Goal: Task Accomplishment & Management: Complete application form

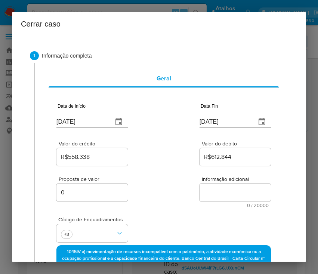
select select "10"
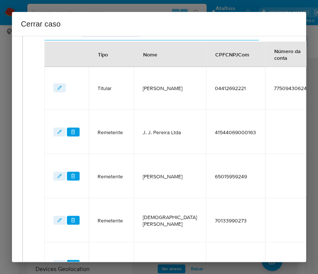
scroll to position [269, 12]
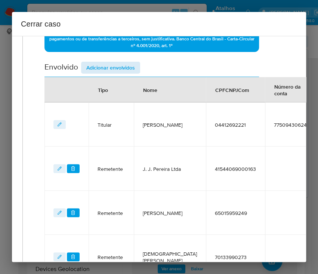
drag, startPoint x: 109, startPoint y: 59, endPoint x: 110, endPoint y: 63, distance: 3.8
click at [109, 59] on div "Data de início 01/07/2025 Data Fin 09/09/2025 Valor do crédito R$558.338 Valor …" at bounding box center [151, 95] width 215 height 543
click at [110, 64] on span "Adicionar envolvidos" at bounding box center [110, 67] width 49 height 10
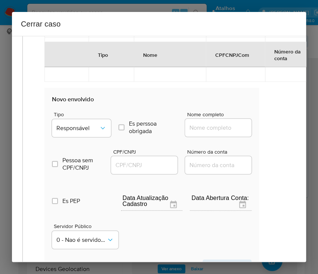
scroll to position [618, 12]
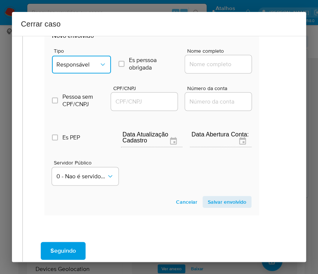
click at [83, 57] on button "Responsável" at bounding box center [81, 65] width 59 height 18
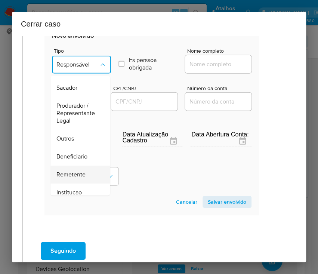
scroll to position [133, 0]
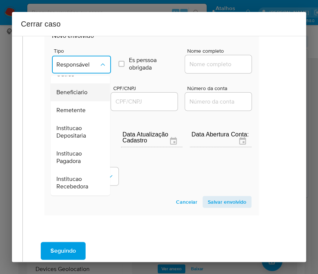
click at [79, 91] on span "Beneficiario" at bounding box center [71, 92] width 31 height 7
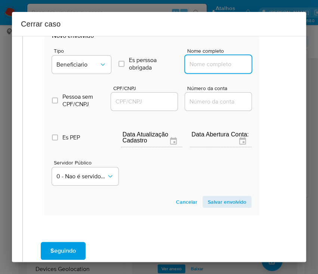
click at [210, 61] on input "Nome completo" at bounding box center [221, 64] width 73 height 10
paste input "Edson Helio Da Silva, 07779964485"
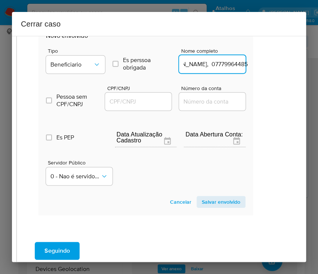
drag, startPoint x: 206, startPoint y: 66, endPoint x: 292, endPoint y: 70, distance: 86.5
click at [292, 70] on div "1 Informação completa Geral Data de início 01/07/2025 Data Fin 09/09/2025 Valor…" at bounding box center [159, 149] width 294 height 226
type input "Edson Helio Da Silva"
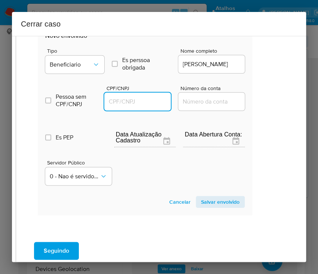
click at [120, 97] on input "CPF/CNPJ" at bounding box center [140, 102] width 73 height 10
paste input "07779964485"
type input "7779964485"
click at [205, 198] on span "Salvar envolvido" at bounding box center [220, 202] width 39 height 10
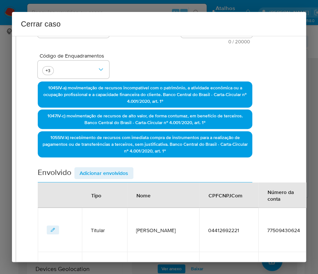
click at [97, 174] on span "Adicionar envolvidos" at bounding box center [104, 173] width 49 height 10
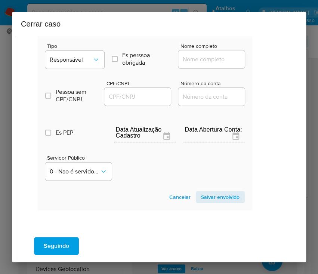
scroll to position [610, 19]
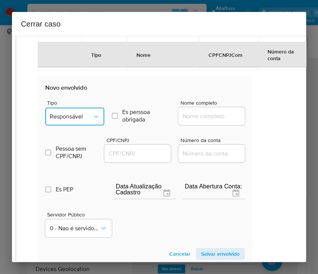
click at [87, 108] on button "Responsável" at bounding box center [74, 117] width 59 height 18
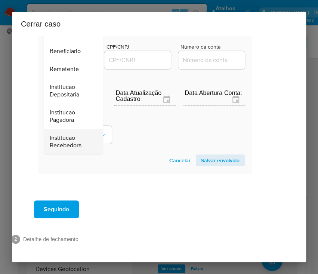
scroll to position [83, 0]
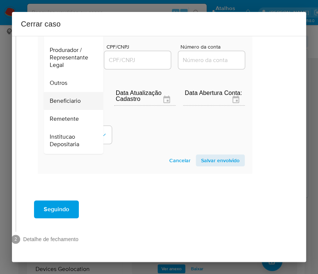
click at [68, 97] on span "Beneficiario" at bounding box center [65, 100] width 31 height 7
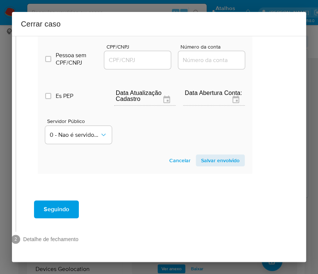
scroll to position [580, 19]
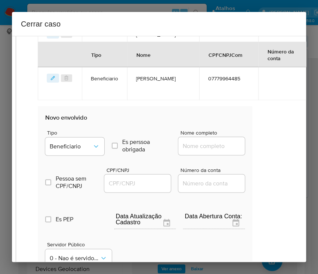
click at [197, 145] on input "Nome completo" at bounding box center [214, 146] width 73 height 10
paste input "Geisione Monteiro De Lima, 13748655401"
drag, startPoint x: 203, startPoint y: 147, endPoint x: 291, endPoint y: 150, distance: 87.9
click at [291, 150] on div "1 Informação completa Geral Data de início 01/07/2025 Data Fin 09/09/2025 Valor…" at bounding box center [159, 149] width 294 height 226
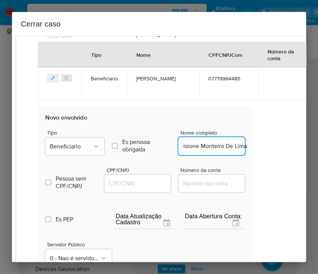
scroll to position [0, 7]
type input "Geisione Monteiro De Lima"
drag, startPoint x: 129, startPoint y: 185, endPoint x: 188, endPoint y: 193, distance: 60.3
click at [129, 185] on input "CPF/CNPJ" at bounding box center [140, 184] width 73 height 10
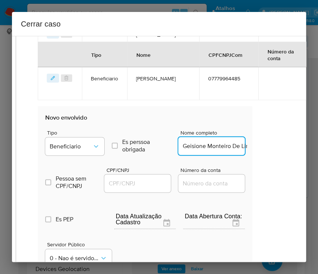
paste input "13748655401"
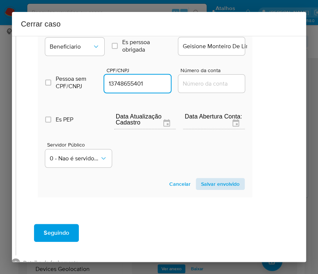
type input "13748655401"
click at [223, 181] on span "Salvar envolvido" at bounding box center [220, 184] width 39 height 10
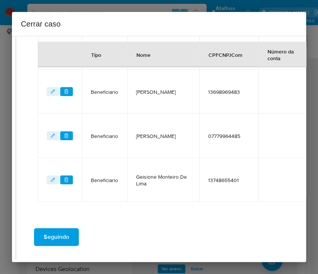
scroll to position [507, 19]
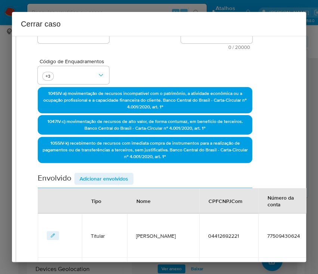
click at [97, 179] on span "Adicionar envolvidos" at bounding box center [104, 179] width 49 height 10
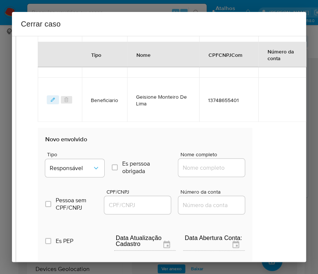
scroll to position [657, 19]
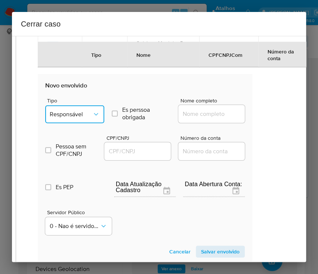
click at [82, 117] on span "Responsável" at bounding box center [71, 114] width 43 height 7
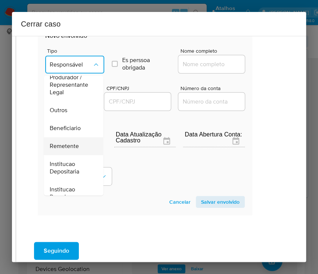
scroll to position [83, 0]
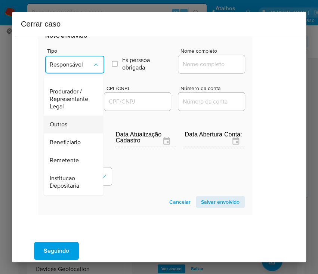
click at [72, 125] on div "Outros" at bounding box center [71, 125] width 43 height 18
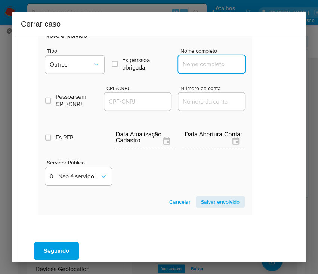
click at [204, 65] on input "Nome completo" at bounding box center [214, 64] width 73 height 10
paste input "J J Pereira Ltda, 41544069000244"
drag, startPoint x: 191, startPoint y: 64, endPoint x: 274, endPoint y: 73, distance: 83.5
click at [274, 73] on div "1 Informação completa Geral Data de início 01/07/2025 Data Fin 09/09/2025 Valor…" at bounding box center [159, 149] width 294 height 226
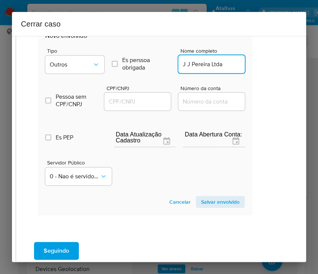
scroll to position [0, 0]
type input "J J Pereira Ltda"
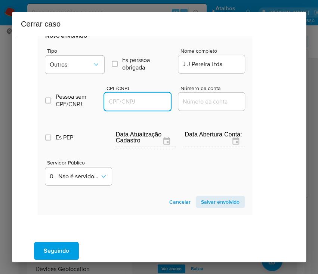
drag, startPoint x: 139, startPoint y: 100, endPoint x: 160, endPoint y: 105, distance: 21.5
click at [140, 100] on input "CPF/CNPJ" at bounding box center [140, 102] width 73 height 10
paste input "41544069000244"
type input "41544069000244"
click at [203, 207] on section "Novo envolvido Tipo Outros Es perssoa obrigada Is PObrigada Nome completo J J P…" at bounding box center [145, 119] width 215 height 191
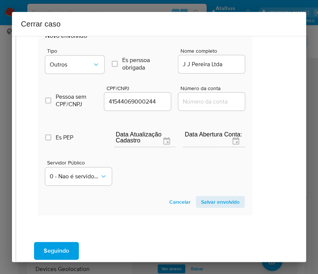
click at [209, 203] on span "Salvar envolvido" at bounding box center [220, 202] width 39 height 10
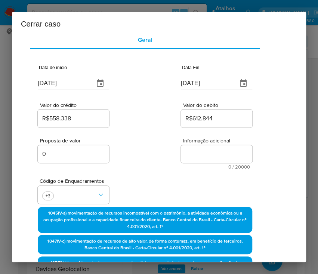
scroll to position [0, 19]
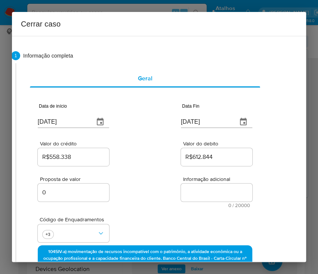
click at [194, 197] on textarea "Informação adicional" at bounding box center [216, 193] width 71 height 18
paste textarea "Informações do Cliente Joelci Jardim Pereira, CPF 04412692221, 28 anos, residen…"
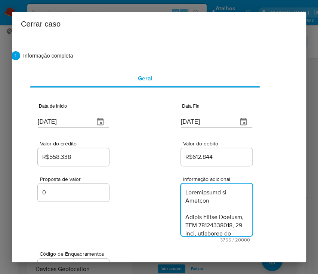
type textarea "Informações do Cliente Joelci Jardim Pereira, CPF 04412692221, 28 anos, residen…"
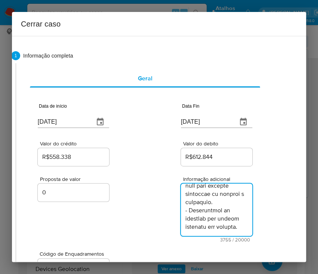
click at [101, 217] on div "Proposta de valor 0" at bounding box center [73, 209] width 71 height 66
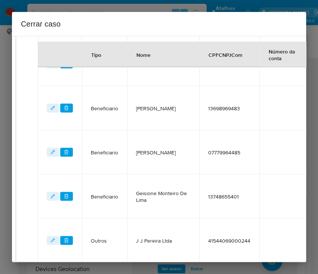
scroll to position [635, 19]
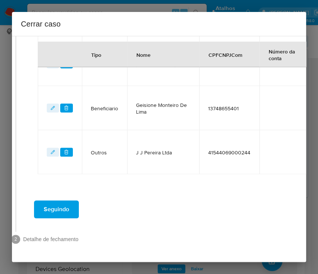
click at [66, 201] on span "Seguindo" at bounding box center [56, 209] width 25 height 16
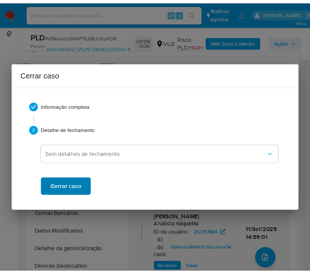
scroll to position [2099, 0]
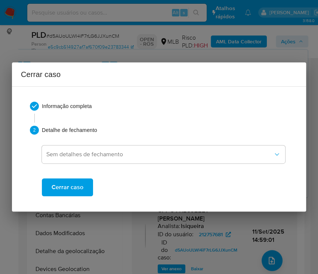
click at [67, 187] on span "Cerrar caso" at bounding box center [68, 187] width 32 height 16
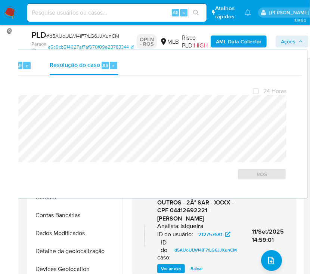
click at [62, 37] on span "# d5AUoULWl4iF7rLG6JJXunCM" at bounding box center [82, 35] width 73 height 7
copy span "d5AUoULWl4iF7rLG6JJXunCM"
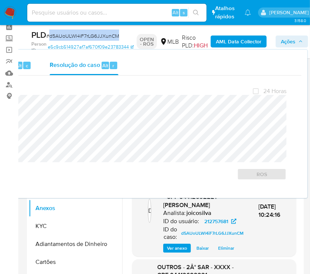
scroll to position [0, 0]
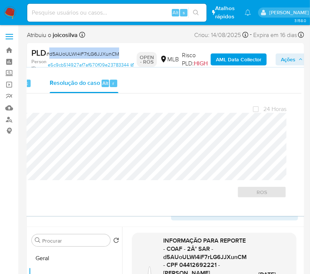
click at [9, 16] on img at bounding box center [10, 12] width 13 height 13
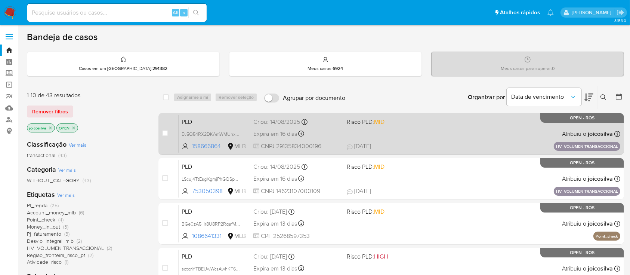
click at [318, 124] on div "PLD Ev5Q54RX2DKAmWMUnxs6gNmf 158666864 MLB Risco PLD: MID Criou: 14/08/2025 Cri…" at bounding box center [400, 134] width 442 height 38
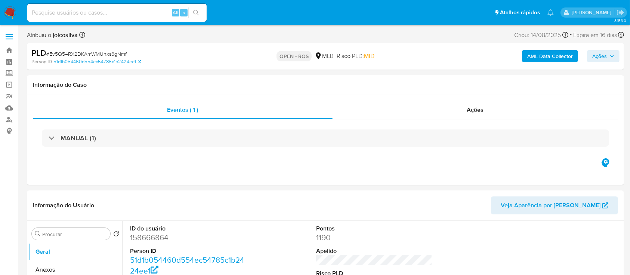
select select "10"
click at [109, 52] on span "# Ev5Q54RX2DKAmWMUnxs6gNmf" at bounding box center [86, 53] width 80 height 7
copy span "Ev5Q54RX2DKAmWMUnxs6gNmf"
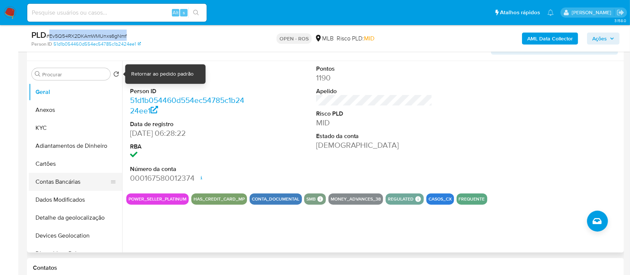
scroll to position [150, 0]
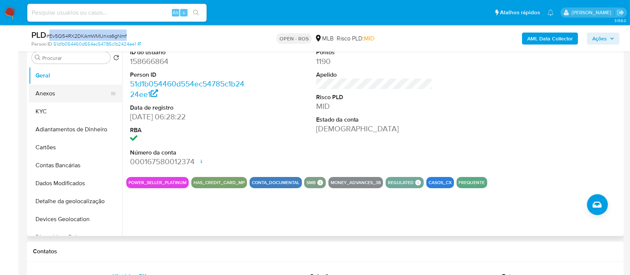
click at [64, 94] on button "Anexos" at bounding box center [73, 94] width 88 height 18
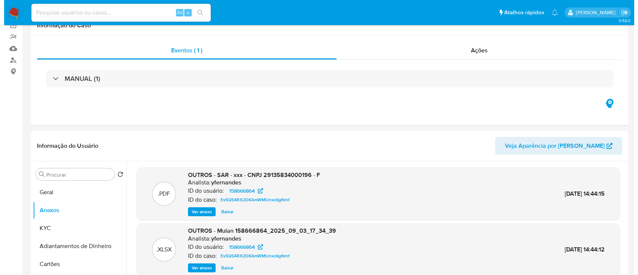
scroll to position [99, 0]
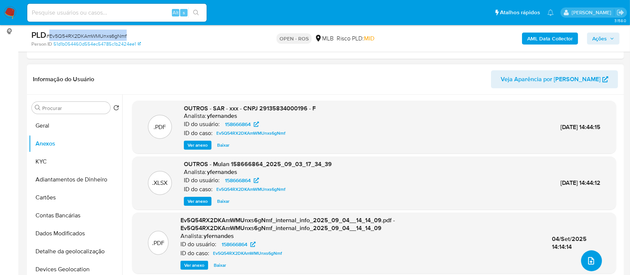
click at [586, 255] on button "upload-file" at bounding box center [591, 260] width 21 height 21
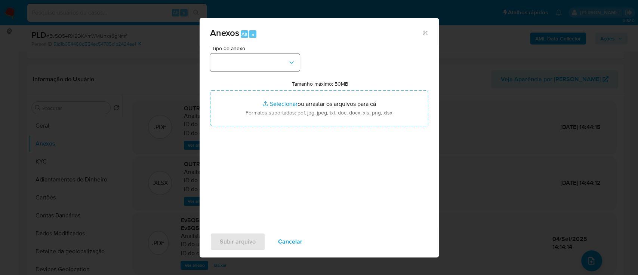
click at [252, 55] on div "Tipo de anexo" at bounding box center [255, 59] width 90 height 26
click at [254, 59] on button "button" at bounding box center [255, 62] width 90 height 18
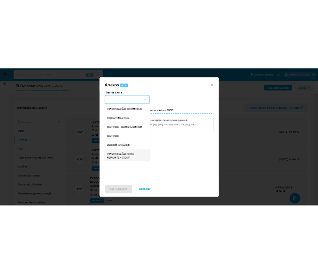
scroll to position [115, 0]
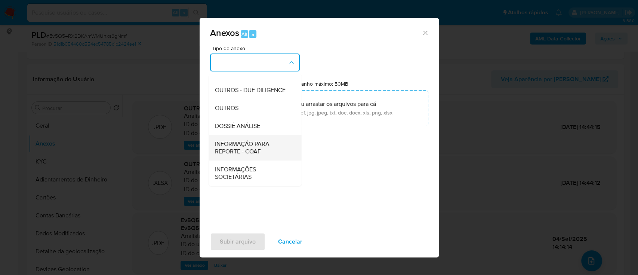
click at [265, 152] on span "INFORMAÇÃO PARA REPORTE - COAF" at bounding box center [253, 147] width 76 height 15
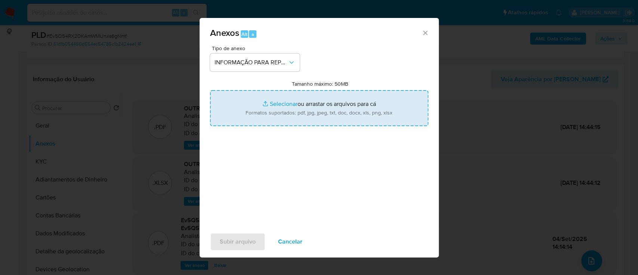
type input "C:\fakepath\SAR - Ev5Q54RX2DKAmWMUnxs6gNmf - CNPJ 29135834000196 - F.W.L DE ASS…"
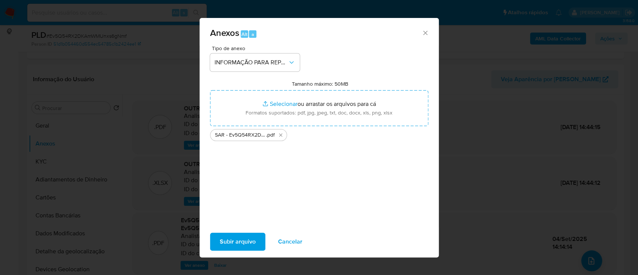
click at [301, 175] on div "Tipo de anexo INFORMAÇÃO PARA REPORTE - COAF Tamanho máximo: 50MB Selecionar ar…" at bounding box center [319, 134] width 218 height 176
click at [229, 242] on span "Subir arquivo" at bounding box center [238, 241] width 36 height 16
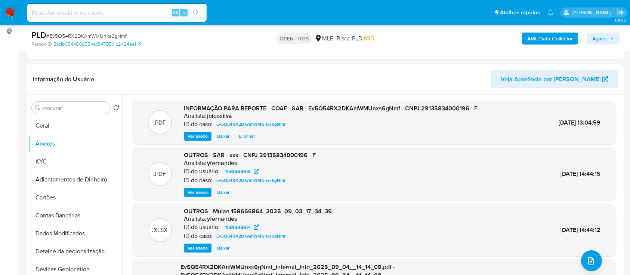
click at [608, 40] on span "Ações" at bounding box center [604, 38] width 22 height 10
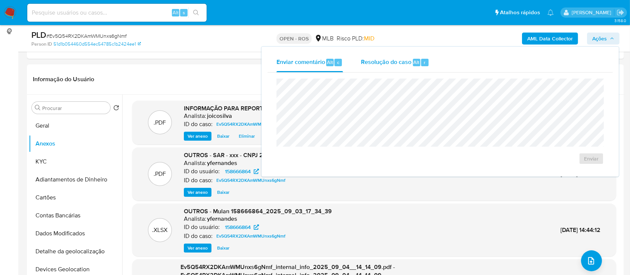
click at [394, 70] on div "Resolução do caso Alt r" at bounding box center [395, 62] width 68 height 19
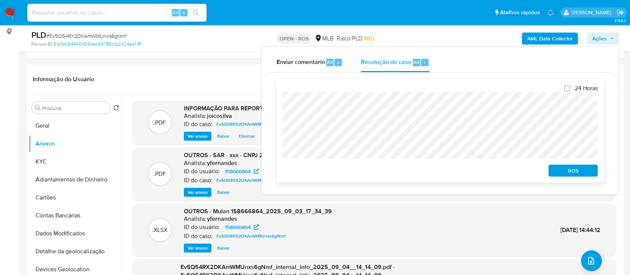
click at [568, 173] on span "ROS" at bounding box center [573, 170] width 39 height 10
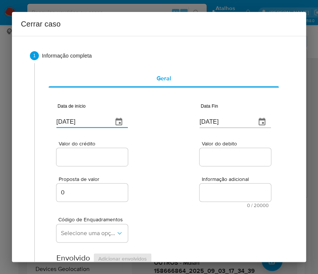
click at [86, 127] on input "[DATE]" at bounding box center [81, 122] width 50 height 12
paste input "01/07"
type input "[DATE]"
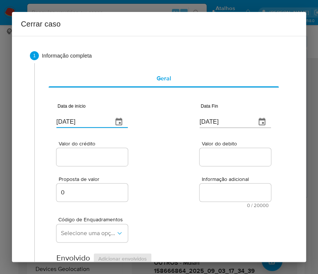
click at [131, 147] on div "Valor do crédito Valor do debito" at bounding box center [163, 150] width 215 height 36
click at [232, 125] on input "[DATE]" at bounding box center [225, 122] width 50 height 12
paste input "0"
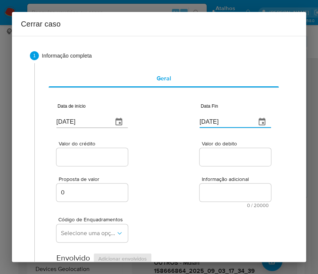
type input "02/09/2025"
drag, startPoint x: 219, startPoint y: 179, endPoint x: 100, endPoint y: 161, distance: 119.9
click at [216, 179] on span "Informação adicional" at bounding box center [237, 179] width 71 height 6
drag, startPoint x: 96, startPoint y: 157, endPoint x: 27, endPoint y: 180, distance: 72.5
click at [96, 157] on input "Valor do crédito" at bounding box center [92, 157] width 73 height 10
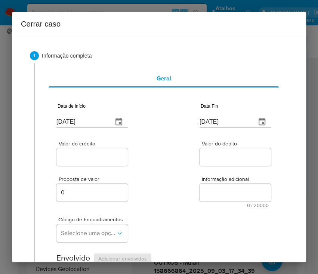
click at [94, 162] on div at bounding box center [91, 157] width 71 height 18
click at [97, 153] on input "Valor do crédito" at bounding box center [92, 157] width 73 height 10
paste input "R$4.533.191"
type input "R$4.533.191"
click at [185, 179] on div "Proposta de valor 0 Informação adicional 0 / 20000 20000 caracteres restantes" at bounding box center [163, 188] width 215 height 40
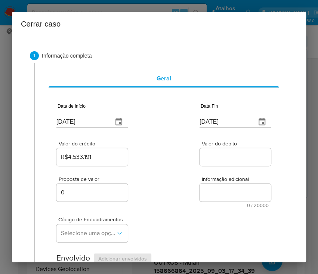
click at [215, 160] on input "Valor do debito" at bounding box center [236, 157] width 73 height 10
paste input "R$3.020.999"
type input "R$3.020.999"
click at [189, 203] on div "Proposta de valor 0 Informação adicional 0 / 20000 20000 caracteres restantes" at bounding box center [163, 188] width 215 height 40
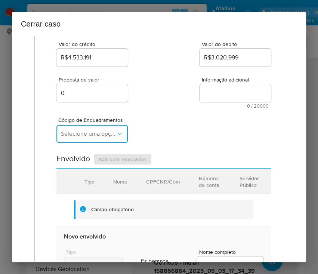
click at [78, 134] on span "Selecione uma opção" at bounding box center [88, 133] width 55 height 7
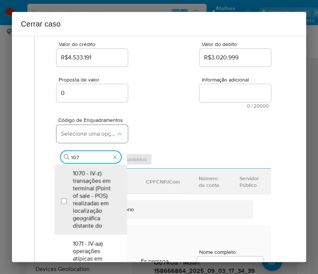
type input "1073"
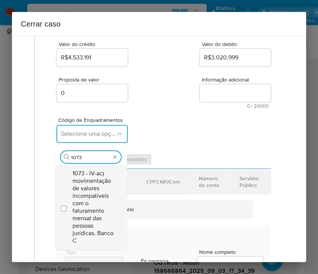
click at [85, 186] on span "1073 - IV-ac) movimentação de valores incompatíveis com o faturamento mensal da…" at bounding box center [95, 207] width 44 height 75
checkbox input "true"
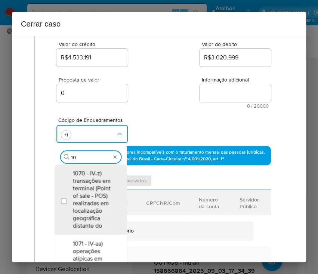
scroll to position [0, 0]
type input "1047"
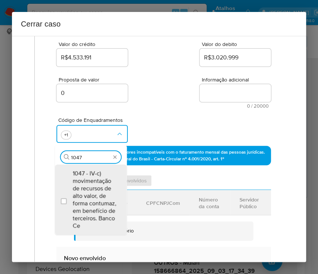
click at [85, 186] on span "1047 - IV-c) movimentação de recursos de alto valor, de forma contumaz, em bene…" at bounding box center [95, 200] width 44 height 60
checkbox input "true"
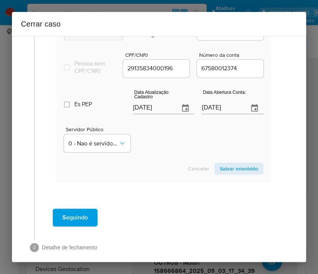
scroll to position [391, 0]
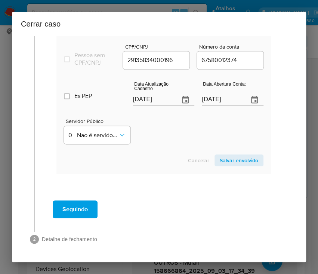
type input "1047"
click at [156, 99] on section "Envolvido Adicionar envolvidos Tipo Nome CPFCNPJCom Número da conta Servidor Pú…" at bounding box center [163, 42] width 215 height 263
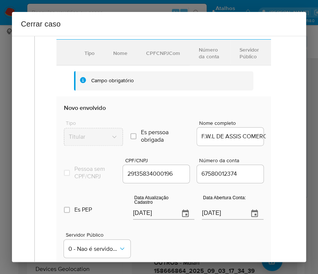
click at [156, 99] on section "Envolvido Adicionar envolvidos Tipo Nome CPFCNPJCom Número da conta Servidor Pú…" at bounding box center [163, 155] width 215 height 263
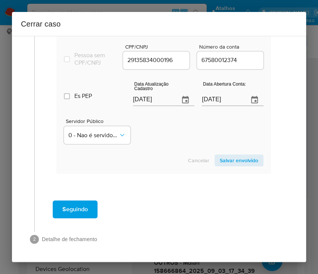
click at [154, 104] on input "[DATE]" at bounding box center [153, 100] width 41 height 12
paste input "04"
type input "04/09/2025"
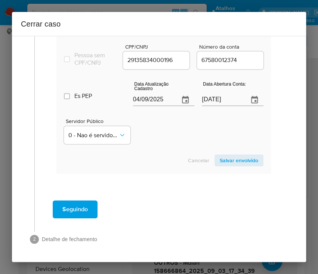
click at [153, 138] on div "Servidor Público 0 - Nao é servidor/[PERSON_NAME] possui informacao" at bounding box center [164, 128] width 200 height 37
click at [214, 101] on input "30/12/2020" at bounding box center [222, 100] width 41 height 12
drag, startPoint x: 184, startPoint y: 148, endPoint x: 221, endPoint y: 71, distance: 85.5
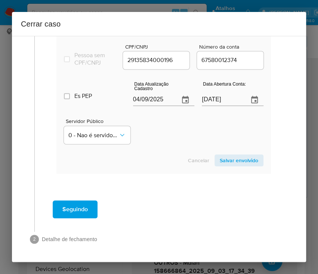
click at [184, 148] on section "Novo envolvido Tipo Titular Es perssoa obrigada Is PObrigada Nome completo F.W.…" at bounding box center [163, 78] width 215 height 191
click at [226, 160] on span "Salvar envolvido" at bounding box center [239, 160] width 39 height 10
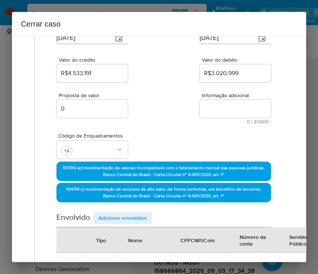
drag, startPoint x: 126, startPoint y: 218, endPoint x: 144, endPoint y: 156, distance: 63.7
click at [126, 217] on span "Adicionar envolvidos" at bounding box center [122, 218] width 49 height 10
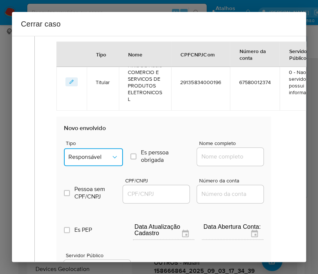
click at [89, 161] on span "Responsável" at bounding box center [89, 156] width 43 height 7
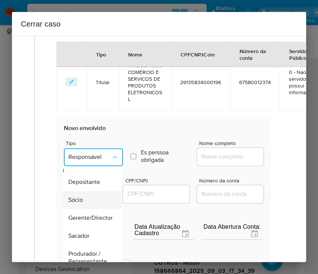
scroll to position [0, 0]
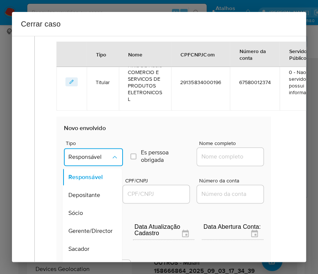
drag, startPoint x: 81, startPoint y: 221, endPoint x: 150, endPoint y: 185, distance: 77.6
click at [81, 217] on span "Sócio" at bounding box center [75, 212] width 15 height 7
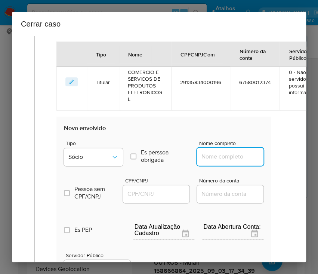
click at [202, 161] on input "Nome completo" at bounding box center [233, 157] width 73 height 10
paste input "FELIPPE WALLACE LIRIO DE ASSIS, 39684831897"
drag, startPoint x: 221, startPoint y: 164, endPoint x: 291, endPoint y: 163, distance: 69.2
click at [291, 163] on div "1 Informação completa Geral Data de início 01/07/2025 Data Fin 02/09/2025 Valor…" at bounding box center [159, 149] width 294 height 226
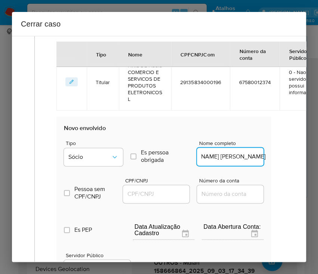
scroll to position [0, 27]
type input "FELIPPE WALLACE LIRIO DE ASSIS"
click at [148, 191] on div "CPF/CNPJ" at bounding box center [156, 191] width 67 height 27
click at [147, 196] on input "CPF/CNPJ" at bounding box center [159, 194] width 73 height 10
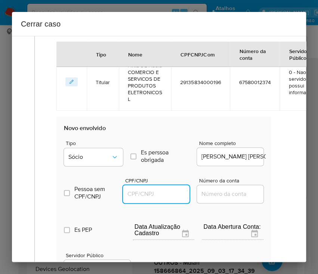
paste input "39684831897"
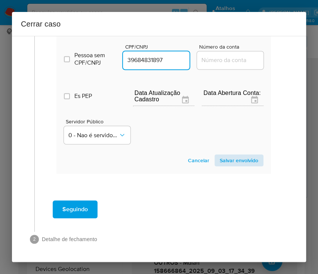
type input "39684831897"
click at [227, 155] on span "Salvar envolvido" at bounding box center [239, 160] width 39 height 10
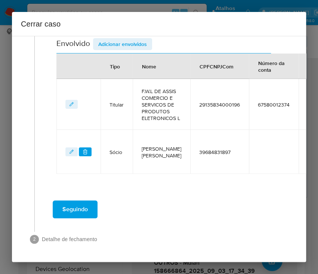
scroll to position [278, 0]
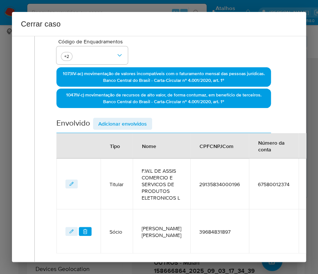
click at [127, 119] on span "Adicionar envolvidos" at bounding box center [122, 124] width 49 height 10
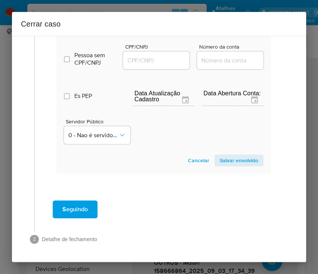
scroll to position [375, 0]
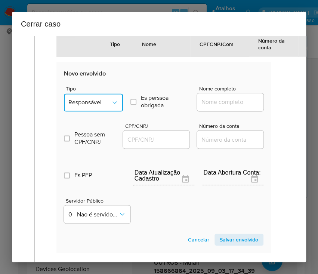
click at [90, 106] on span "Responsável" at bounding box center [89, 102] width 43 height 7
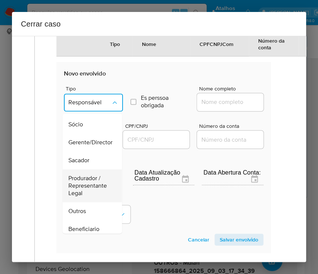
scroll to position [50, 0]
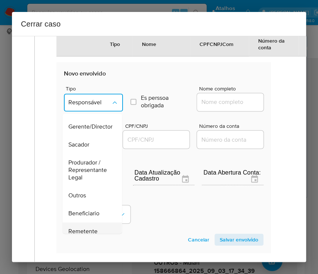
click at [87, 235] on span "Remetente" at bounding box center [82, 231] width 29 height 7
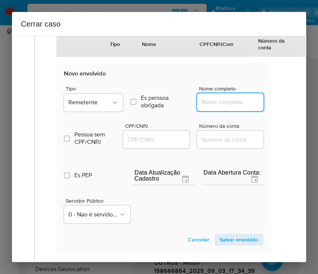
click at [203, 107] on input "Nome completo" at bounding box center [233, 102] width 73 height 10
paste input "Tectop Ltda, 62058703000128"
drag, startPoint x: 210, startPoint y: 118, endPoint x: 245, endPoint y: 118, distance: 35.2
click at [245, 107] on input "Tectop Ltda, 62058703000128" at bounding box center [233, 102] width 73 height 10
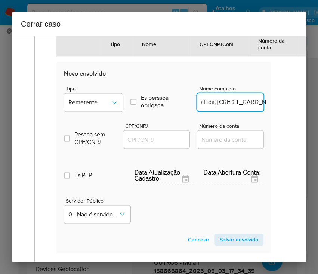
drag, startPoint x: 210, startPoint y: 117, endPoint x: 289, endPoint y: 116, distance: 79.7
click at [289, 116] on div "1 Informação completa Geral Data de início 01/07/2025 Data Fin 02/09/2025 Valor…" at bounding box center [159, 149] width 294 height 226
type input "Tectop Ltda"
click at [150, 144] on input "CPF/CNPJ" at bounding box center [159, 140] width 73 height 10
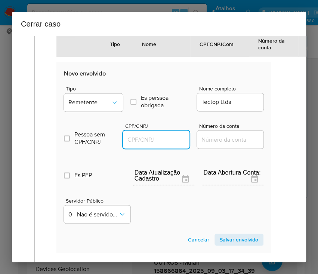
paste input "62058703000128"
type input "62058703000128"
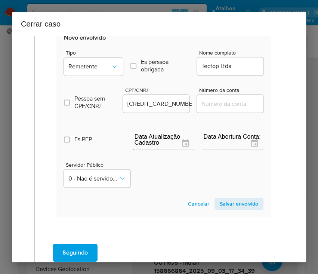
scroll to position [425, 0]
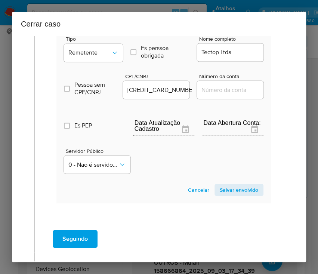
drag, startPoint x: 244, startPoint y: 158, endPoint x: 235, endPoint y: 156, distance: 8.8
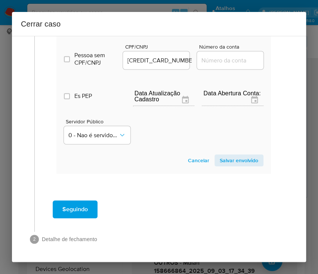
click at [236, 156] on span "Salvar envolvido" at bounding box center [239, 160] width 39 height 10
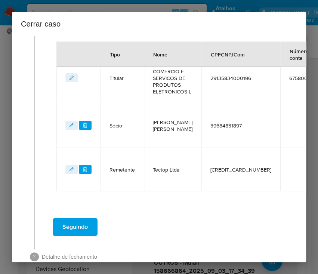
scroll to position [222, 0]
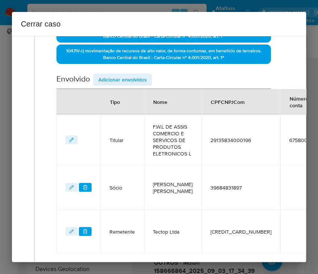
click at [120, 77] on span "Adicionar envolvidos" at bounding box center [122, 79] width 49 height 10
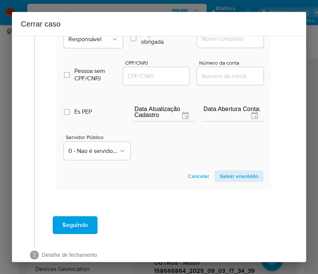
scroll to position [469, 0]
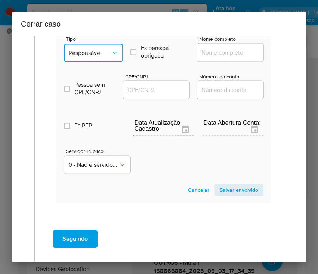
click at [92, 56] on span "Responsável" at bounding box center [89, 52] width 43 height 7
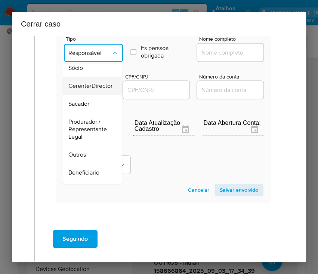
scroll to position [99, 0]
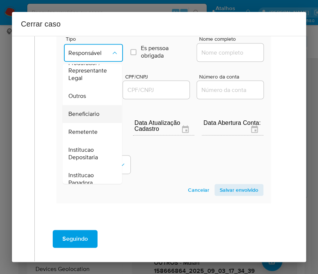
click at [90, 118] on span "Beneficiario" at bounding box center [83, 113] width 31 height 7
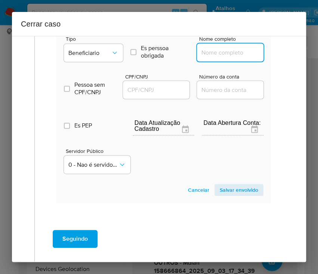
click at [224, 57] on input "Nome completo" at bounding box center [233, 52] width 73 height 10
paste input "Rodrigo Pires Dos Santos, 30389691844"
drag, startPoint x: 220, startPoint y: 70, endPoint x: 276, endPoint y: 68, distance: 55.4
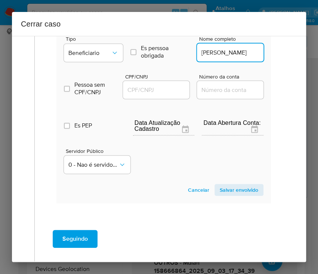
scroll to position [0, 2]
type input "Rodrigo Pires Dos Santos"
drag, startPoint x: 150, startPoint y: 102, endPoint x: 168, endPoint y: 108, distance: 18.4
click at [150, 95] on input "CPF/CNPJ" at bounding box center [159, 90] width 73 height 10
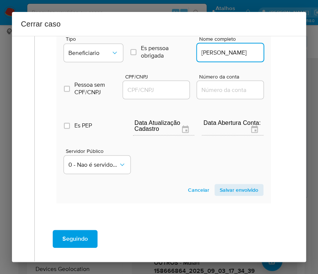
paste input "30389691844"
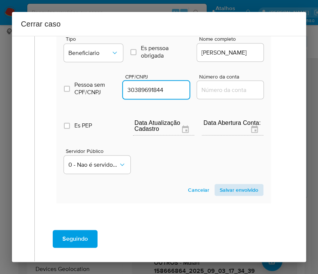
type input "30389691844"
drag, startPoint x: 230, startPoint y: 200, endPoint x: 119, endPoint y: 211, distance: 111.2
click at [230, 195] on span "Salvar envolvido" at bounding box center [239, 190] width 39 height 10
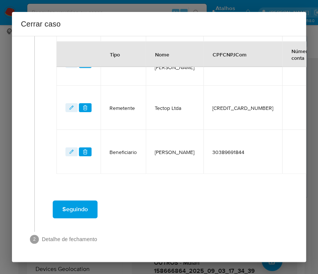
scroll to position [366, 0]
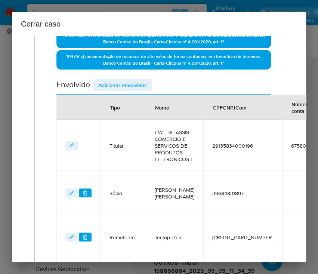
click at [128, 86] on span "Adicionar envolvidos" at bounding box center [122, 85] width 49 height 10
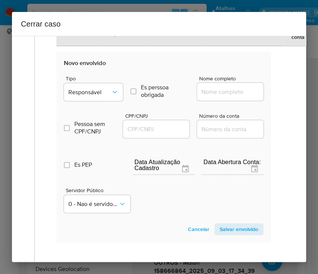
scroll to position [516, 0]
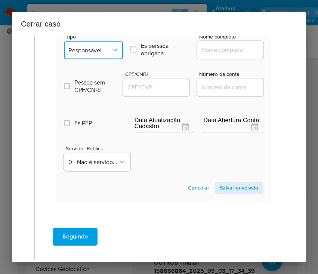
click at [111, 54] on icon "Tipo de envolvimento" at bounding box center [114, 50] width 7 height 7
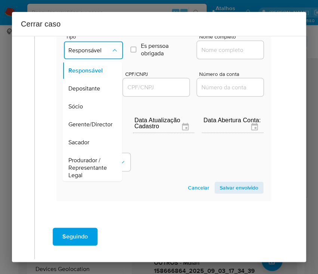
scroll to position [133, 0]
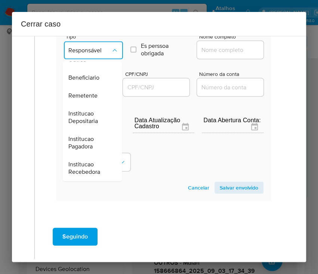
drag, startPoint x: 88, startPoint y: 92, endPoint x: 95, endPoint y: 92, distance: 7.9
click at [88, 82] on span "Beneficiario" at bounding box center [83, 77] width 31 height 7
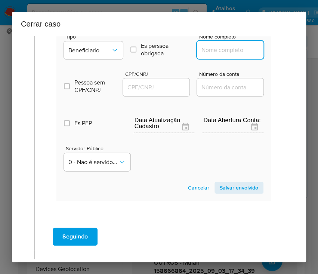
drag, startPoint x: 205, startPoint y: 64, endPoint x: 213, endPoint y: 67, distance: 9.2
click at [205, 55] on input "Nome completo" at bounding box center [233, 50] width 73 height 10
paste input "Thunder Intermediacoes De Negocios Ltda, 60211515000162"
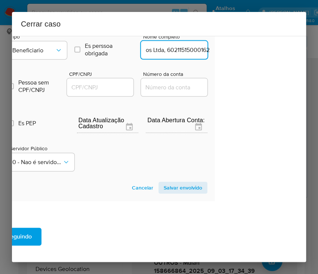
drag, startPoint x: 212, startPoint y: 65, endPoint x: 303, endPoint y: 67, distance: 90.5
click at [303, 67] on div "1 Informação completa Geral Data de início 01/07/2025 Data Fin 02/09/2025 Valor…" at bounding box center [159, 149] width 294 height 226
type input "Thunder Intermediacoes De Negocios Ltda"
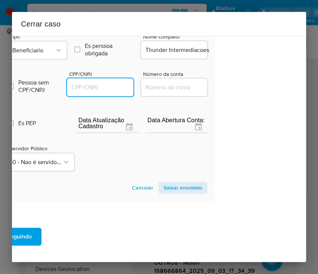
click at [92, 92] on input "CPF/CNPJ" at bounding box center [103, 88] width 73 height 10
paste input "60211515000162"
type input "60211515000162"
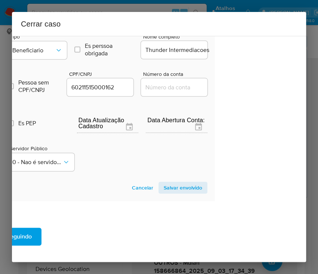
click at [168, 193] on span "Salvar envolvido" at bounding box center [183, 187] width 39 height 10
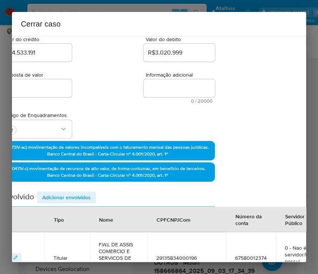
scroll to position [0, 56]
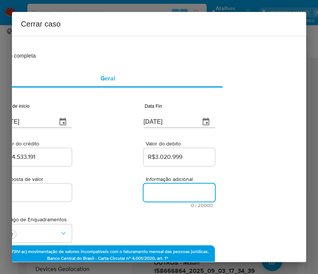
click at [165, 190] on textarea "Informação adicional" at bounding box center [179, 193] width 71 height 18
paste textarea "Informações do Cliente F.W.L DE ASSIS COMERCIO E SERVICOS DE PRODUTOS ELETRONIC…"
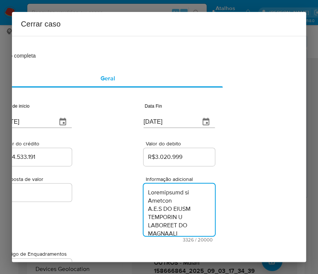
scroll to position [1877, 0]
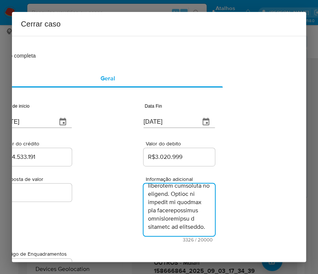
type textarea "Informações do Cliente F.W.L DE ASSIS COMERCIO E SERVICOS DE PRODUTOS ELETRONIC…"
click at [71, 238] on div "Proposta de valor 0 Informação adicional 3326 / 20000 16674 caracteres restantes" at bounding box center [107, 205] width 215 height 75
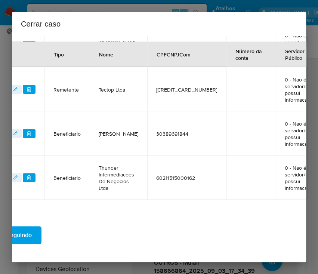
scroll to position [438, 56]
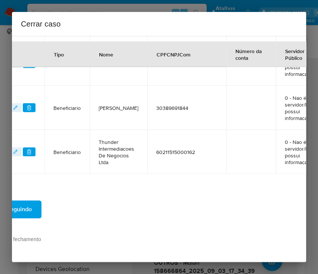
click at [39, 202] on button "Seguindo" at bounding box center [19, 209] width 45 height 18
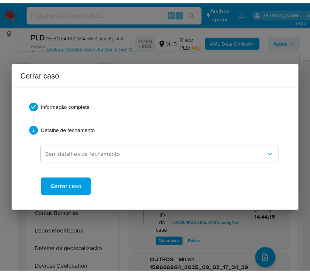
scroll to position [1795, 0]
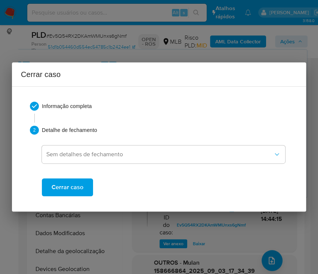
click at [68, 189] on span "Cerrar caso" at bounding box center [68, 187] width 32 height 16
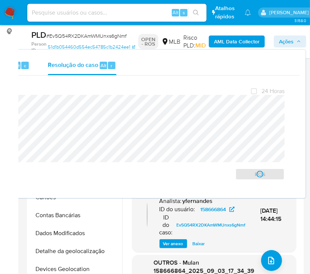
click at [77, 37] on span "# Ev5Q54RX2DKAmWMUnxs6gNmf" at bounding box center [86, 35] width 80 height 7
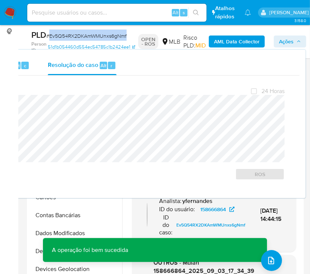
copy span "Ev5Q54RX2DKAmWMUnxs6gNmf"
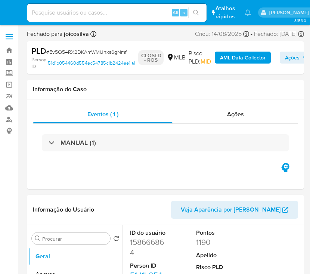
select select "10"
click at [12, 16] on img at bounding box center [10, 12] width 13 height 13
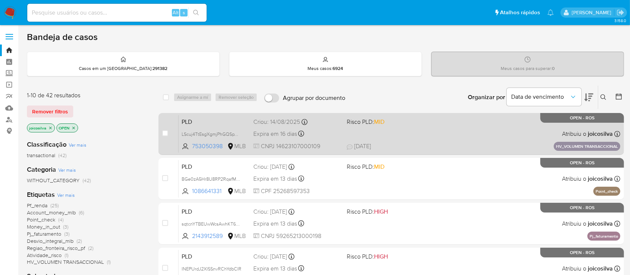
click at [318, 127] on div "PLD LScuj4TtEsgXgmjPhGQSpWe5 753050398 MLB Risco PLD: MID Criou: 14/08/2025 Cri…" at bounding box center [400, 134] width 442 height 38
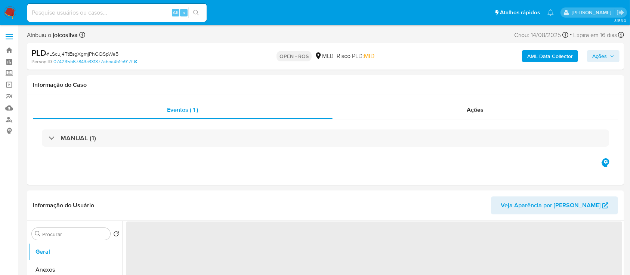
click at [92, 56] on span "# LScuj4TtEsgXgmjPhGQSpWe5" at bounding box center [82, 53] width 72 height 7
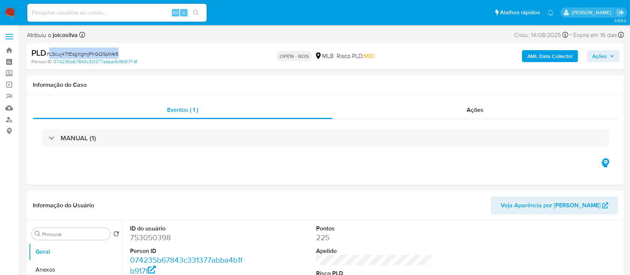
copy span "LScuj4TtEsgXgmjPhGQSpWe5"
select select "10"
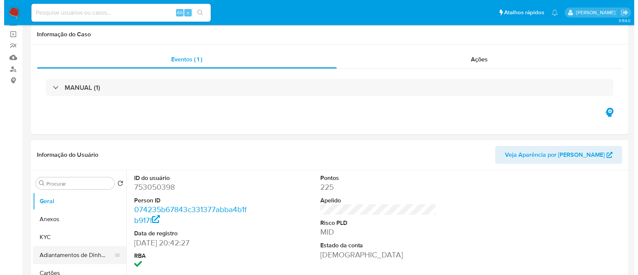
scroll to position [150, 0]
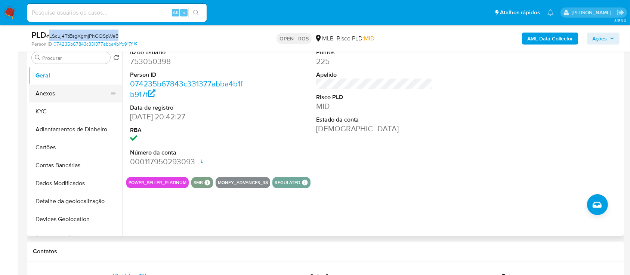
click at [51, 90] on button "Anexos" at bounding box center [73, 94] width 88 height 18
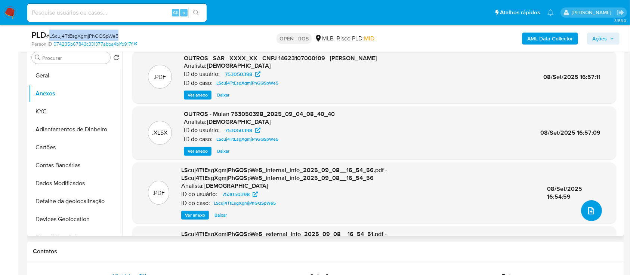
click at [593, 211] on icon "upload-file" at bounding box center [591, 210] width 9 height 9
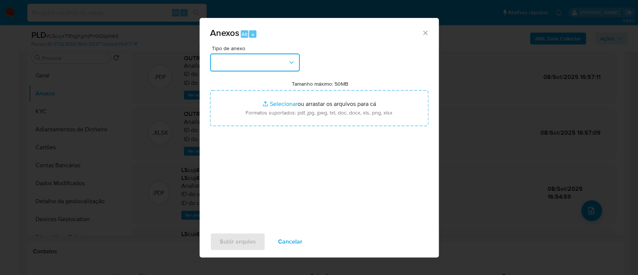
click at [282, 58] on button "button" at bounding box center [255, 62] width 90 height 18
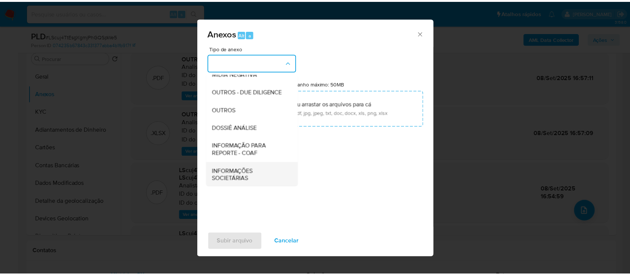
scroll to position [115, 0]
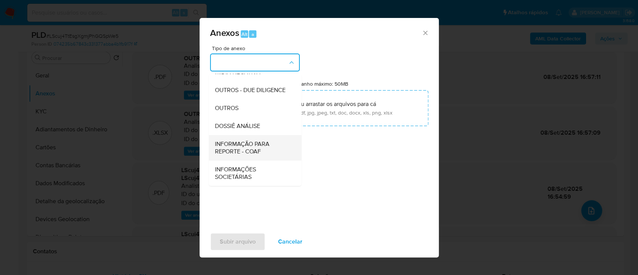
click at [255, 145] on span "INFORMAÇÃO PARA REPORTE - COAF" at bounding box center [253, 147] width 76 height 15
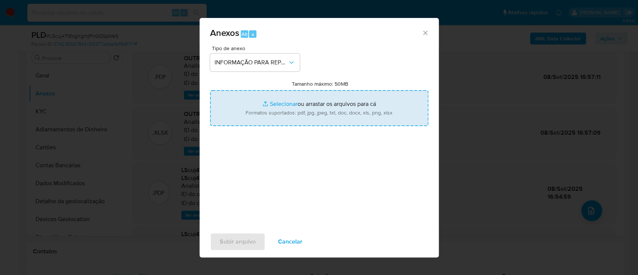
type input "C:\fakepath\SAR - LScuj4TtEsgXgmjPhGQSpWe5 - CNPJ 14623107000109 - MATHEUS PERE…"
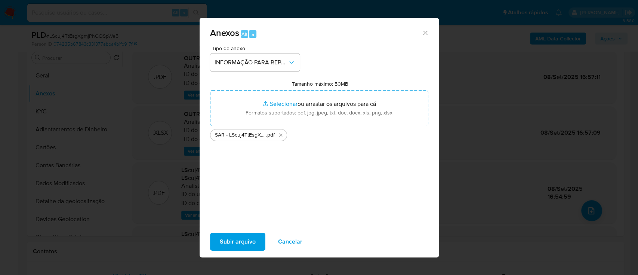
click at [242, 239] on span "Subir arquivo" at bounding box center [238, 241] width 36 height 16
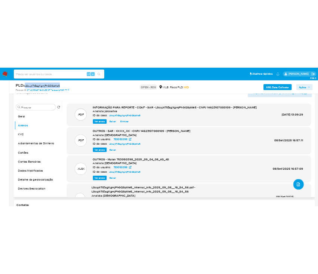
scroll to position [99, 0]
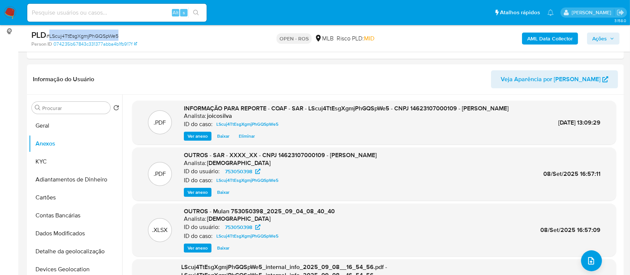
drag, startPoint x: 607, startPoint y: 36, endPoint x: 603, endPoint y: 39, distance: 4.3
click at [607, 36] on span "Ações" at bounding box center [600, 39] width 15 height 12
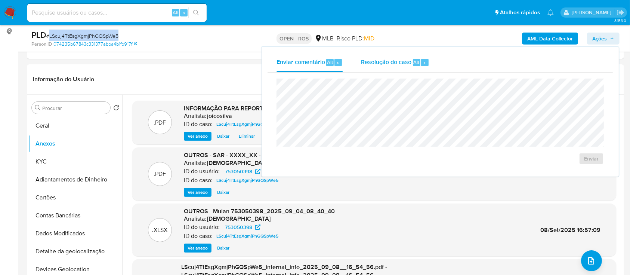
click at [390, 62] on span "Resolução do caso" at bounding box center [386, 62] width 50 height 9
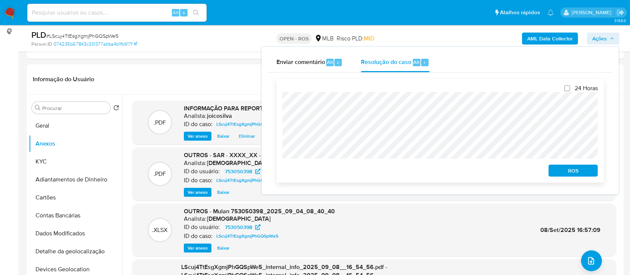
click at [575, 175] on span "ROS" at bounding box center [573, 170] width 39 height 10
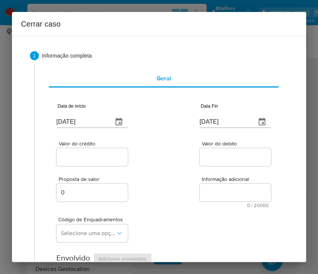
click at [86, 121] on input "[DATE]" at bounding box center [81, 122] width 50 height 12
paste input "01/07"
type input "[DATE]"
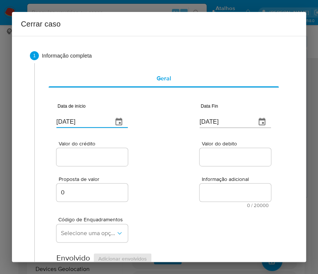
click at [166, 142] on div "Valor do crédito Valor do debito" at bounding box center [163, 150] width 215 height 36
click at [207, 124] on input "[DATE]" at bounding box center [225, 122] width 50 height 12
paste input "04"
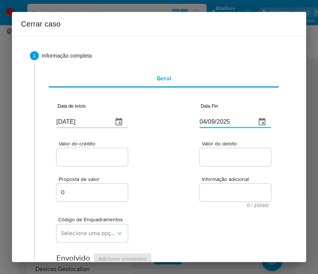
type input "04/09/2025"
drag, startPoint x: 183, startPoint y: 188, endPoint x: 146, endPoint y: 176, distance: 38.9
click at [180, 186] on div "Proposta de valor 0 Informação adicional 0 / 20000 20000 caracteres restantes" at bounding box center [163, 188] width 215 height 40
drag, startPoint x: 114, startPoint y: 154, endPoint x: 111, endPoint y: 158, distance: 5.3
click at [114, 154] on input "Valor do crédito" at bounding box center [92, 157] width 73 height 10
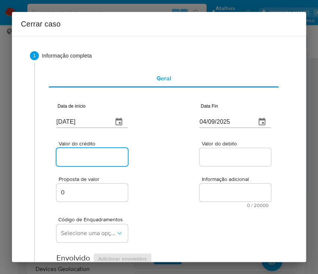
click at [70, 157] on input "Valor do crédito" at bounding box center [92, 157] width 73 height 10
paste input "R$4.696.693"
type input "R$4.696.693"
click at [213, 162] on div at bounding box center [235, 157] width 71 height 18
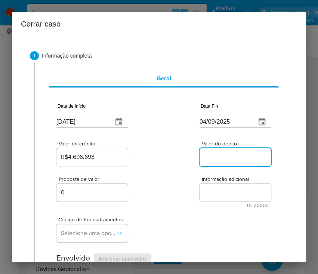
drag, startPoint x: 214, startPoint y: 158, endPoint x: 187, endPoint y: 198, distance: 48.3
click at [214, 158] on input "Valor do debito" at bounding box center [236, 157] width 73 height 10
paste input "R$3.430.168"
type input "R$3.430.168"
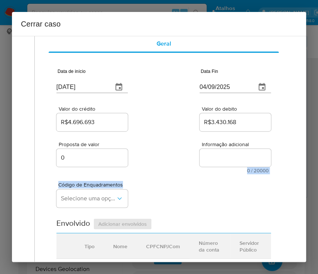
scroll to position [50, 0]
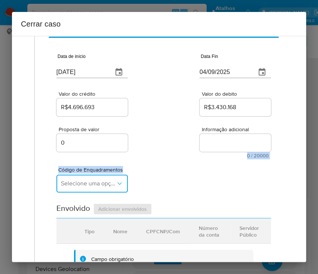
click at [84, 187] on button "Selecione uma opção" at bounding box center [91, 184] width 71 height 18
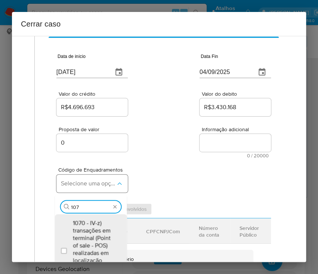
type input "1073"
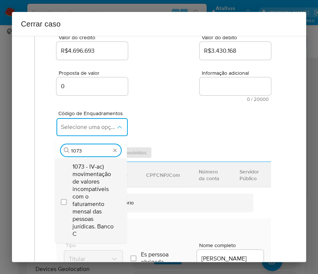
scroll to position [150, 0]
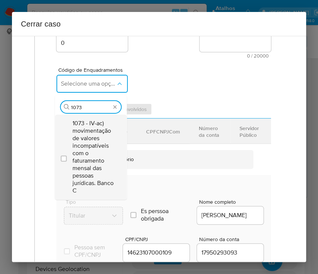
click at [100, 161] on span "1073 - IV-ac) movimentação de valores incompatíveis com o faturamento mensal da…" at bounding box center [95, 157] width 44 height 75
checkbox input "true"
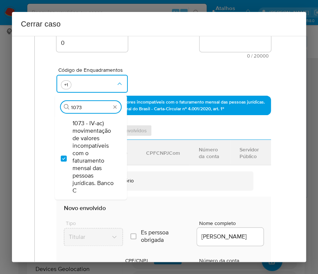
click at [146, 61] on div "Código de Enquadramentos Procurar 1073 1073 - IV-ac) movimentação de valores in…" at bounding box center [163, 76] width 215 height 37
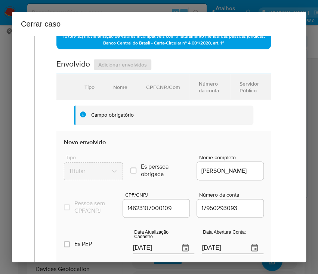
scroll to position [249, 0]
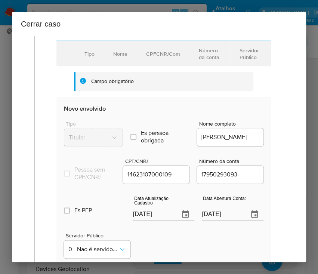
click at [153, 224] on div "Data Atualização Cadastro 12/09/2025" at bounding box center [164, 209] width 62 height 30
click at [153, 220] on input "[DATE]" at bounding box center [153, 214] width 41 height 12
paste input "08"
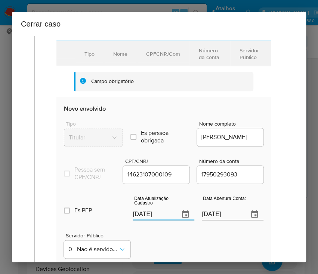
type input "08/09/2025"
drag, startPoint x: 155, startPoint y: 241, endPoint x: 3, endPoint y: 203, distance: 156.1
click at [154, 241] on div "Servidor Público 0 - Nao é servidor/[PERSON_NAME] possui informacao" at bounding box center [164, 242] width 200 height 37
click at [208, 218] on input "30/09/2022" at bounding box center [222, 214] width 41 height 12
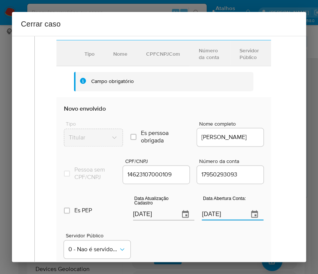
click at [208, 218] on input "30/09/2022" at bounding box center [222, 214] width 41 height 12
paste input "text"
type input "30/09/2022"
click at [185, 237] on div "Servidor Público 0 - Nao é servidor/[PERSON_NAME] possui informacao" at bounding box center [164, 242] width 200 height 37
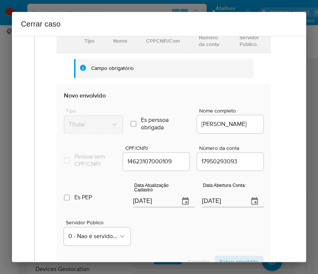
scroll to position [299, 0]
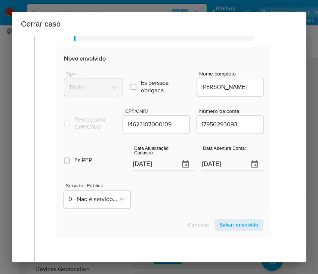
click at [143, 197] on div "Servidor Público 0 - Nao é servidor/[PERSON_NAME] possui informacao" at bounding box center [164, 192] width 200 height 37
click at [234, 230] on span "Salvar envolvido" at bounding box center [239, 225] width 39 height 10
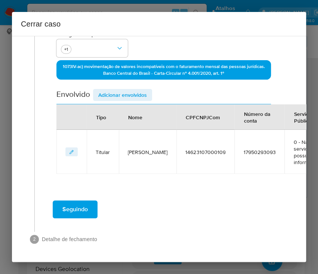
click at [118, 91] on span "Adicionar envolvidos" at bounding box center [122, 95] width 49 height 10
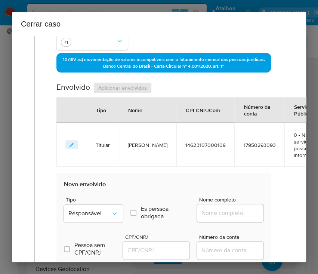
scroll to position [342, 0]
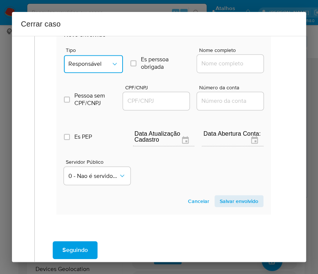
click at [106, 69] on button "Responsável" at bounding box center [93, 64] width 59 height 18
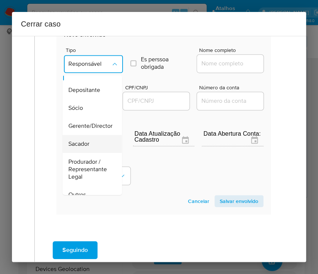
scroll to position [0, 0]
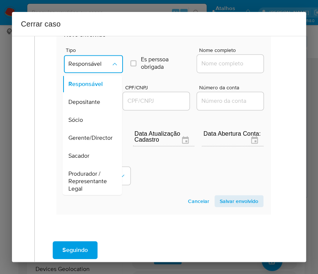
drag, startPoint x: 76, startPoint y: 117, endPoint x: 83, endPoint y: 115, distance: 7.3
click at [76, 117] on span "Sócio" at bounding box center [75, 119] width 15 height 7
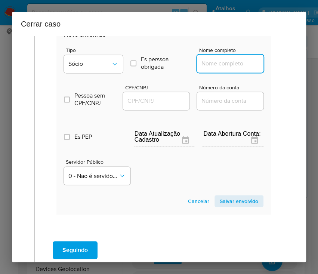
click at [220, 64] on input "Nome completo" at bounding box center [233, 64] width 73 height 10
paste input "Matheus Peres Brito, 39545909803"
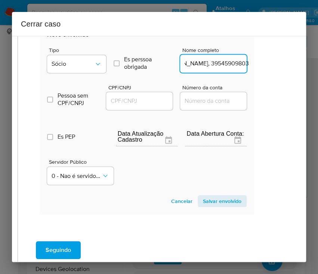
drag, startPoint x: 220, startPoint y: 64, endPoint x: 250, endPoint y: 85, distance: 37.0
click at [294, 70] on div "1 Informação completa Geral Data de início 01/07/2025 Data Fin 04/09/2025 Valor…" at bounding box center [159, 149] width 294 height 226
drag, startPoint x: 203, startPoint y: 64, endPoint x: 286, endPoint y: 99, distance: 90.8
click at [292, 76] on div "1 Informação completa Geral Data de início 01/07/2025 Data Fin 04/09/2025 Valor…" at bounding box center [159, 149] width 294 height 226
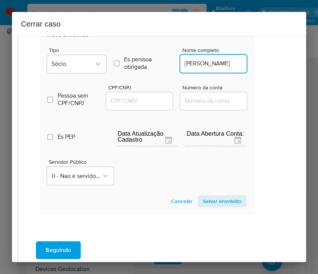
type input "Matheus Peres Brito"
click at [140, 104] on input "CPF/CNPJ" at bounding box center [142, 101] width 73 height 10
paste input "39545909803"
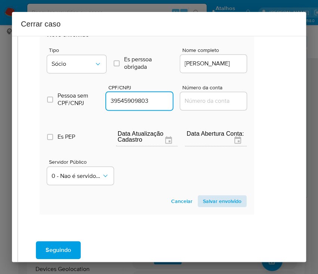
type input "39545909803"
click at [206, 197] on span "Salvar envolvido" at bounding box center [222, 201] width 39 height 10
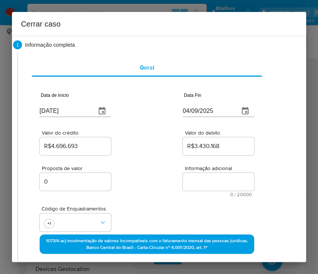
scroll to position [0, 17]
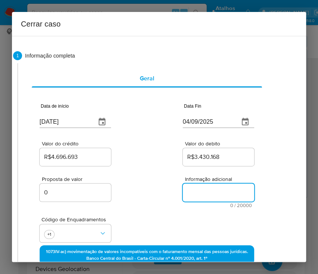
click at [212, 196] on textarea "Informação adicional" at bounding box center [218, 193] width 71 height 18
paste textarea "Informações do Cliente MATHEUS PERES BRITO, CNPJ 14623107000109, sediada em PRO…"
type textarea "Informações do Cliente MATHEUS PERES BRITO, CNPJ 14623107000109, sediada em PRO…"
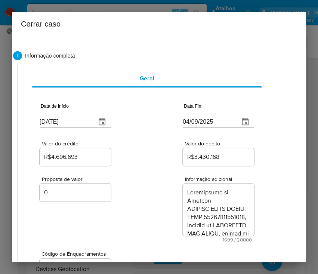
scroll to position [997, 0]
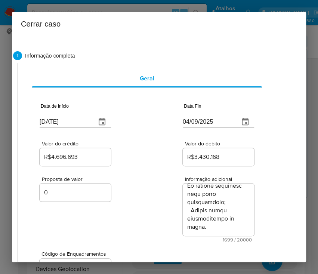
click at [141, 248] on div "Código de Enquadramentos +1" at bounding box center [147, 260] width 215 height 37
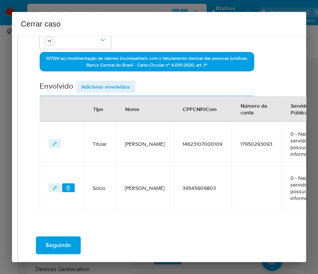
scroll to position [271, 17]
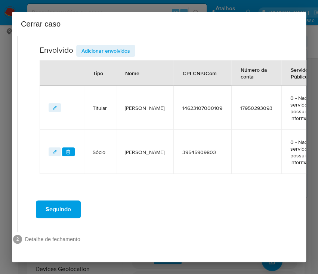
click at [72, 203] on button "Seguindo" at bounding box center [58, 209] width 45 height 18
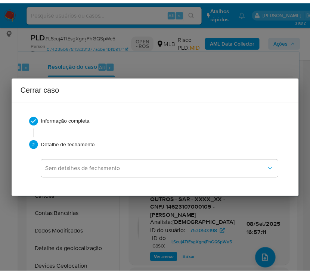
scroll to position [964, 0]
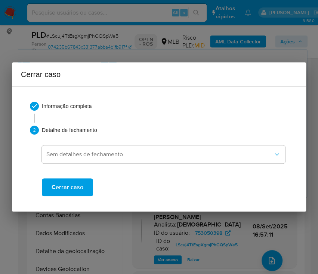
click at [76, 185] on span "Cerrar caso" at bounding box center [68, 187] width 32 height 16
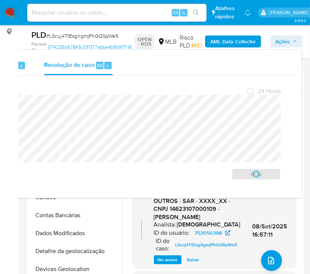
click at [57, 39] on span "# LScuj4TtEsgXgmjPhGQSpWe5" at bounding box center [82, 35] width 72 height 7
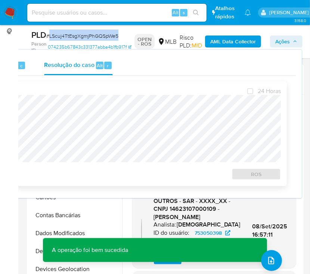
copy span "LScuj4TtEsgXgmjPhGQSpWe5"
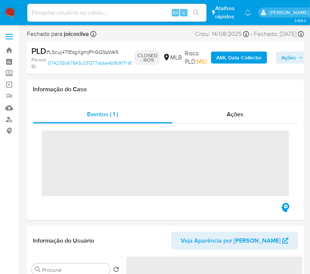
click at [15, 12] on img at bounding box center [10, 12] width 13 height 13
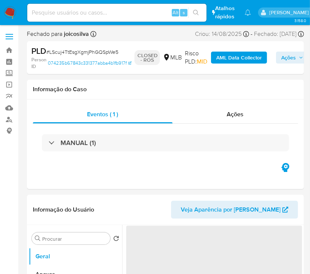
click at [12, 13] on img at bounding box center [10, 12] width 13 height 13
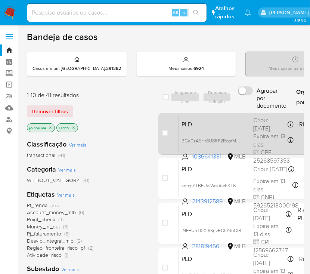
click at [246, 119] on span "PLD" at bounding box center [215, 124] width 66 height 10
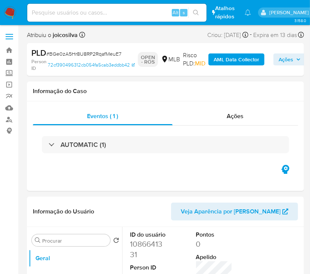
select select "10"
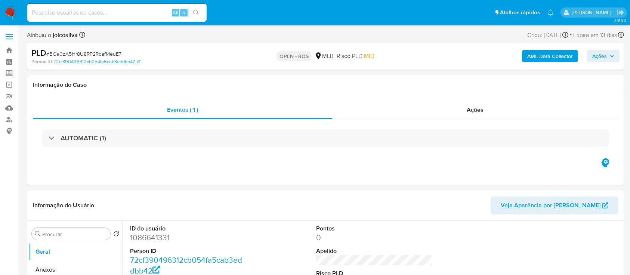
click at [105, 52] on span "# BGe0zA5Hr8U8RP2RqafMeuE7" at bounding box center [83, 53] width 75 height 7
copy span "BGe0zA5Hr8U8RP2RqafMeuE7"
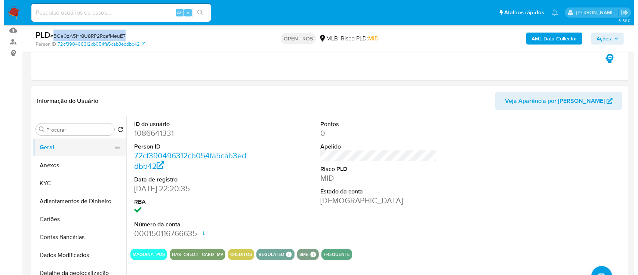
scroll to position [99, 0]
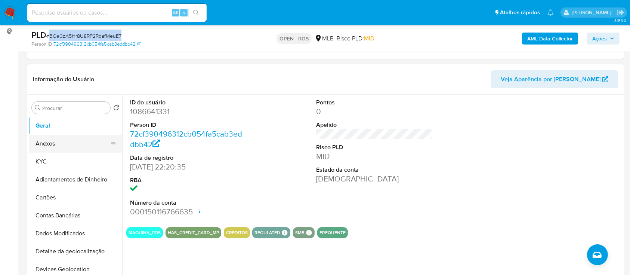
click at [61, 139] on button "Anexos" at bounding box center [73, 144] width 88 height 18
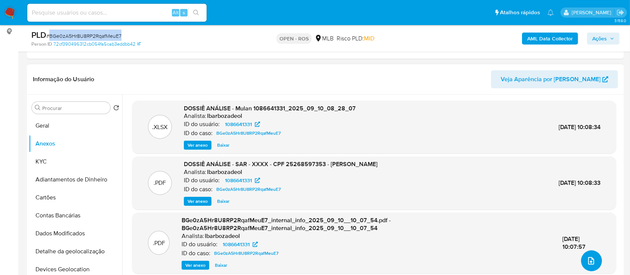
click at [318, 265] on button "upload-file" at bounding box center [591, 260] width 21 height 21
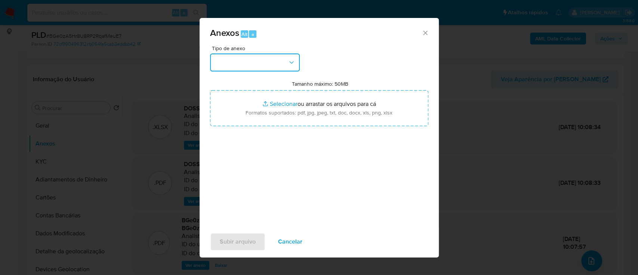
click at [278, 66] on button "button" at bounding box center [255, 62] width 90 height 18
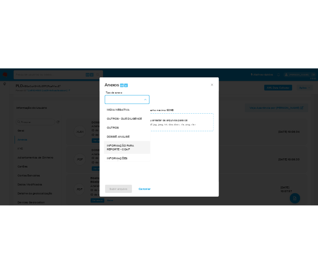
scroll to position [115, 0]
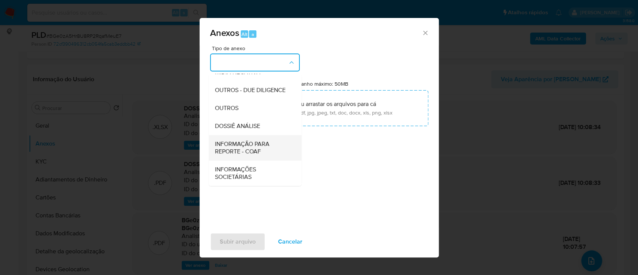
click at [265, 148] on span "INFORMAÇÃO PARA REPORTE - COAF" at bounding box center [253, 147] width 76 height 15
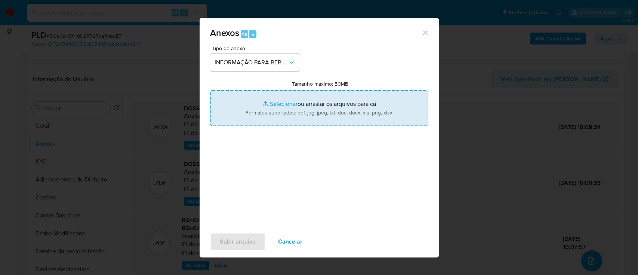
type input "C:\fakepath\SAR - BGe0zA5Hr8U8RP2RqafMeuE7 - CPF 25268597353 - [PERSON_NAME].pdf"
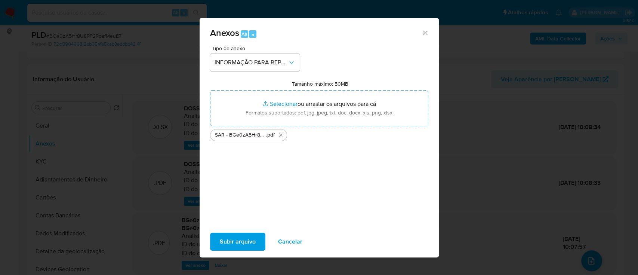
click at [252, 249] on span "Subir arquivo" at bounding box center [238, 241] width 36 height 16
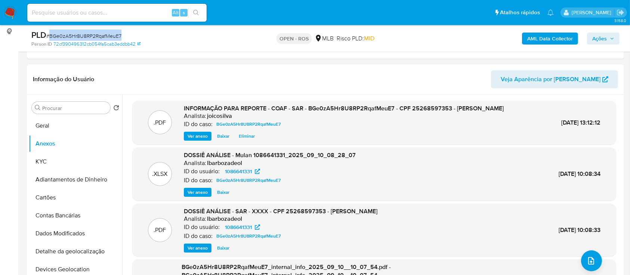
drag, startPoint x: 598, startPoint y: 35, endPoint x: 593, endPoint y: 40, distance: 6.9
click at [318, 36] on span "Ações" at bounding box center [600, 39] width 15 height 12
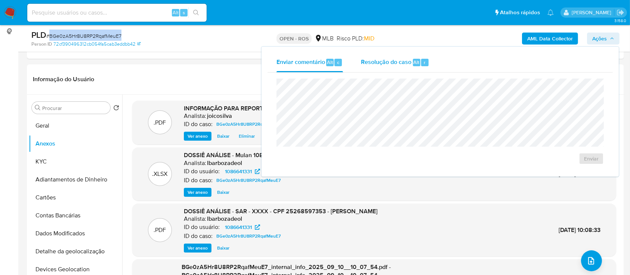
click at [318, 65] on span "Resolução do caso" at bounding box center [386, 62] width 50 height 9
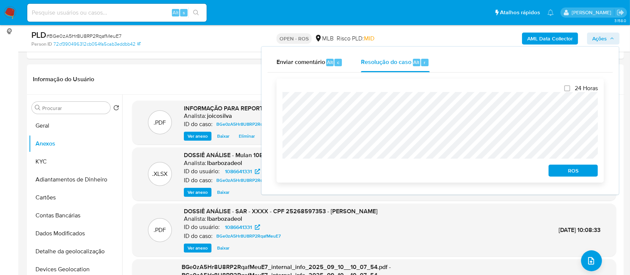
click at [318, 171] on span "ROS" at bounding box center [573, 170] width 39 height 10
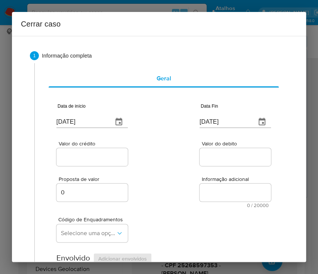
click at [90, 130] on div "Data de início [DATE]" at bounding box center [91, 117] width 71 height 30
click at [92, 123] on input "[DATE]" at bounding box center [81, 122] width 50 height 12
paste input "01/07"
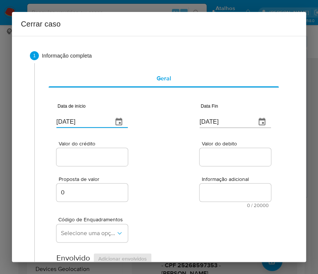
type input "[DATE]"
click at [165, 184] on div "Proposta de valor 0 Informação adicional 0 / 20000 20000 caracteres restantes" at bounding box center [163, 188] width 215 height 40
click at [222, 124] on input "[DATE]" at bounding box center [225, 122] width 50 height 12
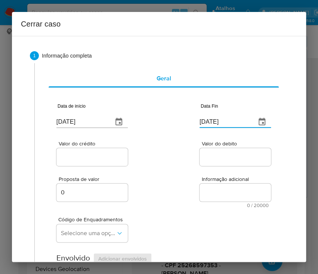
paste input "5/08"
type input "[DATE]"
drag, startPoint x: 218, startPoint y: 181, endPoint x: 67, endPoint y: 205, distance: 153.6
click at [206, 181] on span "Informação adicional" at bounding box center [237, 179] width 71 height 6
click at [96, 162] on input "Valor do crédito" at bounding box center [92, 157] width 73 height 10
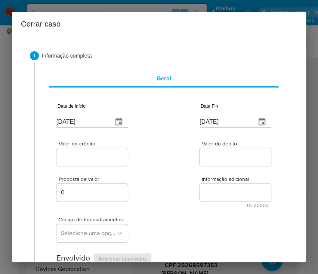
drag, startPoint x: 93, startPoint y: 151, endPoint x: 109, endPoint y: 148, distance: 16.8
click at [98, 150] on div at bounding box center [91, 157] width 71 height 18
click at [109, 148] on div at bounding box center [91, 157] width 71 height 18
click at [108, 157] on input "Valor do crédito" at bounding box center [92, 157] width 73 height 10
paste input "R$169.466"
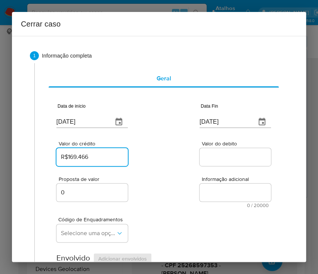
type input "R$169.466"
click at [150, 189] on div "Proposta de valor 0 Informação adicional 0 / 20000 20000 caracteres restantes" at bounding box center [163, 188] width 215 height 40
click at [206, 160] on input "Valor do debito" at bounding box center [236, 157] width 73 height 10
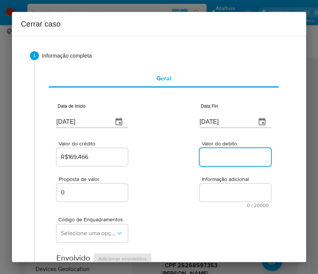
paste input "R$163.833"
type input "R$163.833"
click at [202, 205] on span "0 / 20000" at bounding box center [235, 205] width 67 height 5
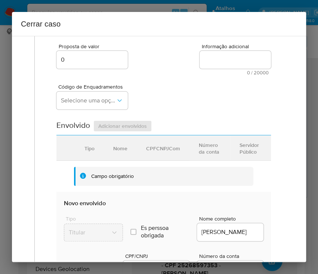
scroll to position [150, 0]
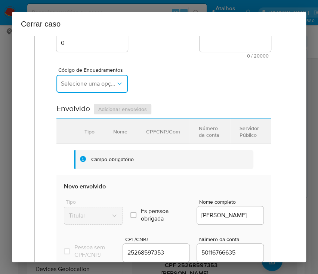
click at [98, 76] on button "Selecione uma opção" at bounding box center [91, 84] width 71 height 18
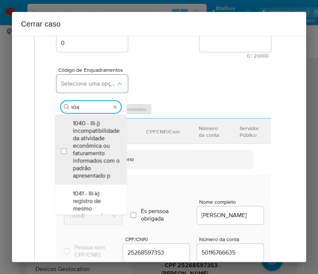
type input "1045"
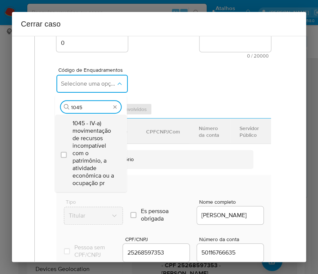
click at [86, 144] on span "1045 - IV-a) movimentação de recursos incompatível com o patrimônio, a atividad…" at bounding box center [95, 153] width 44 height 67
checkbox input "true"
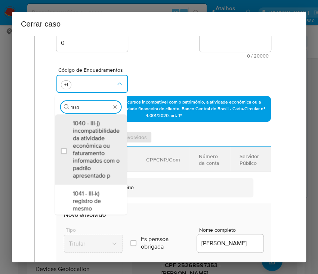
scroll to position [0, 0]
type input "1047"
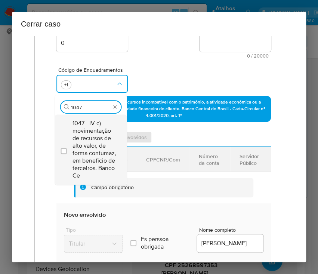
click at [93, 127] on span "1047 - IV-c) movimentação de recursos de alto valor, de forma contumaz, em bene…" at bounding box center [95, 150] width 44 height 60
checkbox input "true"
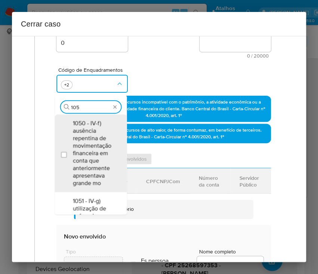
type input "1055"
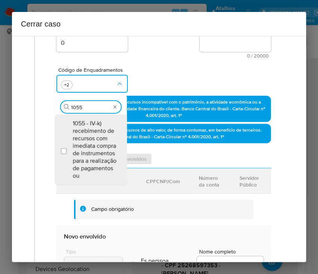
click at [94, 127] on span "1055 - IV-k) recebimento de recursos com imediata compra de instrumentos para a…" at bounding box center [95, 150] width 44 height 60
checkbox input "true"
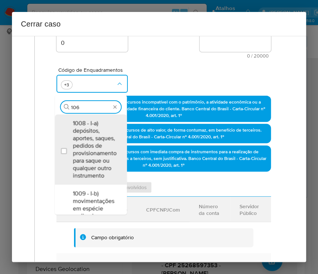
type input "1066"
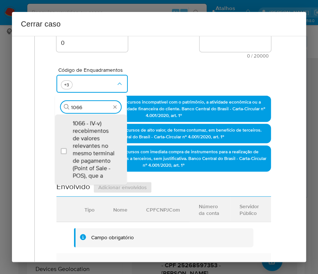
click at [92, 135] on span "1066 - IV-v) recebimentos de valores relevantes no mesmo terminal de pagamento …" at bounding box center [95, 150] width 44 height 60
checkbox input "true"
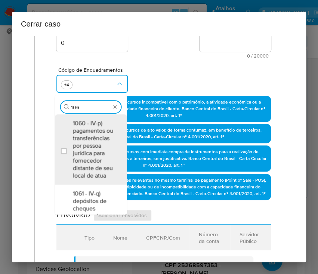
type input "1067"
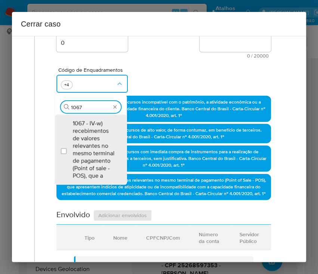
click at [92, 135] on span "1067 - IV-w) recebimentos de valores relevantes no mesmo terminal de pagamento …" at bounding box center [95, 150] width 44 height 60
checkbox input "true"
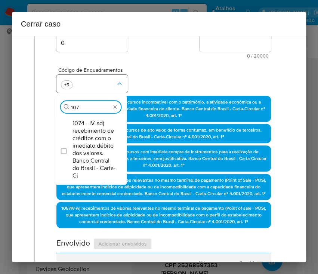
type input "1074"
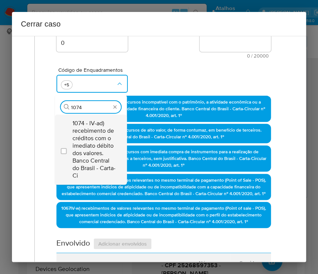
click at [96, 147] on span "1074 - IV-ad) recebimento de créditos com o imediato débito dos valores. Banco …" at bounding box center [95, 150] width 44 height 60
checkbox input "true"
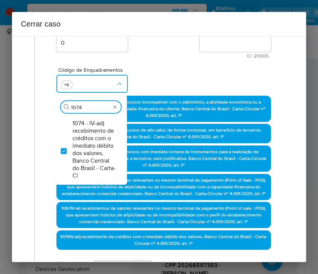
click at [193, 61] on div "Código de Enquadramentos Procurar 1074 1074 - IV-ad) recebimento de créditos co…" at bounding box center [163, 76] width 215 height 37
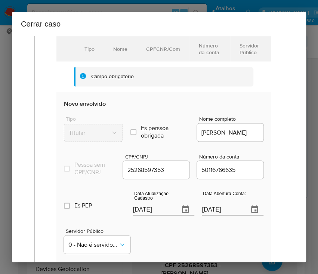
scroll to position [399, 0]
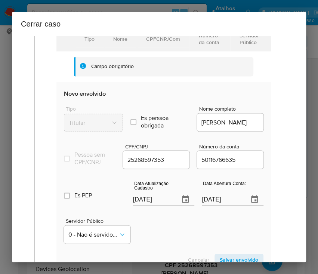
click at [147, 205] on input "[DATE]" at bounding box center [153, 199] width 41 height 12
paste input "04/08"
type input "04/08/2025"
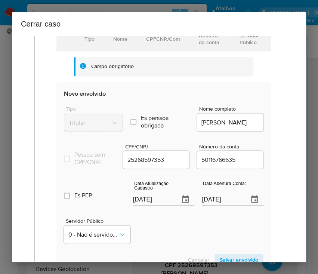
click at [166, 242] on div "Servidor Público 0 - Nao é servidor/Nao possui informacao" at bounding box center [164, 227] width 200 height 37
click at [213, 205] on input "08/03/2022" at bounding box center [222, 199] width 41 height 12
drag, startPoint x: 184, startPoint y: 244, endPoint x: 200, endPoint y: 211, distance: 36.6
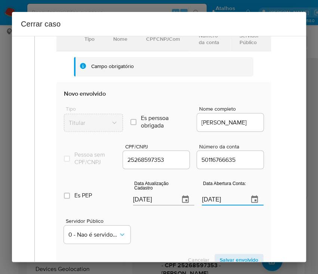
click at [185, 244] on div "Servidor Público 0 - Nao é servidor/Nao possui informacao" at bounding box center [164, 227] width 200 height 37
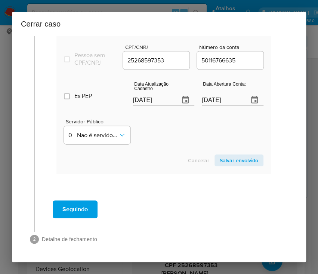
click at [224, 166] on span "Salvar envolvido" at bounding box center [239, 160] width 39 height 10
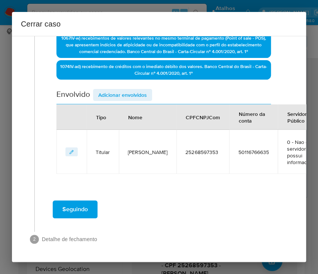
click at [141, 90] on span "Adicionar envolvidos" at bounding box center [122, 95] width 49 height 10
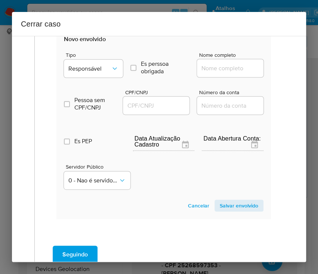
scroll to position [436, 0]
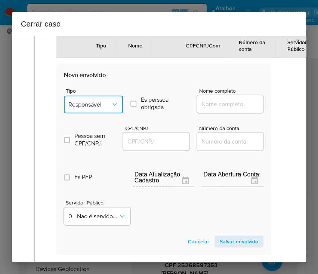
click at [107, 108] on span "Responsável" at bounding box center [89, 104] width 43 height 7
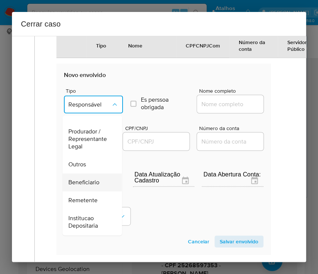
scroll to position [133, 0]
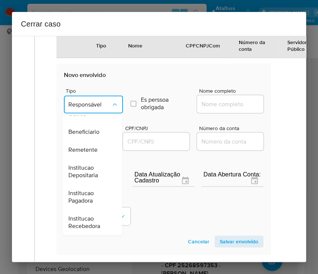
click at [99, 123] on div "Outros" at bounding box center [89, 114] width 43 height 18
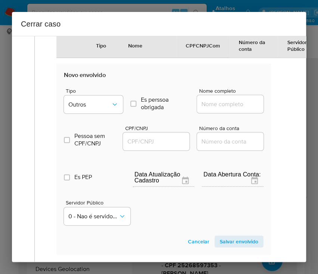
click at [101, 93] on span "Tipo" at bounding box center [95, 90] width 59 height 5
click at [98, 108] on span "Outros" at bounding box center [89, 104] width 43 height 7
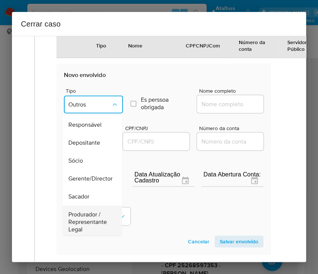
scroll to position [72, 0]
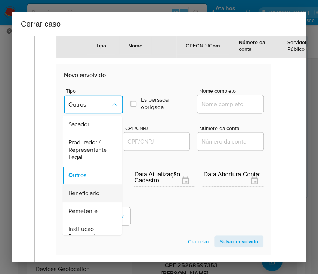
click at [91, 197] on span "Beneficiario" at bounding box center [83, 193] width 31 height 7
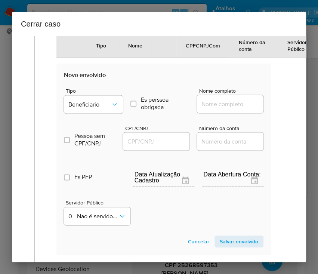
click at [218, 109] on input "Nome completo" at bounding box center [233, 104] width 73 height 10
paste input "Diego Brito Lago, 61367847346"
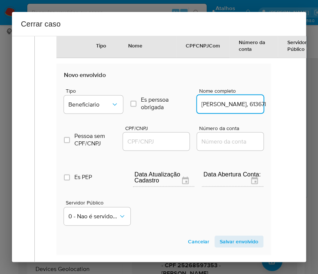
scroll to position [0, 20]
click at [223, 109] on input "Diego Brito Lago, 61367847346" at bounding box center [233, 104] width 73 height 10
drag, startPoint x: 221, startPoint y: 118, endPoint x: 276, endPoint y: 120, distance: 55.4
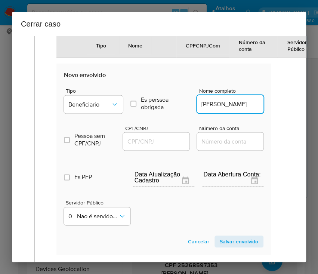
type input "Diego Brito Lago"
click at [162, 146] on input "CPF/CNPJ" at bounding box center [159, 141] width 73 height 10
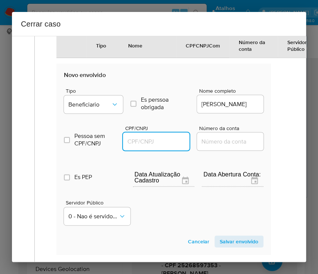
paste input "61367847346"
type input "61367847346"
click at [230, 247] on span "Salvar envolvido" at bounding box center [239, 241] width 39 height 10
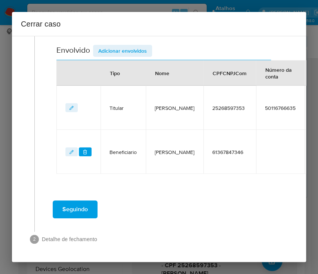
scroll to position [383, 0]
click at [125, 49] on span "Adicionar envolvidos" at bounding box center [122, 51] width 49 height 10
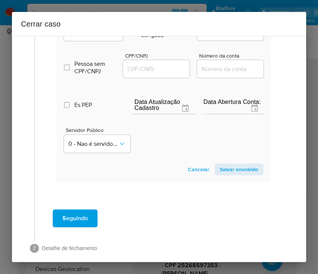
scroll to position [530, 0]
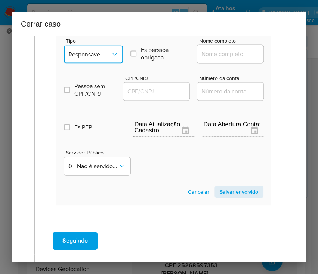
click at [106, 58] on span "Responsável" at bounding box center [89, 54] width 43 height 7
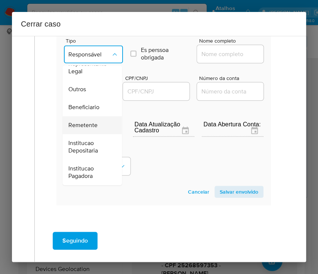
scroll to position [133, 0]
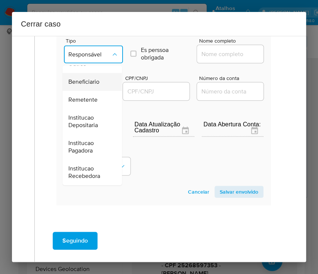
click at [98, 86] on span "Beneficiario" at bounding box center [83, 82] width 31 height 7
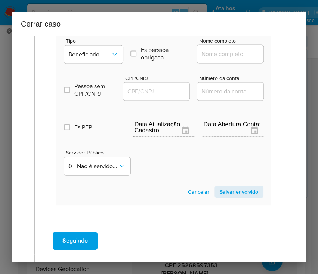
click at [222, 59] on input "Nome completo" at bounding box center [233, 54] width 73 height 10
paste input "Elizabeth Lizandra Brito Lago, 57168792334"
drag, startPoint x: 221, startPoint y: 68, endPoint x: 274, endPoint y: 73, distance: 53.0
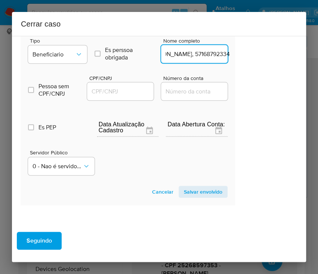
scroll to position [530, 45]
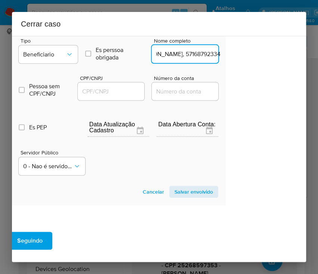
drag, startPoint x: 219, startPoint y: 67, endPoint x: 298, endPoint y: 69, distance: 79.3
click at [298, 69] on div "1 Informação completa Geral Data de início 01/07/2025 Data Fin 15/08/2025 Valor…" at bounding box center [159, 149] width 294 height 226
type input "Elizabeth Lizandra Brito Lago"
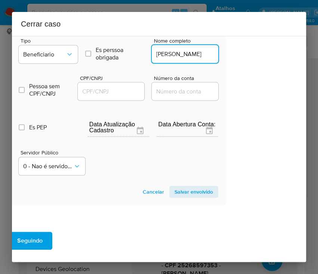
click at [119, 96] on input "CPF/CNPJ" at bounding box center [114, 92] width 73 height 10
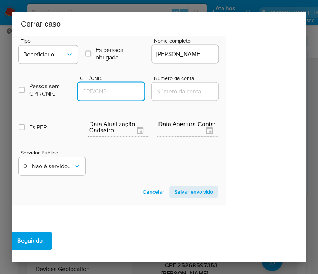
paste input "57168792334"
type input "57168792334"
click at [175, 197] on span "Salvar envolvido" at bounding box center [194, 192] width 39 height 10
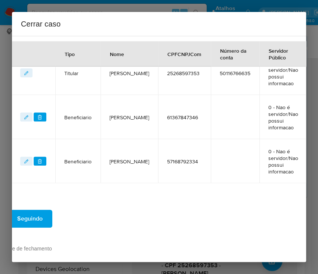
scroll to position [377, 45]
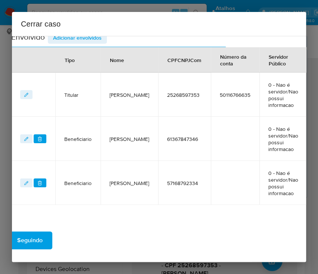
click at [93, 43] on span "Adicionar envolvidos" at bounding box center [77, 38] width 49 height 10
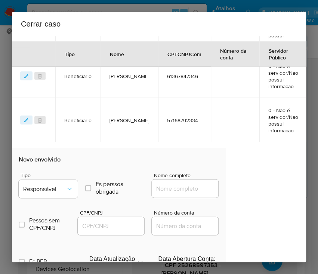
scroll to position [476, 45]
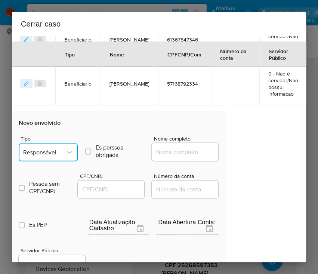
click at [57, 156] on span "Responsável" at bounding box center [44, 151] width 43 height 7
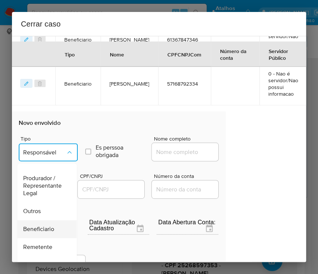
scroll to position [99, 0]
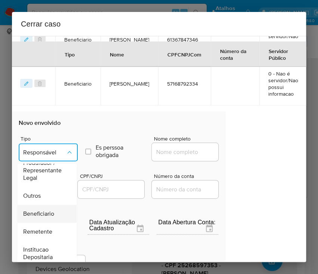
click at [45, 217] on span "Beneficiario" at bounding box center [38, 213] width 31 height 7
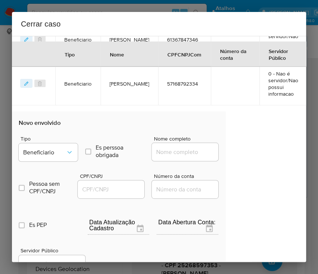
drag, startPoint x: 174, startPoint y: 158, endPoint x: 176, endPoint y: 163, distance: 5.4
click at [174, 157] on input "Nome completo" at bounding box center [188, 152] width 73 height 10
paste input "Diogo Brito Lago, 61367845300"
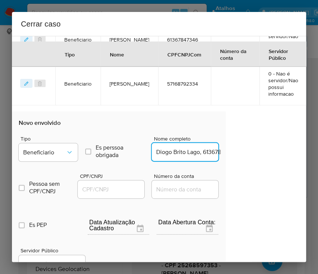
scroll to position [0, 19]
drag, startPoint x: 175, startPoint y: 166, endPoint x: 243, endPoint y: 166, distance: 67.3
type input "Diogo Brito Lago"
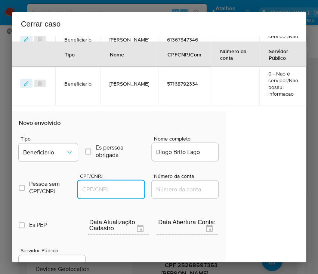
click at [121, 194] on input "CPF/CNPJ" at bounding box center [114, 189] width 73 height 10
paste input "61367845300"
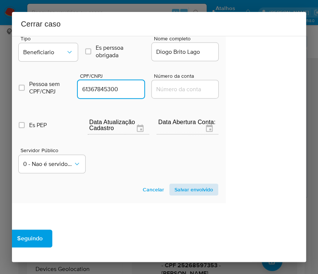
type input "61367845300"
click at [194, 194] on span "Salvar envolvido" at bounding box center [194, 189] width 39 height 10
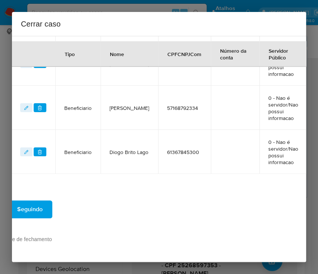
click at [194, 199] on div "Seguindo" at bounding box center [118, 209] width 243 height 27
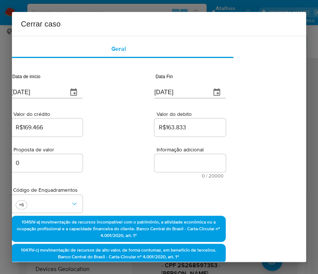
scroll to position [0, 45]
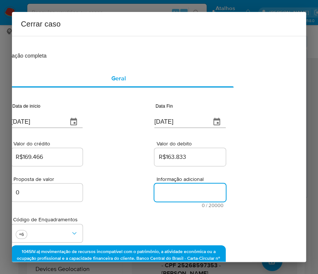
click at [160, 193] on textarea "Informação adicional" at bounding box center [189, 193] width 71 height 18
paste textarea "Informações do Cliente Jose Do Nascimento Silva Lago, CPF 25268597353, 59 anos,…"
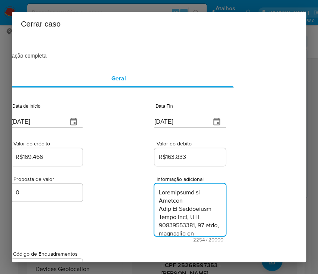
scroll to position [1293, 0]
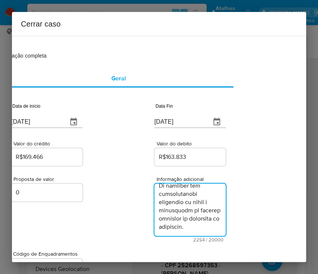
type textarea "Informações do Cliente Jose Do Nascimento Silva Lago, CPF 25268597353, 59 anos,…"
click at [98, 226] on div "Proposta de valor 0 Informação adicional 2254 / 20000 17746 caracteres restantes" at bounding box center [118, 205] width 215 height 75
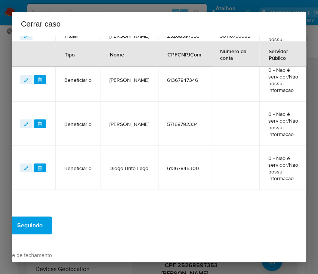
scroll to position [506, 45]
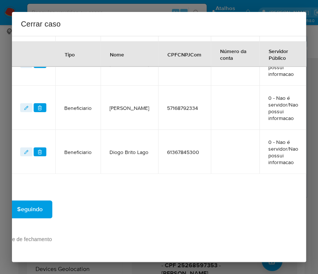
click at [41, 202] on span "Seguindo" at bounding box center [29, 209] width 25 height 16
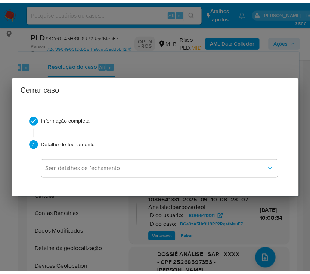
scroll to position [1203, 0]
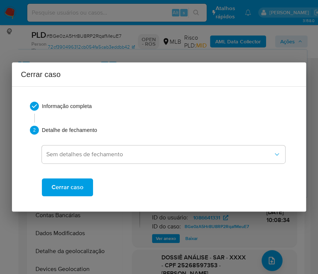
click at [76, 191] on span "Cerrar caso" at bounding box center [68, 187] width 32 height 16
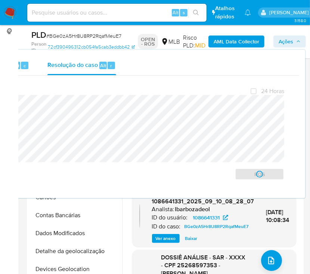
click at [74, 34] on span "# BGe0zA5Hr8U8RP2RqafMeuE7" at bounding box center [83, 35] width 75 height 7
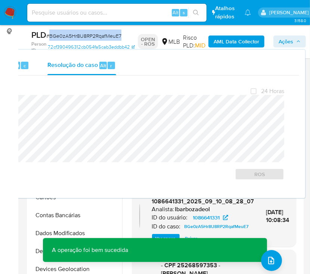
click at [74, 34] on span "# BGe0zA5Hr8U8RP2RqafMeuE7" at bounding box center [83, 35] width 75 height 7
copy span "BGe0zA5Hr8U8RP2RqafMeuE7"
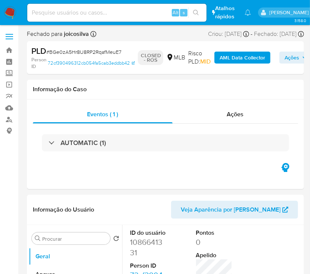
select select "10"
click at [12, 10] on img at bounding box center [10, 12] width 13 height 13
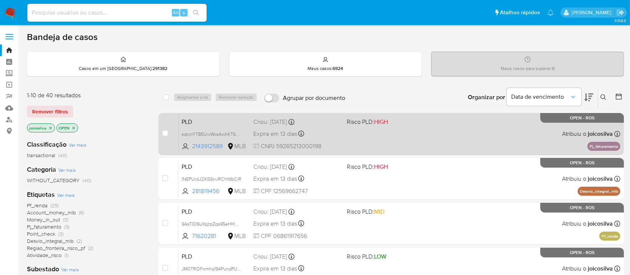
click at [318, 145] on div "PLD sqtcnYTBEUwWcsAwhKT64A3k 2143912589 MLB Risco PLD: HIGH Criou: 12/08/2025 C…" at bounding box center [400, 134] width 442 height 38
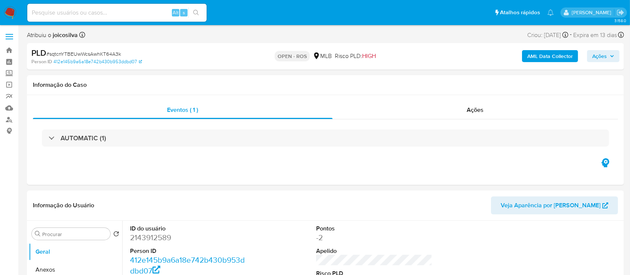
click at [118, 56] on span "# sqtcnYTBEUwWcsAwhKT64A3k" at bounding box center [83, 53] width 75 height 7
select select "10"
copy span "sqtcnYTBEUwWcsAwhKT64A3k"
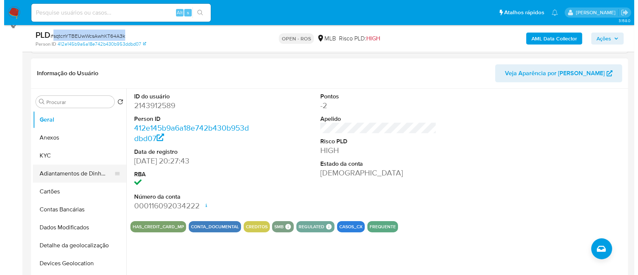
scroll to position [150, 0]
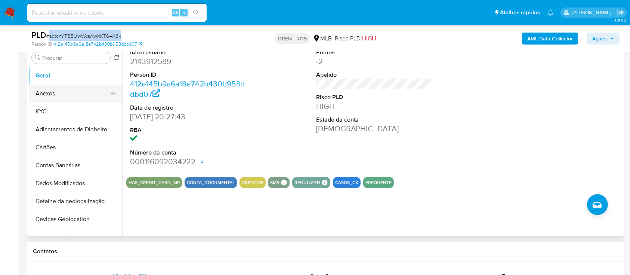
click at [48, 92] on button "Anexos" at bounding box center [73, 94] width 88 height 18
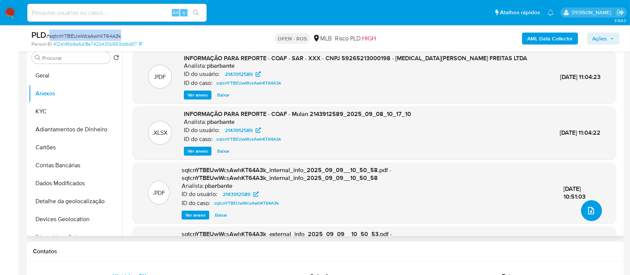
click at [582, 209] on button "upload-file" at bounding box center [591, 210] width 21 height 21
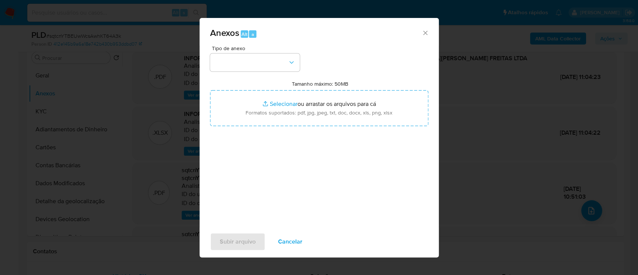
click at [267, 72] on div "Tipo de anexo Tamanho máximo: 50MB Selecionar arquivos Selecionar ou arrastar o…" at bounding box center [319, 134] width 218 height 176
click at [277, 64] on button "button" at bounding box center [255, 62] width 90 height 18
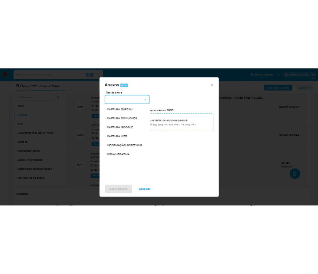
scroll to position [115, 0]
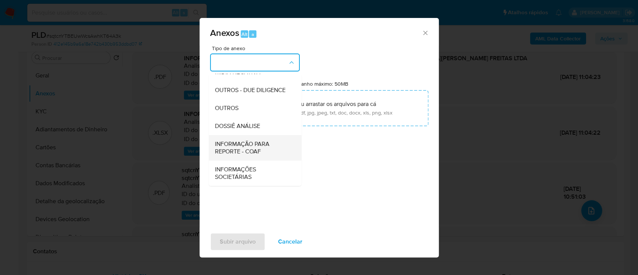
click at [268, 146] on span "INFORMAÇÃO PARA REPORTE - COAF" at bounding box center [253, 147] width 76 height 15
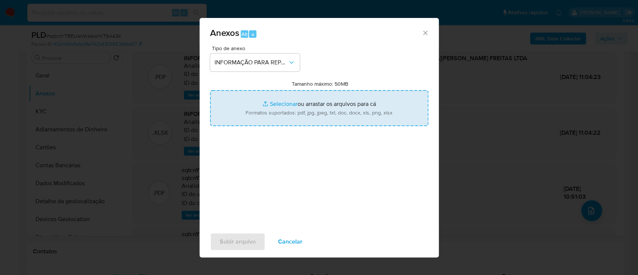
type input "C:\fakepath\SAR - sqtcnYTBEUwWcsAwhKT64A3k - CNPJ 59265213000198 - YASMIN RAMOS…"
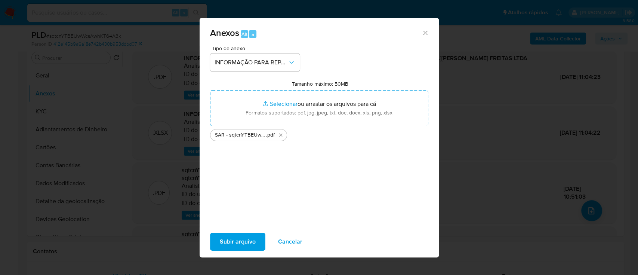
drag, startPoint x: 309, startPoint y: 169, endPoint x: 224, endPoint y: 272, distance: 133.4
click at [309, 169] on div "Tipo de anexo INFORMAÇÃO PARA REPORTE - COAF Tamanho máximo: 50MB Selecionar ar…" at bounding box center [319, 134] width 218 height 176
click at [248, 251] on div "Subir arquivo Cancelar" at bounding box center [319, 241] width 239 height 28
click at [257, 242] on button "Subir arquivo" at bounding box center [237, 242] width 55 height 18
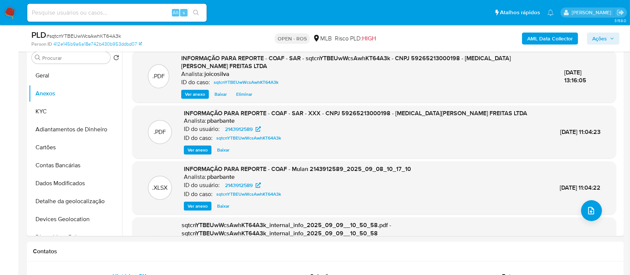
click at [612, 34] on span "Ações" at bounding box center [604, 38] width 22 height 10
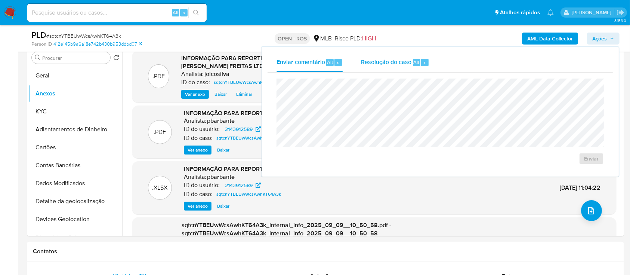
drag, startPoint x: 375, startPoint y: 66, endPoint x: 372, endPoint y: 77, distance: 11.7
click at [377, 67] on div "Resolução do caso Alt r" at bounding box center [395, 62] width 68 height 19
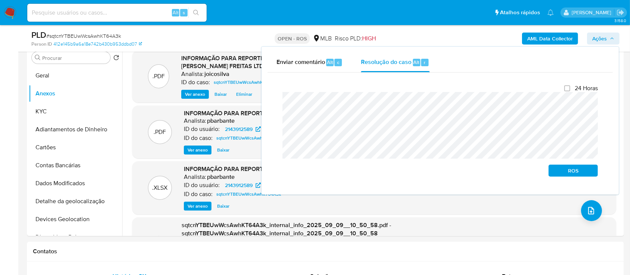
click at [266, 102] on div "Enviar comentário Alt c Resolução do caso Alt r Fechamento do caso 24 Horas ROS" at bounding box center [440, 121] width 357 height 148
click at [552, 173] on button "ROS" at bounding box center [573, 171] width 49 height 12
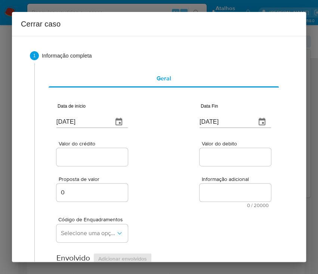
click at [74, 122] on input "12/09/2025" at bounding box center [81, 122] width 50 height 12
paste input "01/07"
type input "01/07/2025"
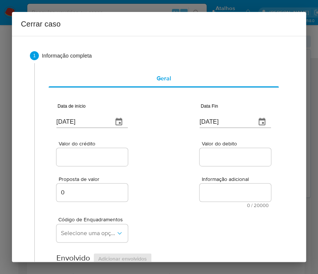
drag, startPoint x: 168, startPoint y: 206, endPoint x: 15, endPoint y: 222, distance: 154.2
click at [168, 206] on div "Proposta de valor 0 Informação adicional 0 / 20000 20000 caracteres restantes" at bounding box center [163, 188] width 215 height 40
click at [225, 120] on input "12/09/2025" at bounding box center [225, 122] width 50 height 12
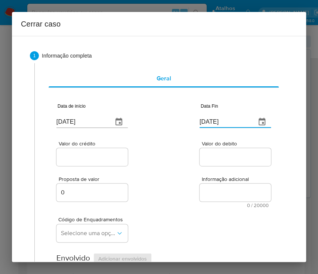
paste input "06/08"
type input "06/08/2025"
drag, startPoint x: 165, startPoint y: 210, endPoint x: 157, endPoint y: 205, distance: 9.2
click at [165, 208] on div "Código de Enquadramentos Selecione uma opção" at bounding box center [163, 226] width 215 height 37
drag, startPoint x: 86, startPoint y: 157, endPoint x: 79, endPoint y: 170, distance: 15.1
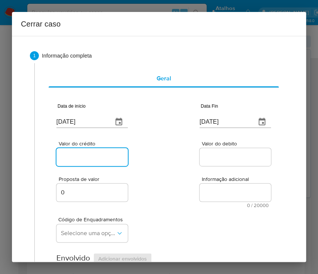
click at [86, 157] on input "Valor do crédito" at bounding box center [92, 157] width 73 height 10
drag, startPoint x: 87, startPoint y: 159, endPoint x: 104, endPoint y: 163, distance: 17.5
click at [87, 159] on input "Valor do crédito" at bounding box center [92, 157] width 73 height 10
paste input "R$319.404"
type input "R$319.404"
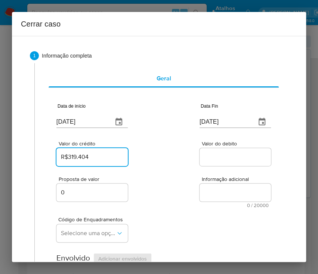
drag, startPoint x: 207, startPoint y: 183, endPoint x: 175, endPoint y: 219, distance: 48.2
click at [207, 185] on textarea "Informação adicional" at bounding box center [235, 193] width 71 height 18
click at [213, 163] on div at bounding box center [235, 157] width 71 height 18
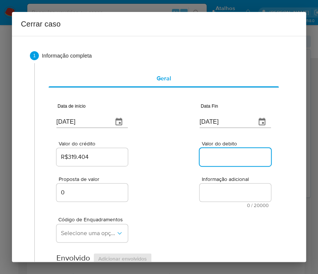
click at [213, 161] on input "Valor do debito" at bounding box center [236, 157] width 73 height 10
paste input "R$382.528"
type input "R$382.528"
click at [194, 214] on div "Código de Enquadramentos Selecione uma opção" at bounding box center [163, 226] width 215 height 37
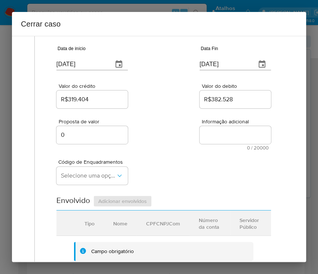
scroll to position [99, 0]
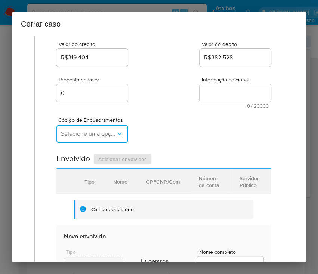
click at [86, 135] on span "Selecione uma opção" at bounding box center [88, 133] width 55 height 7
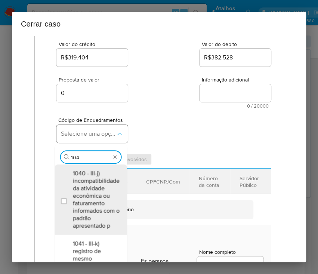
type input "1047"
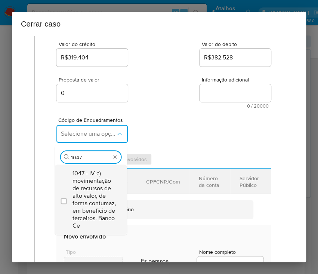
click at [97, 172] on span "1047 - IV-c) movimentação de recursos de alto valor, de forma contumaz, em bene…" at bounding box center [95, 200] width 44 height 60
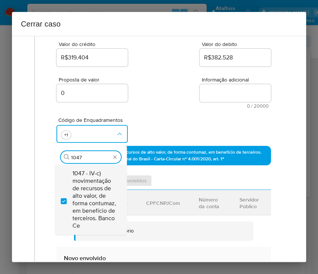
checkbox input "true"
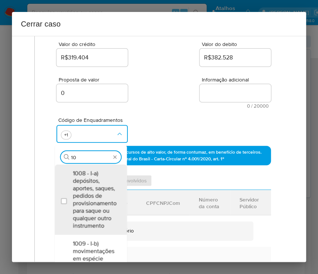
scroll to position [0, 0]
type input "1073"
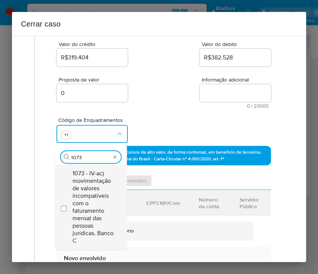
click at [91, 201] on span "1073 - IV-ac) movimentação de valores incompatíveis com o faturamento mensal da…" at bounding box center [95, 207] width 44 height 75
checkbox input "true"
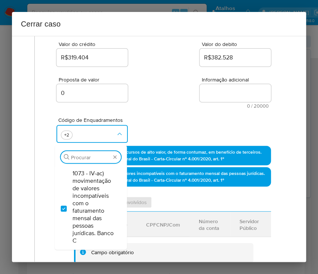
click at [168, 29] on h2 "Cerrar caso" at bounding box center [159, 24] width 276 height 12
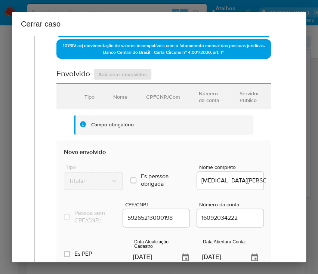
scroll to position [299, 0]
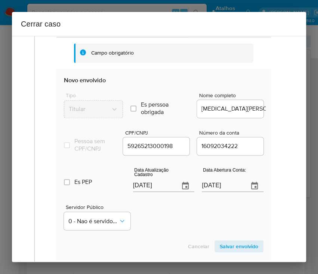
click at [150, 192] on input "12/09/2025" at bounding box center [153, 186] width 41 height 12
paste input "26/08"
type input "26/08/2025"
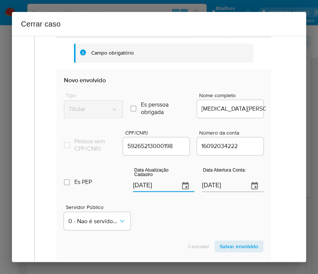
click at [150, 240] on section "Novo envolvido Tipo Titular Es perssoa obrigada Is PObrigada Nome completo YASM…" at bounding box center [163, 164] width 215 height 191
click at [221, 190] on input "05/02/2025" at bounding box center [222, 186] width 41 height 12
click at [133, 245] on section "Novo envolvido Tipo Titular Es perssoa obrigada Is PObrigada Nome completo YASM…" at bounding box center [163, 164] width 215 height 191
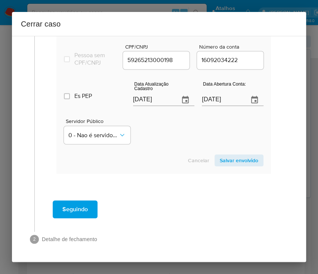
click at [243, 161] on span "Salvar envolvido" at bounding box center [239, 160] width 39 height 10
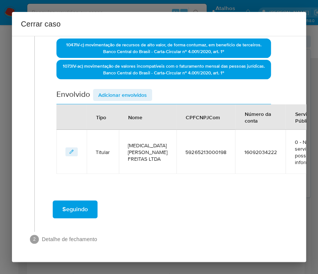
click at [127, 92] on span "Adicionar envolvidos" at bounding box center [122, 95] width 49 height 10
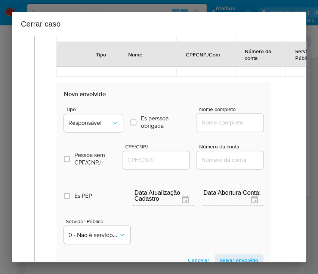
scroll to position [363, 0]
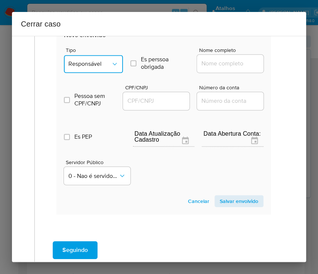
click at [111, 68] on button "Responsável" at bounding box center [93, 64] width 59 height 18
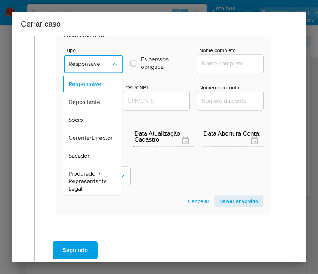
scroll to position [133, 0]
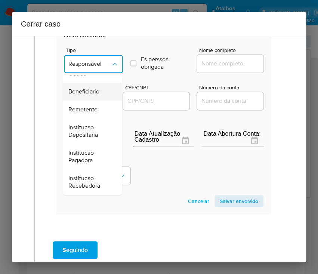
click at [104, 91] on li "Beneficiario" at bounding box center [91, 92] width 59 height 18
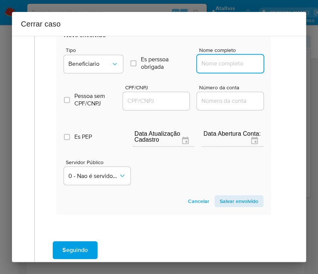
click at [223, 65] on input "Nome completo" at bounding box center [233, 64] width 73 height 10
paste input "Filipe Cardozo Lopes, 06000715021"
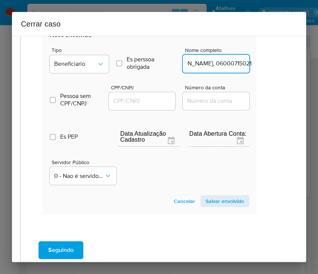
drag, startPoint x: 221, startPoint y: 64, endPoint x: 297, endPoint y: 67, distance: 75.6
click at [297, 67] on div "1 Informação completa Geral Data de início 01/07/2025 Data Fin 06/08/2025 Valor…" at bounding box center [159, 149] width 294 height 226
type input "Filipe Cardozo Lopes"
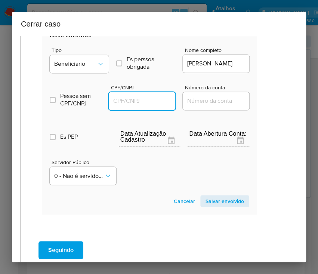
click at [147, 99] on input "CPF/CNPJ" at bounding box center [145, 101] width 73 height 10
paste input "06000715021"
type input "6000715021"
click at [218, 201] on span "Salvar envolvido" at bounding box center [225, 201] width 39 height 10
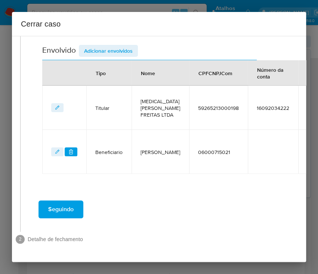
click at [114, 46] on span "Adicionar envolvidos" at bounding box center [108, 51] width 49 height 10
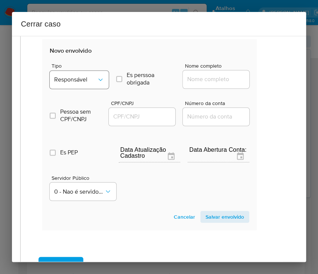
scroll to position [355, 14]
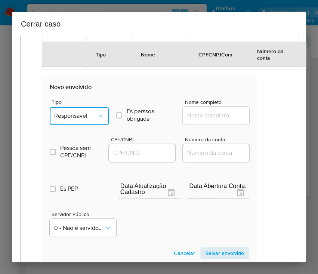
click at [87, 119] on button "Responsável" at bounding box center [79, 116] width 59 height 18
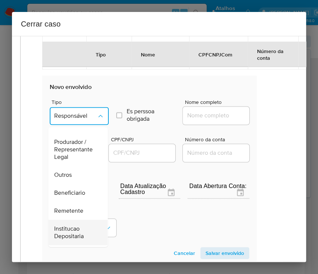
scroll to position [133, 0]
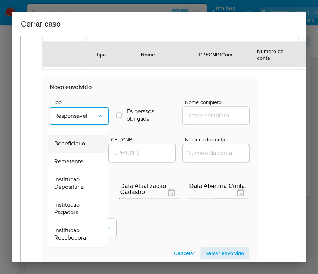
click at [78, 145] on span "Beneficiario" at bounding box center [69, 143] width 31 height 7
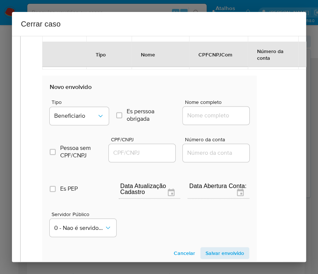
click at [203, 112] on input "Nome completo" at bounding box center [219, 116] width 73 height 10
paste input "Yasmin Ramos Freitas, 02737778077"
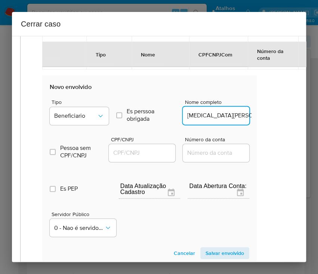
scroll to position [0, 32]
drag, startPoint x: 206, startPoint y: 115, endPoint x: 267, endPoint y: 118, distance: 60.7
click at [267, 118] on div "1 Informação completa Geral Data de início 01/07/2025 Data Fin 06/08/2025 Valor…" at bounding box center [145, 18] width 276 height 662
type input "Yasmin Ramos Freitas"
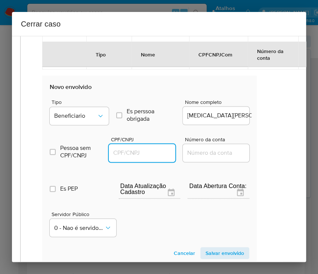
drag, startPoint x: 157, startPoint y: 156, endPoint x: 166, endPoint y: 156, distance: 9.0
click at [156, 156] on input "CPF/CNPJ" at bounding box center [145, 153] width 73 height 10
paste input "02737778077"
type input "2737778077"
click at [214, 251] on span "Salvar envolvido" at bounding box center [225, 253] width 39 height 10
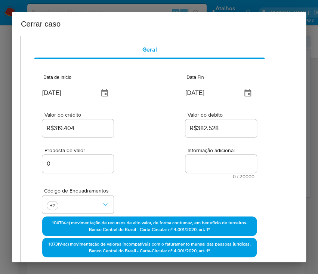
scroll to position [0, 14]
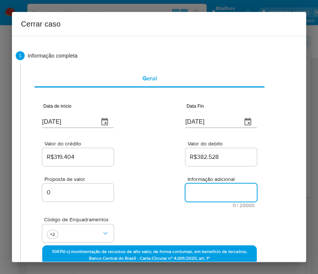
click at [195, 190] on textarea "Informação adicional" at bounding box center [220, 193] width 71 height 18
paste textarea "Informações do Cliente YASMIN RAMOS FREITAS LTDA, CNPJ 59265213000198, sediada …"
type textarea "Informações do Cliente YASMIN RAMOS FREITAS LTDA, CNPJ 59265213000198, sediada …"
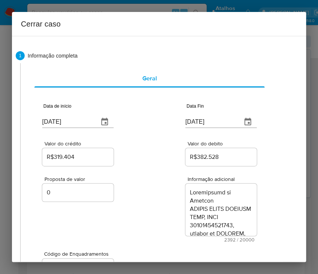
scroll to position [1384, 0]
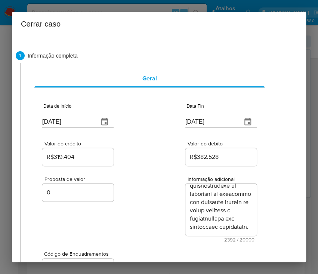
click at [154, 220] on div "Proposta de valor 0 Informação adicional 2392 / 20000 17608 caracteres restantes" at bounding box center [149, 205] width 215 height 75
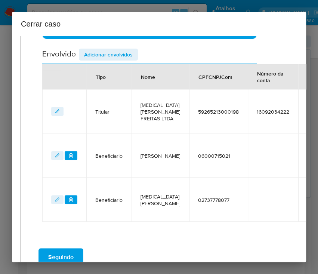
scroll to position [336, 14]
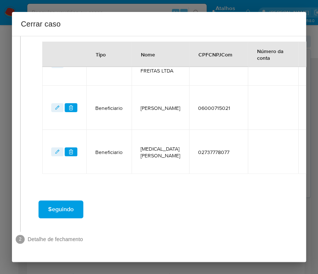
click at [62, 201] on span "Seguindo" at bounding box center [60, 209] width 25 height 16
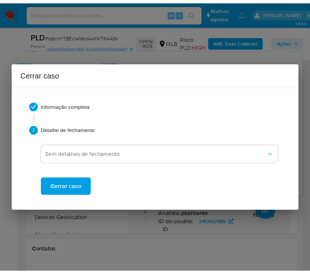
scroll to position [1334, 0]
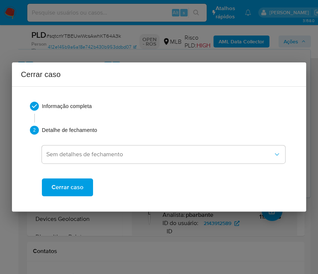
click at [66, 190] on span "Cerrar caso" at bounding box center [68, 187] width 32 height 16
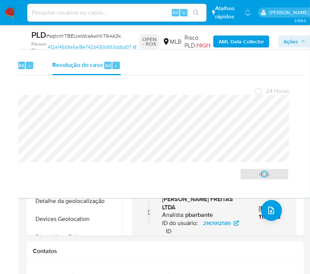
click at [72, 37] on span "# sqtcnYTBEUwWcsAwhKT64A3k" at bounding box center [83, 35] width 75 height 7
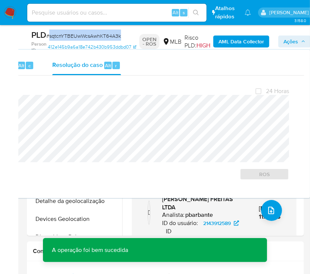
click at [72, 37] on span "# sqtcnYTBEUwWcsAwhKT64A3k" at bounding box center [83, 35] width 75 height 7
copy span "sqtcnYTBEUwWcsAwhKT64A3k"
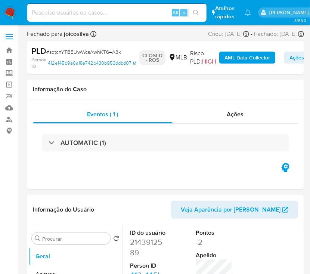
click at [13, 15] on img at bounding box center [10, 12] width 13 height 13
select select "10"
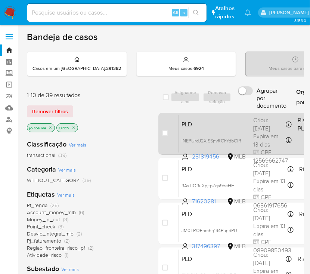
click at [221, 123] on span "PLD" at bounding box center [215, 124] width 66 height 10
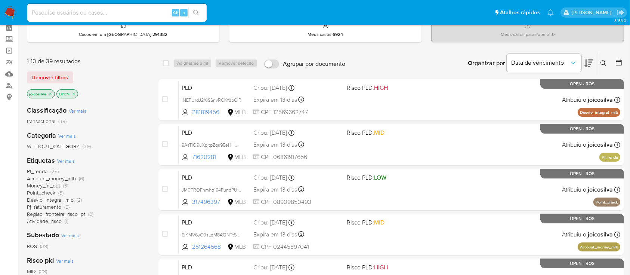
scroll to position [50, 0]
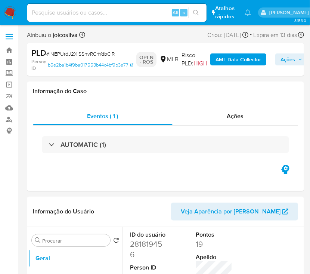
select select "10"
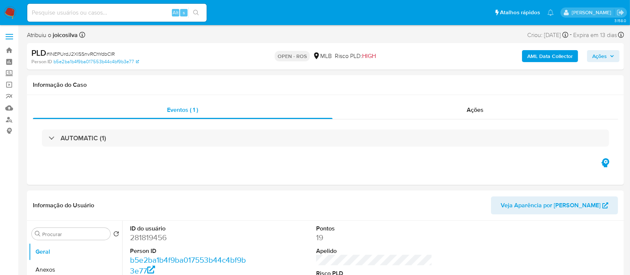
click at [112, 56] on span "# INEPUrdJ2XISSnvRChYdbCIR" at bounding box center [80, 53] width 68 height 7
copy span "INEPUrdJ2XISSnvRChYdbCIR"
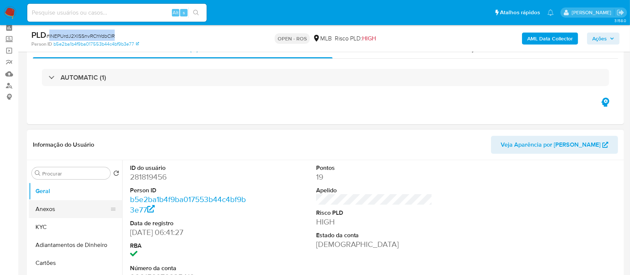
scroll to position [50, 0]
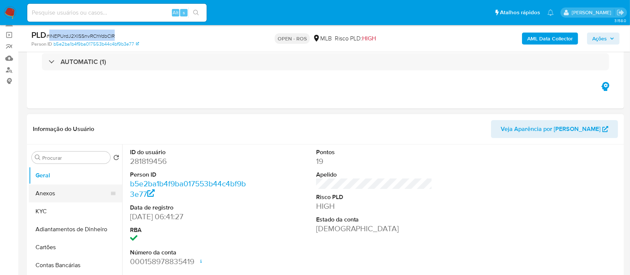
click at [55, 193] on button "Anexos" at bounding box center [73, 193] width 88 height 18
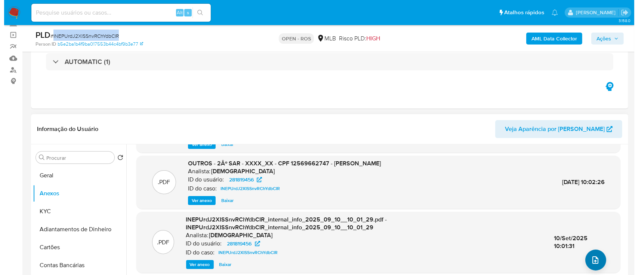
scroll to position [79, 0]
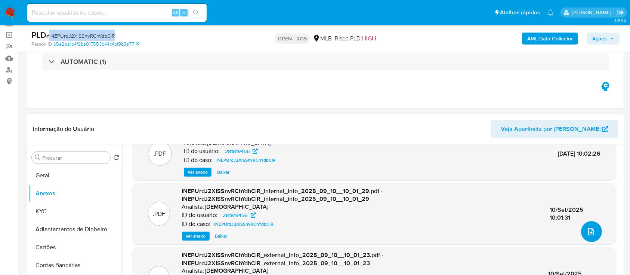
click at [318, 233] on icon "upload-file" at bounding box center [592, 231] width 6 height 7
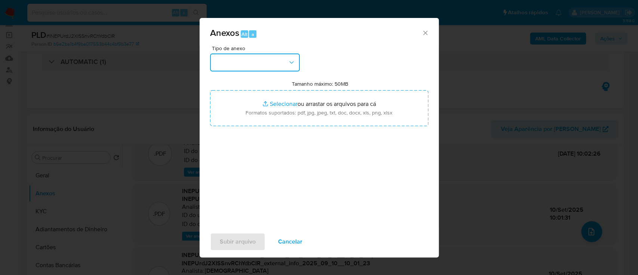
click at [264, 62] on button "button" at bounding box center [255, 62] width 90 height 18
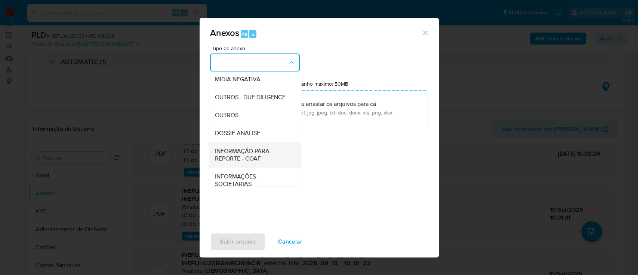
scroll to position [115, 0]
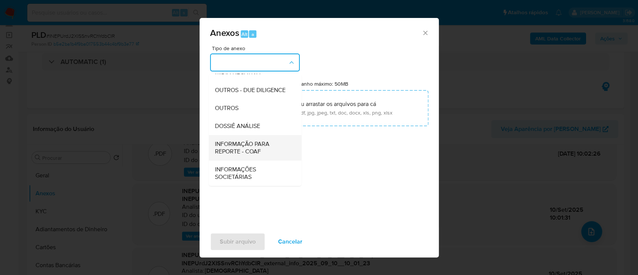
click at [257, 150] on span "INFORMAÇÃO PARA REPORTE - COAF" at bounding box center [253, 147] width 76 height 15
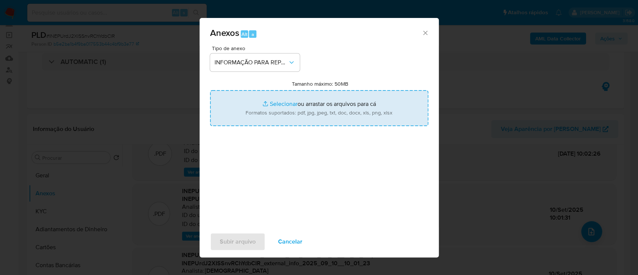
type input "C:\fakepath\2º SAR - INEPUrdJ2XISSnvRChYdbCIR - CPF 12569662747 - WILLIAN RODRI…"
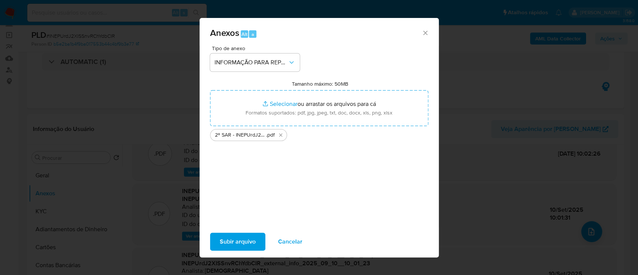
click at [239, 165] on div "Tipo de anexo INFORMAÇÃO PARA REPORTE - COAF Tamanho máximo: 50MB Selecionar ar…" at bounding box center [319, 134] width 218 height 176
click at [240, 237] on span "Subir arquivo" at bounding box center [238, 241] width 36 height 16
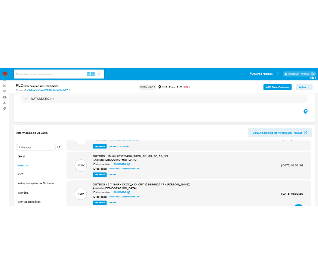
scroll to position [0, 0]
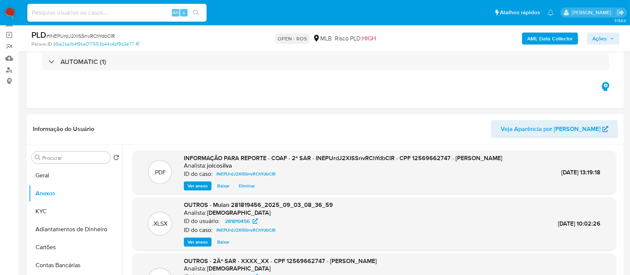
click at [318, 33] on button "Ações" at bounding box center [603, 39] width 33 height 12
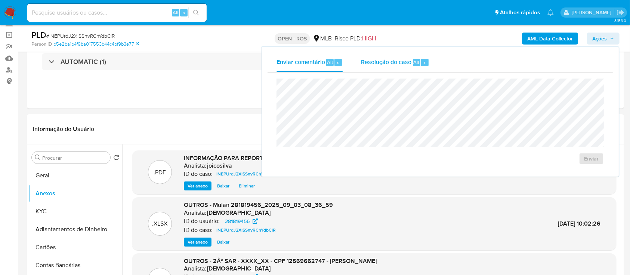
click at [318, 58] on span "Resolução do caso" at bounding box center [386, 62] width 50 height 9
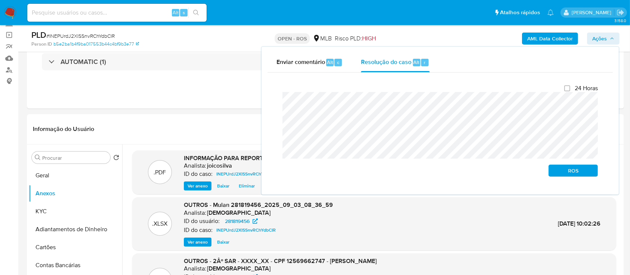
click at [267, 99] on div "Enviar comentário Alt c Resolução do caso Alt r Fechamento do caso 24 Horas ROS" at bounding box center [440, 121] width 357 height 148
click at [318, 173] on span "ROS" at bounding box center [573, 170] width 39 height 10
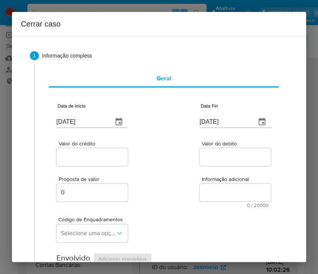
click at [77, 125] on input "[DATE]" at bounding box center [81, 122] width 50 height 12
paste input "02/07"
type input "02/07/2025"
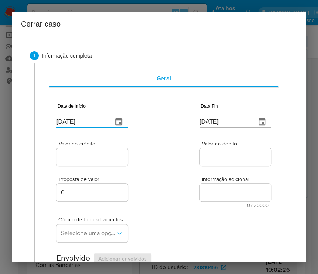
click at [188, 202] on div "Proposta de valor 0 Informação adicional 0 / 20000 20000 caracteres restantes" at bounding box center [163, 188] width 215 height 40
click at [212, 122] on input "[DATE]" at bounding box center [225, 122] width 50 height 12
paste input "0"
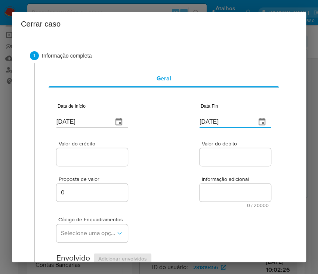
type input "02/09/2025"
drag, startPoint x: 205, startPoint y: 174, endPoint x: 179, endPoint y: 178, distance: 25.6
click at [203, 175] on div "Proposta de valor 0 Informação adicional 0 / 20000 20000 caracteres restantes" at bounding box center [163, 188] width 215 height 40
click at [80, 151] on div at bounding box center [91, 157] width 71 height 18
click at [78, 157] on input "Valor do crédito" at bounding box center [92, 157] width 73 height 10
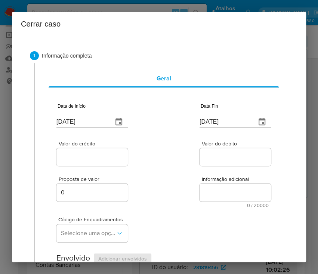
click at [107, 160] on input "Valor do crédito" at bounding box center [92, 157] width 73 height 10
paste input "R$228.332"
type input "R$228.332"
drag, startPoint x: 183, startPoint y: 212, endPoint x: 129, endPoint y: 248, distance: 64.8
click at [183, 213] on div "Código de Enquadramentos Selecione uma opção" at bounding box center [163, 226] width 215 height 37
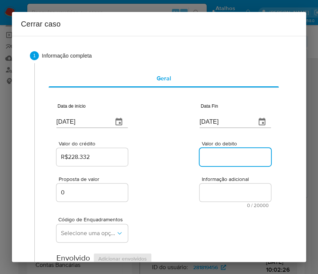
click at [217, 160] on input "Valor do debito" at bounding box center [236, 157] width 73 height 10
paste input "R$52.994"
type input "R$52.994"
click at [178, 203] on div "Proposta de valor 0 Informação adicional 0 / 20000 20000 caracteres restantes" at bounding box center [163, 188] width 215 height 40
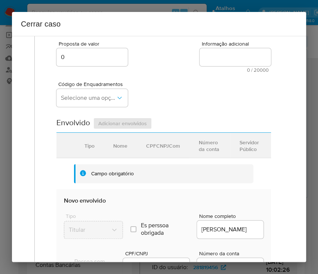
scroll to position [150, 0]
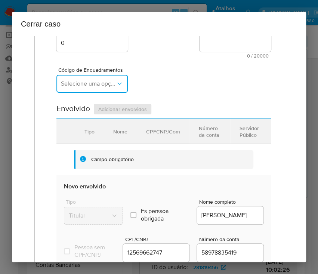
click at [77, 80] on span "Selecione uma opção" at bounding box center [88, 83] width 55 height 7
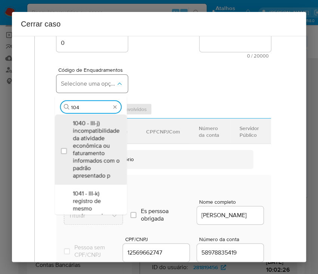
type input "1045"
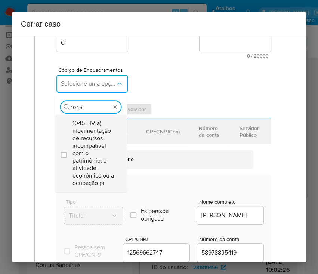
click at [90, 144] on span "1045 - IV-a) movimentação de recursos incompatível com o patrimônio, a atividad…" at bounding box center [95, 153] width 44 height 67
checkbox input "true"
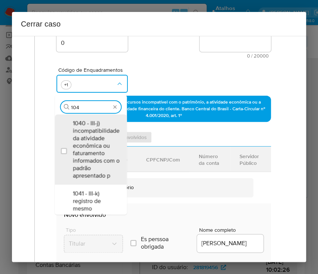
scroll to position [0, 0]
type input "1"
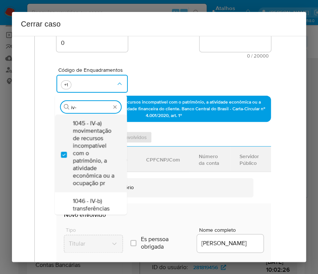
type input "iv-i"
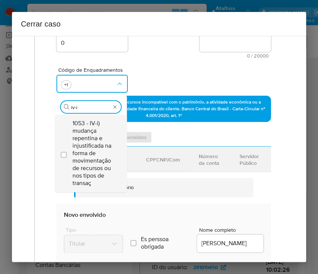
click at [90, 154] on span "1053 - IV-i) mudança repentina e injustificada na forma de movimentação de recu…" at bounding box center [95, 153] width 44 height 67
checkbox input "true"
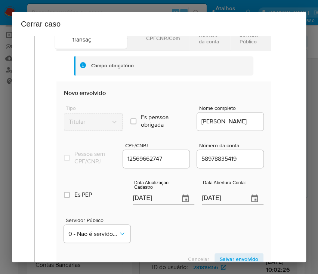
scroll to position [299, 0]
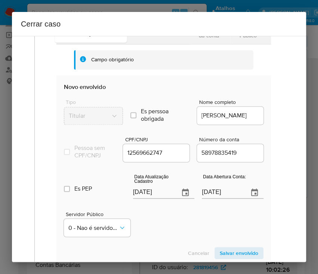
type input "iv-i"
click at [149, 199] on input "12/09/2025" at bounding box center [153, 193] width 41 height 12
paste input "9/08"
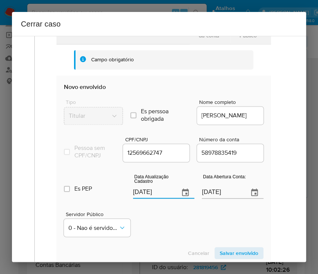
type input "19/08/2025"
click at [159, 238] on div "Servidor Público 0 - Nao é servidor/Nao possui informacao" at bounding box center [164, 220] width 200 height 37
click at [213, 198] on input "01/06/2021" at bounding box center [222, 193] width 41 height 12
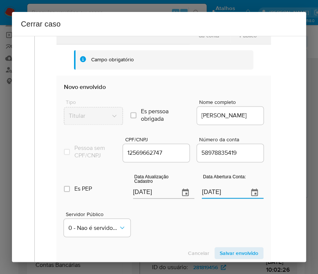
click at [198, 235] on div "Servidor Público 0 - Nao é servidor/Nao possui informacao" at bounding box center [164, 220] width 200 height 37
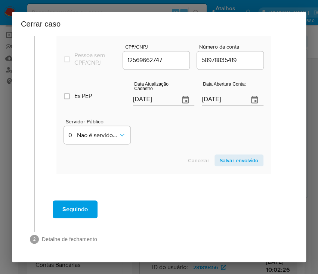
click at [256, 165] on section "Novo envolvido Tipo Titular Es perssoa obrigada Is PObrigada Nome completo WILL…" at bounding box center [163, 78] width 215 height 191
click at [241, 161] on span "Salvar envolvido" at bounding box center [239, 160] width 39 height 10
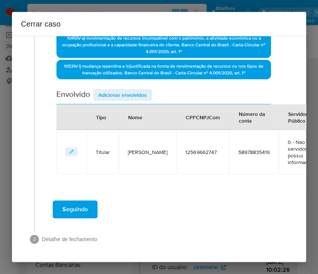
click at [124, 90] on span "Adicionar envolvidos" at bounding box center [122, 95] width 49 height 10
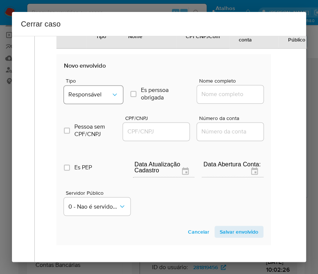
scroll to position [317, 0]
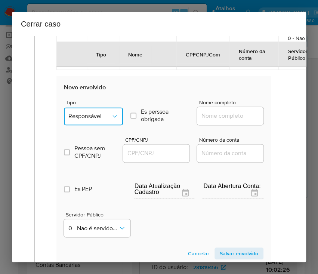
click at [95, 120] on button "Responsável" at bounding box center [93, 116] width 59 height 18
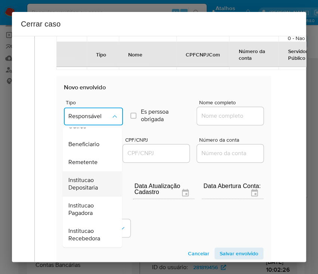
scroll to position [133, 0]
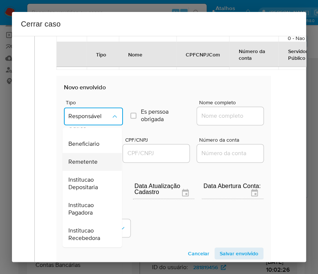
click at [87, 159] on span "Remetente" at bounding box center [82, 161] width 29 height 7
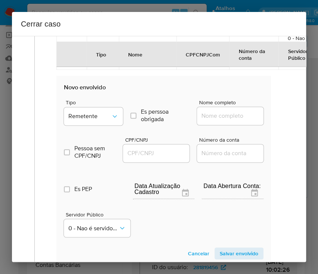
click at [219, 111] on input "Nome completo" at bounding box center [233, 116] width 73 height 10
paste input "Graziely Pereira De Queiroz, 15130368746"
drag, startPoint x: 221, startPoint y: 116, endPoint x: 288, endPoint y: 119, distance: 67.0
click at [288, 119] on div "1 Informação completa Geral Data de início 02/07/2025 Data Fin 02/09/2025 Valor…" at bounding box center [159, 37] width 276 height 624
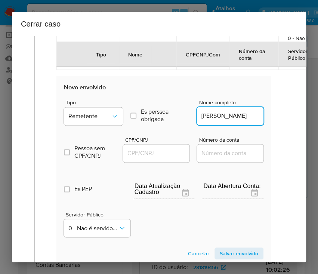
scroll to position [0, 9]
type input "Graziely Pereira De Queiroz"
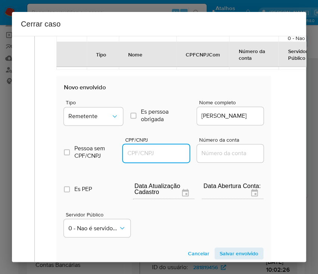
click at [165, 154] on input "CPF/CNPJ" at bounding box center [159, 153] width 73 height 10
paste input "15130368746"
type input "15130368746"
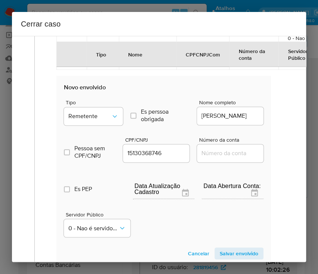
click at [229, 251] on span "Salvar envolvido" at bounding box center [239, 253] width 39 height 10
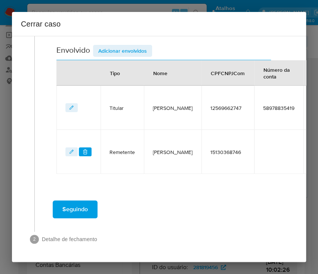
scroll to position [264, 0]
click at [126, 46] on span "Adicionar envolvidos" at bounding box center [122, 51] width 49 height 10
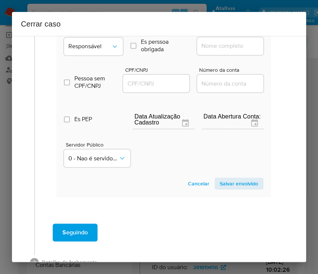
scroll to position [412, 0]
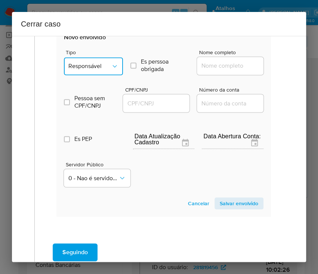
click at [101, 69] on button "Responsável" at bounding box center [93, 66] width 59 height 18
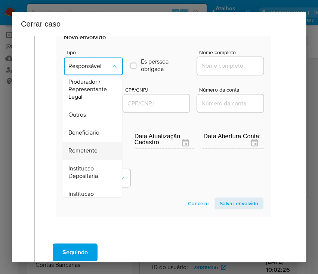
scroll to position [133, 0]
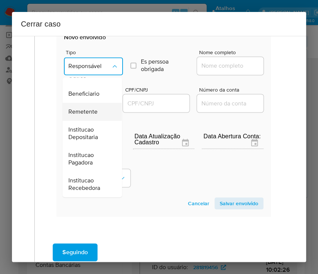
click at [90, 112] on span "Remetente" at bounding box center [82, 111] width 29 height 7
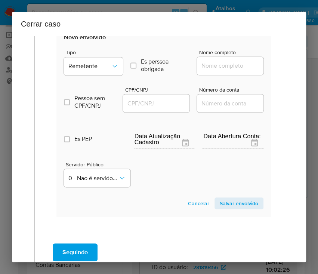
click at [205, 63] on input "Nome completo" at bounding box center [233, 66] width 73 height 10
paste input "Lucimar Xavier De Queiroz, 10858111748"
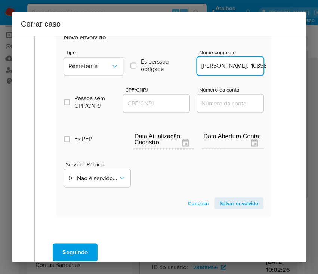
scroll to position [0, 42]
drag, startPoint x: 223, startPoint y: 67, endPoint x: 285, endPoint y: 67, distance: 61.3
type input "Lucimar Xavier De Queiroz"
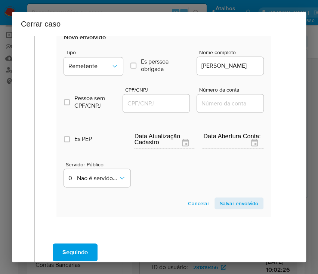
scroll to position [0, 0]
drag, startPoint x: 157, startPoint y: 97, endPoint x: 149, endPoint y: 112, distance: 17.3
click at [157, 98] on div at bounding box center [156, 103] width 67 height 18
click at [150, 112] on div "CPF/CNPJ" at bounding box center [156, 100] width 67 height 27
click at [153, 105] on input "CPF/CNPJ" at bounding box center [159, 103] width 73 height 10
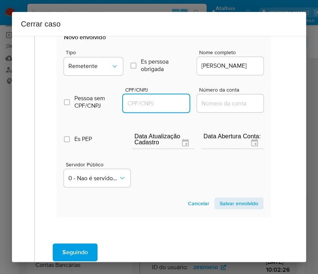
paste input "10858111748"
type input "10858111748"
click at [234, 202] on span "Salvar envolvido" at bounding box center [239, 203] width 39 height 10
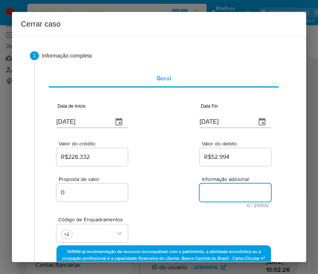
click at [210, 190] on textarea "Informação adicional" at bounding box center [235, 193] width 71 height 18
paste textarea "Informações do Cliente Willian Rodrigues Mota, CPF 12569662747, 33 anos, reside…"
type textarea "Informações do Cliente Willian Rodrigues Mota, CPF 12569662747, 33 anos, reside…"
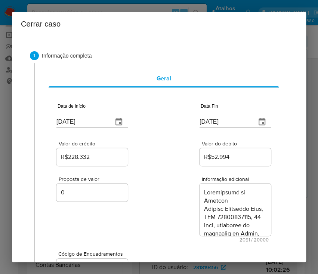
scroll to position [1161, 0]
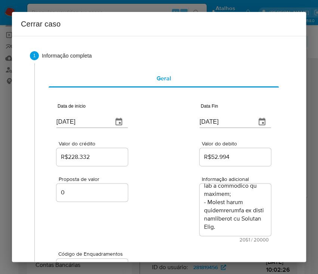
click at [153, 238] on div "Proposta de valor 0 Informação adicional 2051 / 20000 17949 caracteres restantes" at bounding box center [163, 205] width 215 height 75
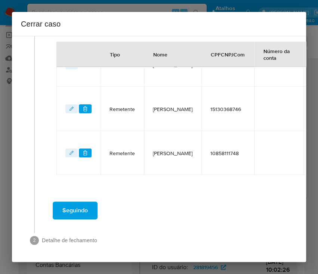
scroll to position [343, 0]
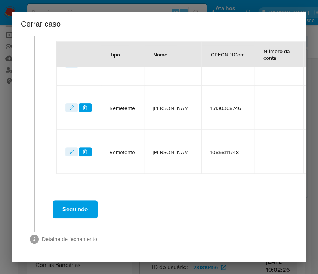
click at [90, 208] on button "Seguindo" at bounding box center [75, 209] width 45 height 18
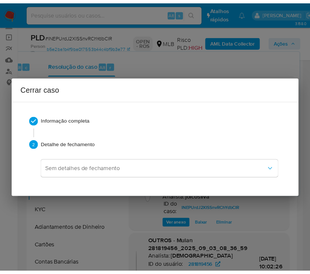
scroll to position [1145, 0]
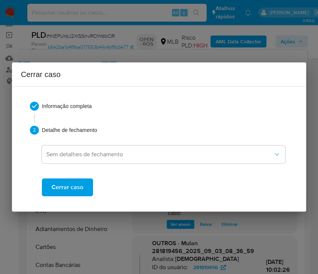
click at [79, 180] on span "Cerrar caso" at bounding box center [68, 187] width 32 height 16
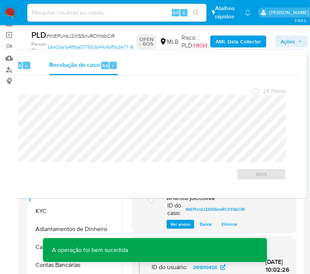
click at [57, 36] on span "# INEPUrdJ2XISSnvRChYdbCIR" at bounding box center [80, 35] width 68 height 7
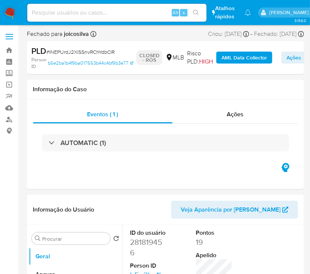
click at [59, 53] on span "# INEPUrdJ2XISSnvRChYdbCIR" at bounding box center [80, 51] width 68 height 7
select select "10"
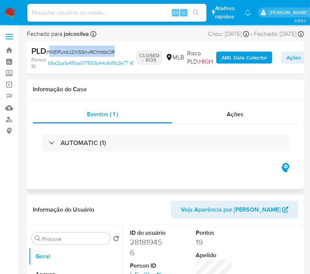
copy span "INEPUrdJ2XISSnvRChYdbCIR"
drag, startPoint x: 8, startPoint y: 12, endPoint x: 45, endPoint y: 0, distance: 38.4
click at [9, 12] on img at bounding box center [10, 12] width 13 height 13
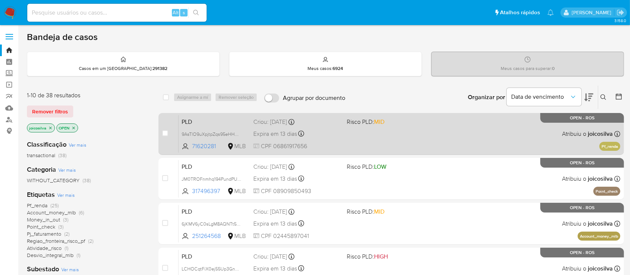
click at [406, 135] on div "PLD 9AsTlO9uXpjtpZqs95eHHGmr 71620281 MLB Risco PLD: MID Criou: [DATE] Criou: […" at bounding box center [400, 134] width 442 height 38
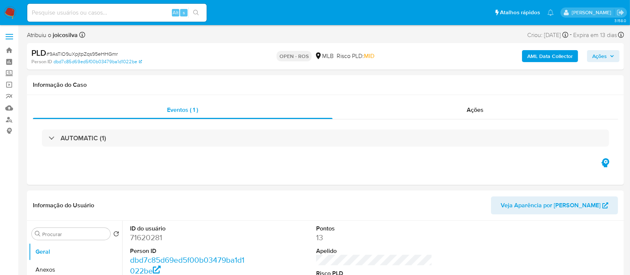
select select "10"
click at [118, 54] on span "# 9AsTlO9uXpjtpZqs95eHHGmr" at bounding box center [81, 53] width 71 height 7
click at [108, 53] on span "# 9AsTlO9uXpjtpZqs95eHHGmr" at bounding box center [81, 53] width 71 height 7
click at [107, 55] on span "# 9AsTlO9uXpjtpZqs95eHHGmr" at bounding box center [81, 53] width 71 height 7
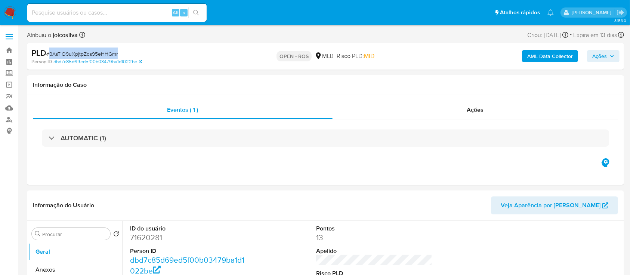
copy span "9AsTlO9uXpjtpZqs95eHHGmr"
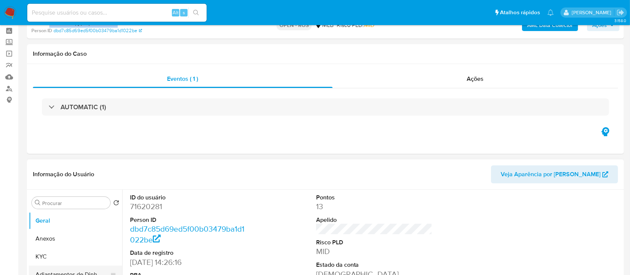
scroll to position [99, 0]
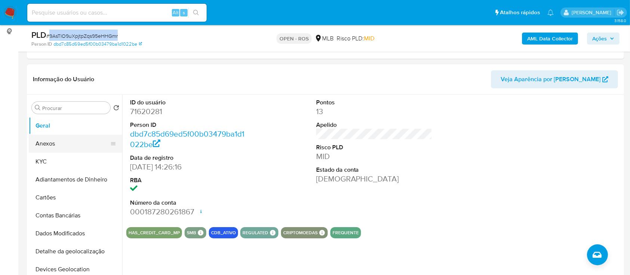
click at [67, 147] on button "Anexos" at bounding box center [73, 144] width 88 height 18
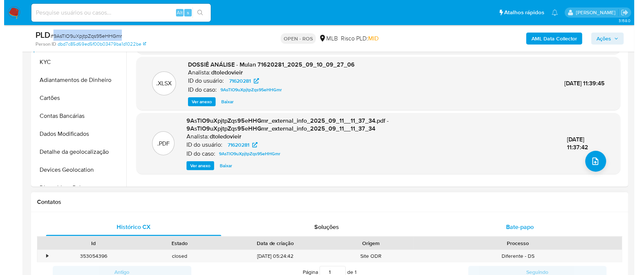
scroll to position [199, 0]
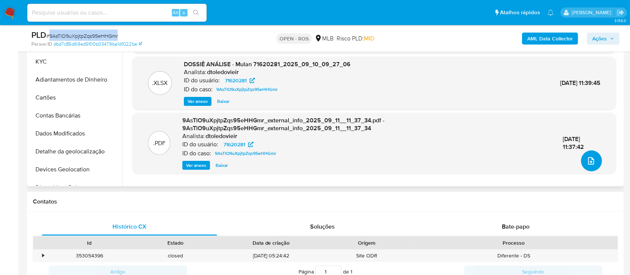
click at [594, 154] on button "upload-file" at bounding box center [591, 160] width 21 height 21
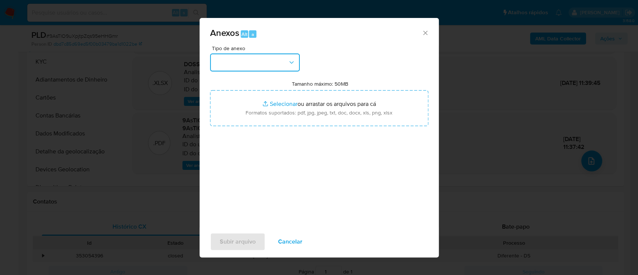
click at [285, 61] on button "button" at bounding box center [255, 62] width 90 height 18
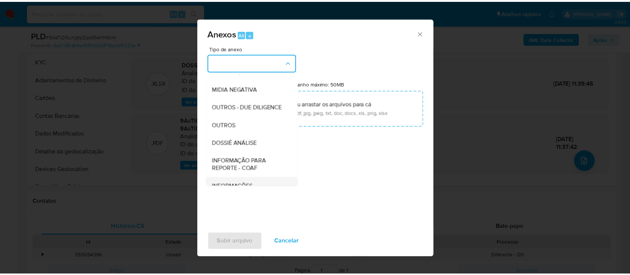
scroll to position [115, 0]
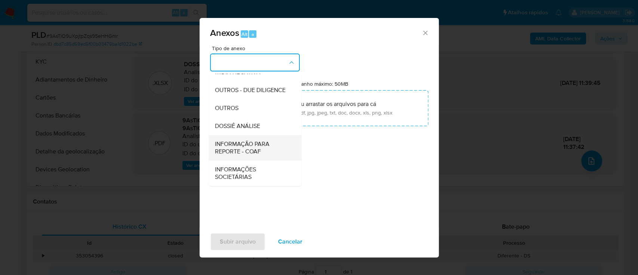
click at [247, 152] on span "INFORMAÇÃO PARA REPORTE - COAF" at bounding box center [253, 147] width 76 height 15
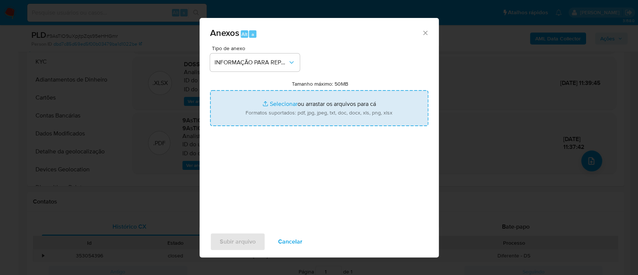
type input "C:\fakepath\SAR - 9AsTlO9uXpjtpZqs95eHHGmr - CPF 06861917656 - EDER FRANCA PERE…"
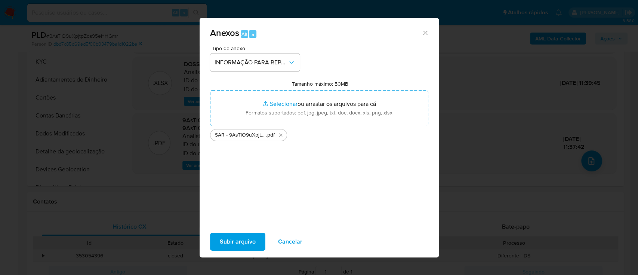
click at [248, 251] on div "Subir arquivo Cancelar" at bounding box center [319, 241] width 239 height 28
click at [251, 243] on span "Subir arquivo" at bounding box center [238, 241] width 36 height 16
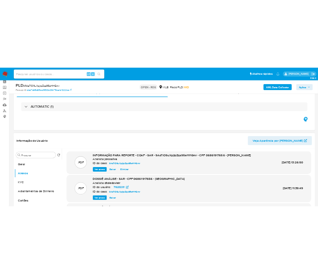
scroll to position [50, 0]
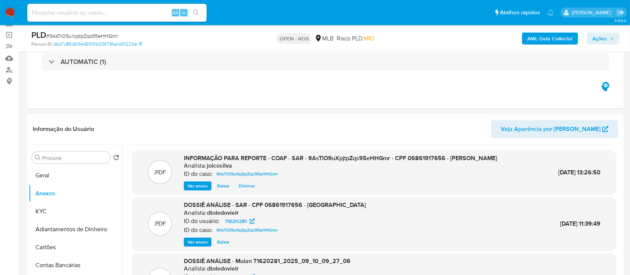
click at [601, 41] on span "Ações" at bounding box center [600, 39] width 15 height 12
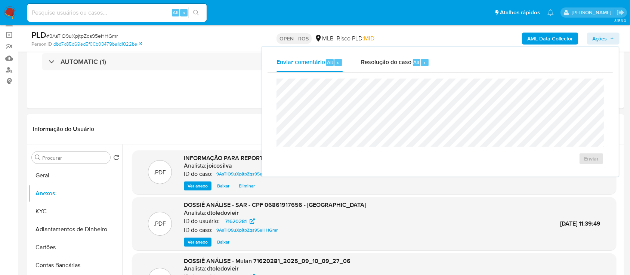
drag, startPoint x: 395, startPoint y: 69, endPoint x: 389, endPoint y: 75, distance: 9.0
click at [396, 68] on div "Resolução do caso Alt r" at bounding box center [395, 62] width 68 height 19
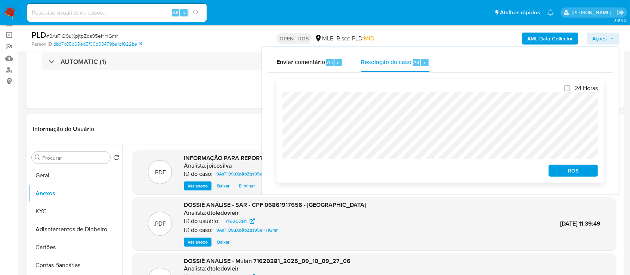
click at [582, 169] on span "ROS" at bounding box center [573, 170] width 39 height 10
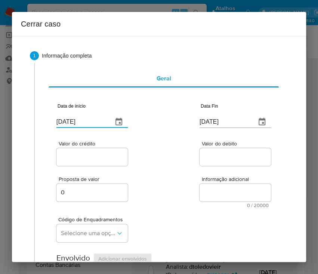
click at [83, 122] on input "[DATE]" at bounding box center [81, 122] width 50 height 12
click at [83, 122] on input "12/09/2025" at bounding box center [81, 122] width 50 height 12
paste input "01/07"
type input "01/07/2025"
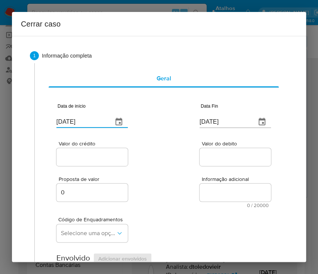
drag, startPoint x: 171, startPoint y: 169, endPoint x: 102, endPoint y: 203, distance: 76.6
click at [169, 170] on div "Proposta de valor 0 Informação adicional 0 / 20000 20000 caracteres restantes" at bounding box center [163, 188] width 215 height 40
click at [213, 123] on input "12/09/2025" at bounding box center [225, 122] width 50 height 12
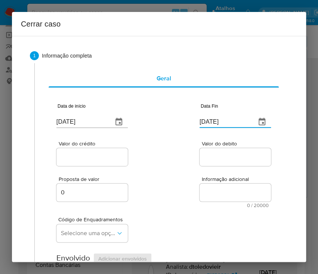
paste input "08"
type input "08/09/2025"
drag, startPoint x: 208, startPoint y: 171, endPoint x: 166, endPoint y: 171, distance: 41.9
click at [206, 171] on div "Proposta de valor 0 Informação adicional 0 / 20000 20000 caracteres restantes" at bounding box center [163, 188] width 215 height 40
click at [88, 160] on input "Valor do crédito" at bounding box center [92, 157] width 73 height 10
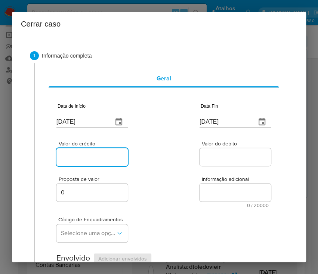
click at [101, 157] on input "Valor do crédito" at bounding box center [92, 157] width 73 height 10
paste input "R$313.876"
type input "R$313.876"
click at [184, 166] on div "Valor do crédito R$313.876 Valor do debito" at bounding box center [163, 150] width 215 height 36
click at [220, 156] on input "Valor do debito" at bounding box center [236, 157] width 73 height 10
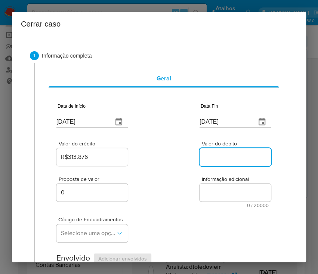
paste input "R$270.216"
type input "R$270.216"
drag, startPoint x: 181, startPoint y: 220, endPoint x: 21, endPoint y: 214, distance: 159.8
click at [179, 220] on div "Código de Enquadramentos Selecione uma opção" at bounding box center [163, 226] width 215 height 37
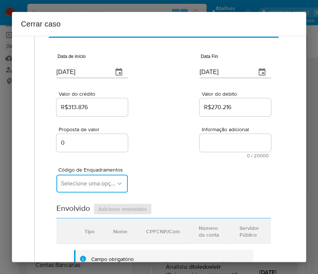
click at [83, 187] on span "Selecione uma opção" at bounding box center [88, 183] width 55 height 7
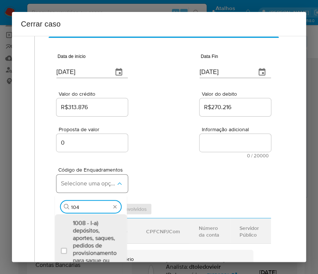
type input "1045"
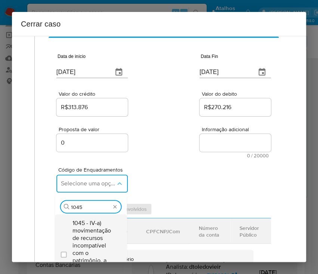
click at [83, 231] on span "1045 - IV-a) movimentação de recursos incompatível com o patrimônio, a atividad…" at bounding box center [95, 253] width 44 height 67
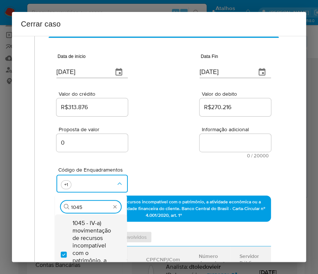
checkbox input "true"
type input "1047"
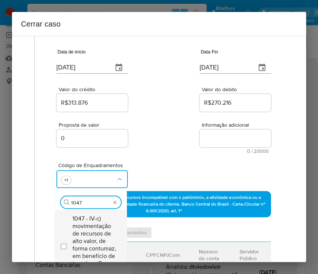
click at [85, 218] on span "1047 - IV-c) movimentação de recursos de alto valor, de forma contumaz, em bene…" at bounding box center [95, 245] width 44 height 60
checkbox input "true"
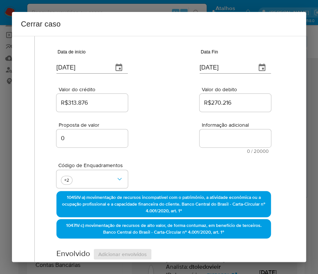
click at [165, 144] on div "Proposta de valor 0 Informação adicional 0 / 20000 20000 caracteres restantes" at bounding box center [163, 133] width 215 height 40
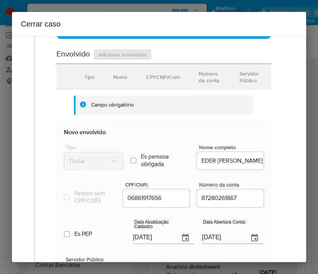
click at [150, 244] on input "[DATE]" at bounding box center [153, 238] width 41 height 12
paste input "20/08"
type input "20/08/2025"
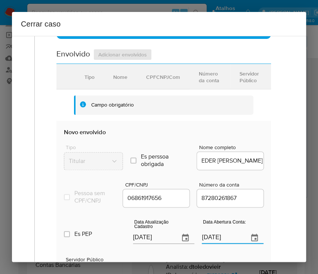
click at [208, 241] on input "11/10/2021" at bounding box center [222, 238] width 41 height 12
click at [286, 172] on div "1 Informação completa Geral Data de início 01/07/2025 Data Fin 08/09/2025 Valor…" at bounding box center [159, 90] width 276 height 605
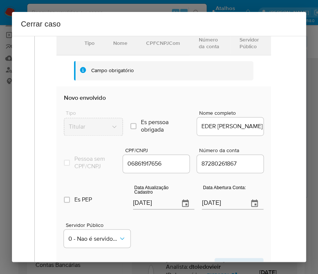
scroll to position [304, 0]
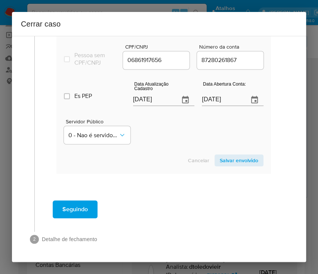
click at [226, 158] on span "Salvar envolvido" at bounding box center [239, 160] width 39 height 10
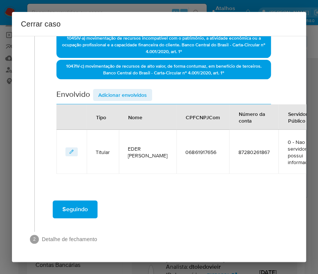
click at [122, 90] on span "Adicionar envolvidos" at bounding box center [122, 95] width 49 height 10
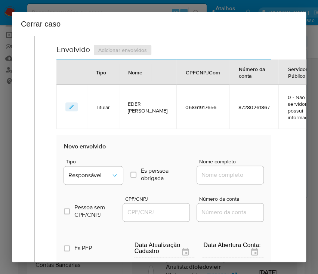
scroll to position [370, 0]
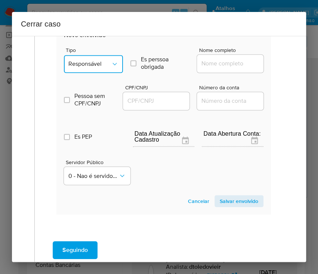
click at [103, 61] on span "Responsável" at bounding box center [89, 63] width 43 height 7
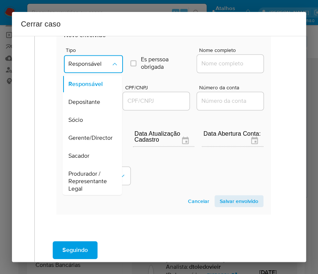
scroll to position [133, 0]
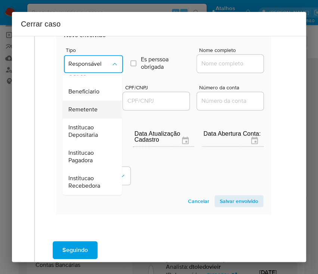
click at [88, 109] on span "Remetente" at bounding box center [82, 109] width 29 height 7
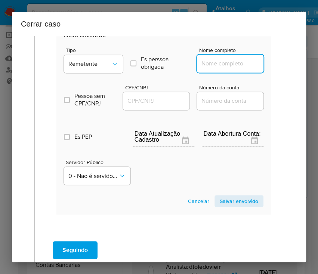
click at [210, 62] on input "Nome completo" at bounding box center [233, 64] width 73 height 10
paste input "Gustavo Silva Franca, 14065909678"
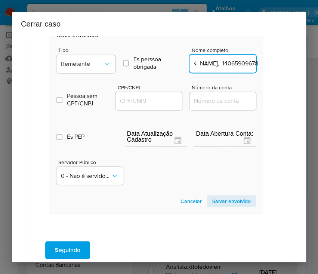
drag, startPoint x: 218, startPoint y: 66, endPoint x: 306, endPoint y: 67, distance: 87.5
click at [306, 67] on div "Cerrar caso 1 Informação completa Geral Data de início 01/07/2025 Data Fin 08/0…" at bounding box center [159, 137] width 318 height 274
type input "Gustavo Silva Franca"
click at [144, 93] on div at bounding box center [149, 101] width 67 height 18
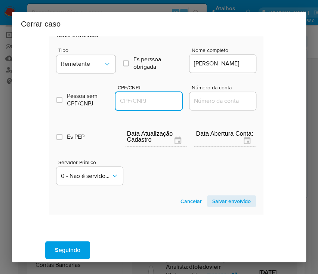
click at [147, 101] on input "CPF/CNPJ" at bounding box center [152, 101] width 73 height 10
paste input "14065909678"
type input "14065909678"
click at [214, 193] on section "Novo envolvido Tipo Remetente Es perssoa obrigada Is PObrigada Nome completo Gu…" at bounding box center [156, 119] width 215 height 191
click at [214, 198] on span "Salvar envolvido" at bounding box center [231, 201] width 39 height 10
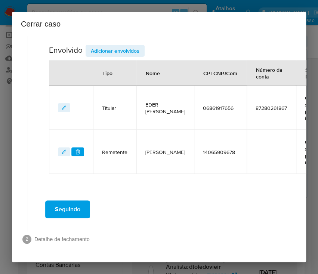
scroll to position [214, 7]
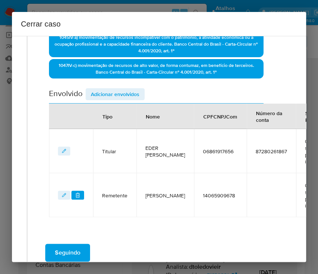
click at [133, 89] on span "Adicionar envolvidos" at bounding box center [115, 94] width 49 height 10
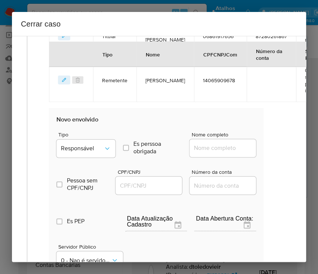
scroll to position [364, 7]
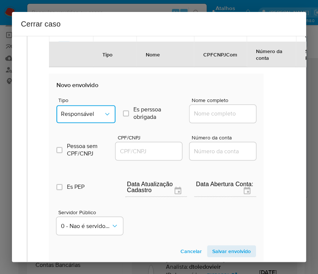
click at [85, 108] on button "Responsável" at bounding box center [85, 114] width 59 height 18
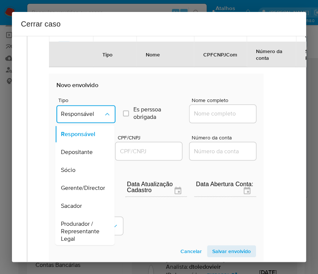
scroll to position [133, 0]
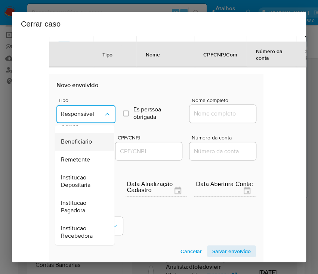
click at [93, 133] on div "Beneficiario" at bounding box center [82, 142] width 43 height 18
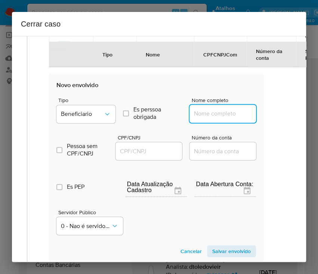
click at [199, 113] on input "Nome completo" at bounding box center [226, 114] width 73 height 10
paste input "Estado De Minas Gerais, 18715615000160"
drag, startPoint x: 203, startPoint y: 114, endPoint x: 286, endPoint y: 115, distance: 83.0
click at [286, 115] on div "1 Informação completa Geral Data de início 01/07/2025 Data Fin 08/09/2025 Valor…" at bounding box center [159, 149] width 294 height 226
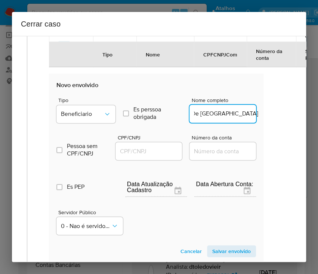
scroll to position [0, 0]
type input "Estado De Minas Gerais"
click at [141, 149] on input "CPF/CNPJ" at bounding box center [152, 151] width 73 height 10
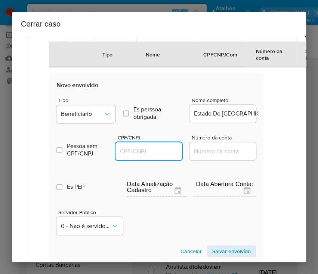
paste input "18715615000160"
type input "18715615000160"
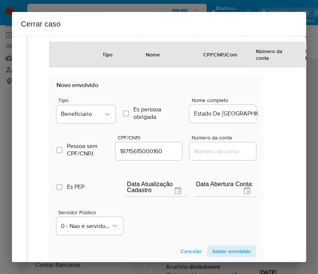
click at [207, 249] on button "Salvar envolvido" at bounding box center [231, 251] width 49 height 12
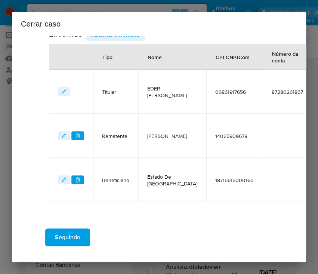
scroll to position [258, 7]
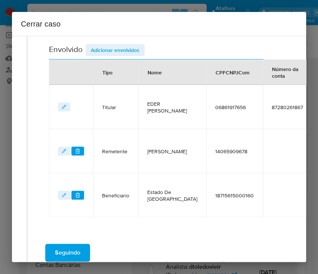
click at [132, 50] on span "Adicionar envolvidos" at bounding box center [115, 50] width 49 height 10
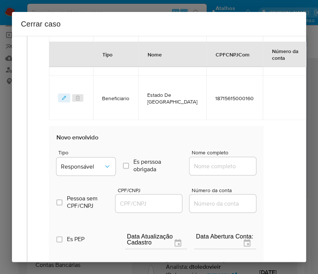
scroll to position [458, 7]
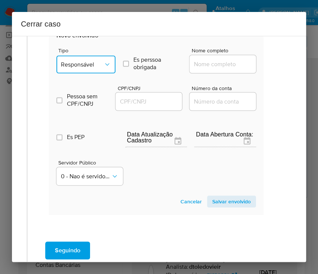
click at [99, 55] on button "Responsável" at bounding box center [85, 64] width 59 height 18
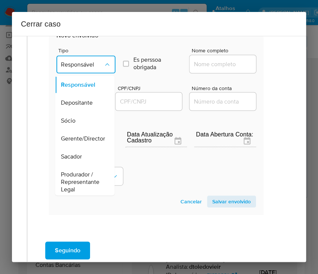
scroll to position [133, 0]
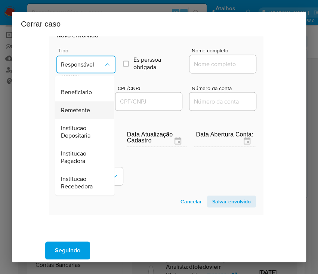
click at [81, 109] on span "Remetente" at bounding box center [75, 110] width 29 height 7
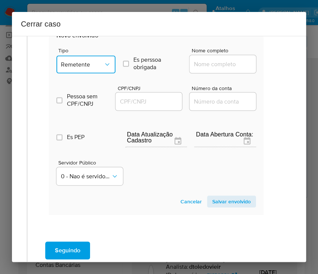
click at [88, 67] on button "Remetente" at bounding box center [85, 64] width 59 height 18
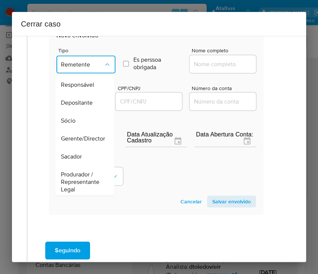
scroll to position [108, 0]
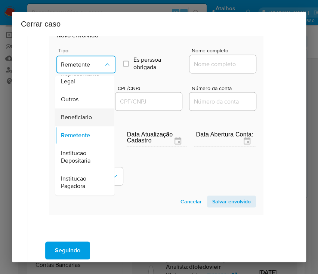
click at [82, 114] on span "Beneficiario" at bounding box center [76, 117] width 31 height 7
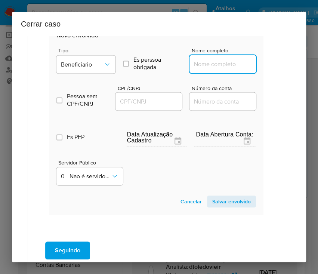
drag, startPoint x: 215, startPoint y: 64, endPoint x: 220, endPoint y: 67, distance: 5.7
click at [215, 64] on input "Nome completo" at bounding box center [226, 64] width 73 height 10
paste input "Bandeirante Motos Ltda, 24988008000176"
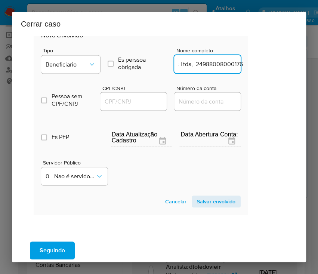
drag, startPoint x: 200, startPoint y: 63, endPoint x: 294, endPoint y: 63, distance: 93.1
click at [294, 63] on div "1 Informação completa Geral Data de início 01/07/2025 Data Fin 08/09/2025 Valor…" at bounding box center [159, 149] width 294 height 226
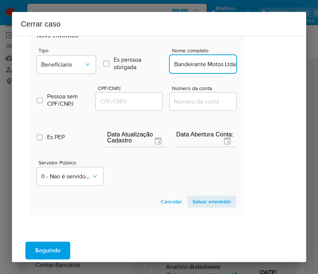
scroll to position [0, 0]
type input "Bandeirante Motos Ltda"
click at [138, 95] on div at bounding box center [129, 101] width 67 height 18
click at [150, 102] on input "CPF/CNPJ" at bounding box center [132, 101] width 73 height 10
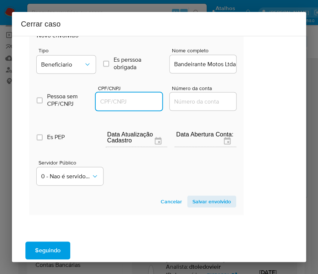
paste input "24988008000176"
type input "24988008000176"
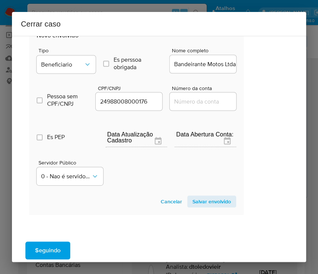
click at [202, 202] on span "Salvar envolvido" at bounding box center [212, 201] width 39 height 10
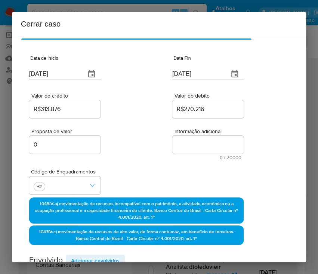
scroll to position [3, 27]
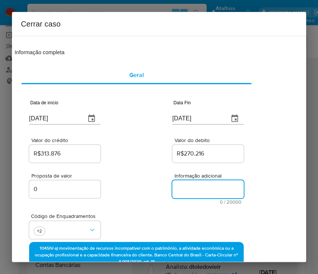
click at [189, 192] on textarea "Informação adicional" at bounding box center [207, 189] width 71 height 18
paste textarea "Informações do Cliente Eder Franca Pereira de Lima, CPF 06861917656, 37 anos, r…"
type textarea "Informações do Cliente Eder Franca Pereira de Lima, CPF 06861917656, 37 anos, r…"
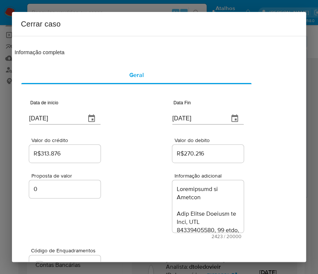
scroll to position [1425, 0]
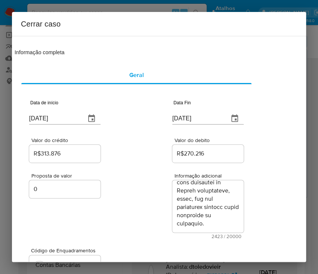
click at [140, 238] on div "Proposta de valor 0 Informação adicional 2423 / 20000 17577 caracteres restantes" at bounding box center [136, 201] width 215 height 75
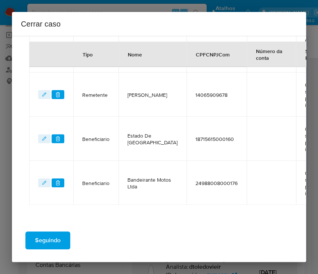
scroll to position [387, 27]
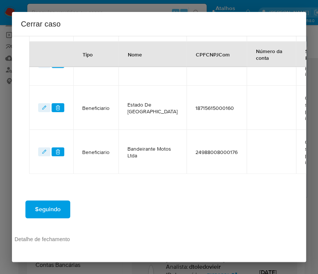
click at [48, 208] on span "Seguindo" at bounding box center [47, 209] width 25 height 16
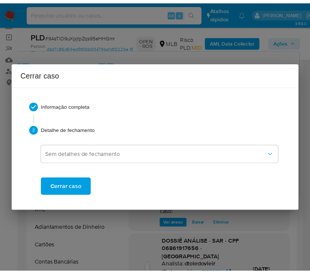
scroll to position [1367, 0]
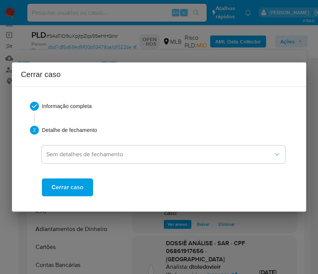
click at [67, 186] on span "Cerrar caso" at bounding box center [68, 187] width 32 height 16
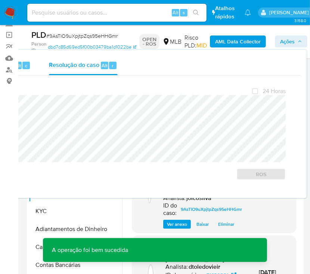
click at [63, 36] on span "# 9AsTlO9uXpjtpZqs95eHHGmr" at bounding box center [81, 35] width 71 height 7
copy span "9AsTlO9uXpjtpZqs95eHHGmr"
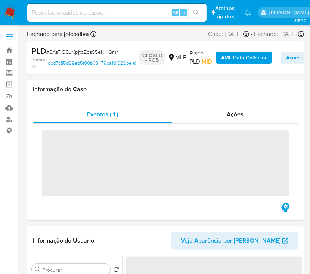
click at [8, 10] on img at bounding box center [10, 12] width 13 height 13
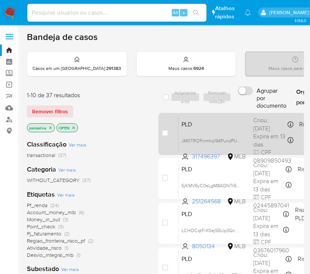
click at [248, 124] on div "PLD JM0TROFnmhq194PundPUkbks 317496397 MLB Risco PLD: LOW Criou: 12/08/2025 Cri…" at bounding box center [306, 134] width 254 height 38
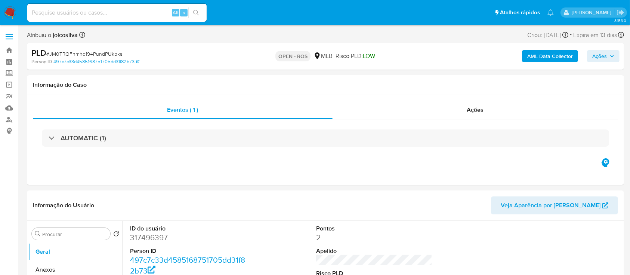
click at [80, 50] on span "# JM0TROFnmhq194PundPUkbks" at bounding box center [84, 53] width 76 height 7
select select "10"
copy span "JM0TROFnmhq194PundPUkbks"
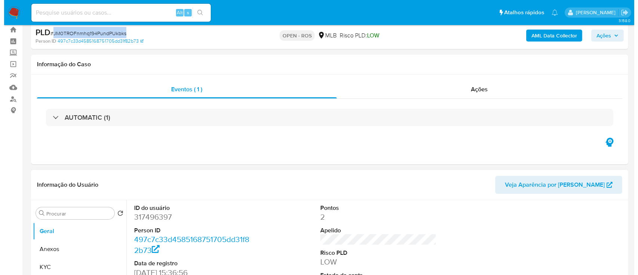
scroll to position [150, 0]
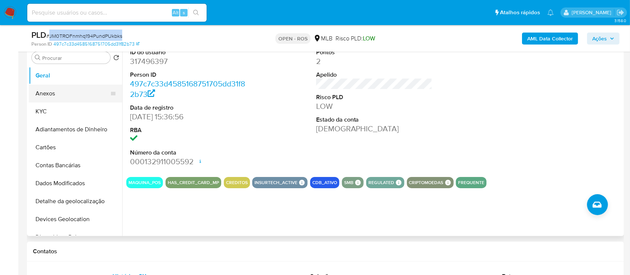
click at [52, 90] on button "Anexos" at bounding box center [73, 94] width 88 height 18
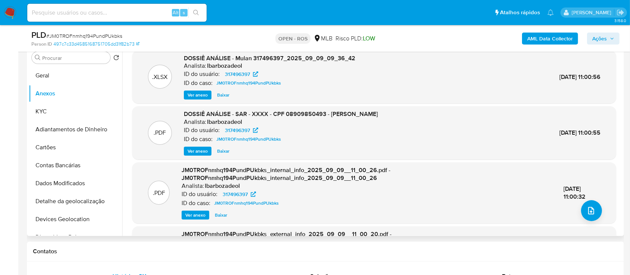
click at [318, 205] on div ".PDF JM0TROFnmhq194PundPUkbks_internal_info_2025_09_09__11_00_26.pdf - JM0TROFn…" at bounding box center [374, 192] width 477 height 53
click at [318, 205] on button "upload-file" at bounding box center [591, 210] width 21 height 21
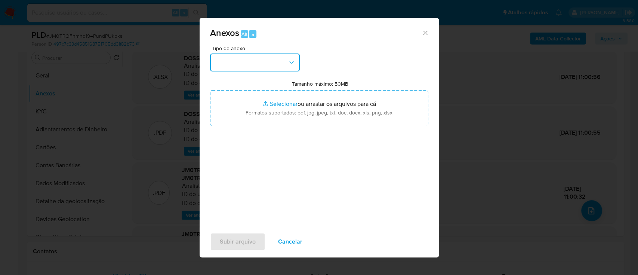
click at [285, 59] on button "button" at bounding box center [255, 62] width 90 height 18
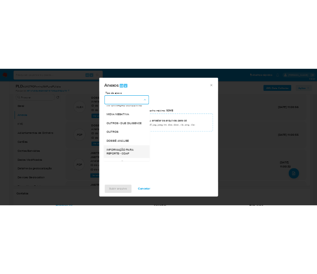
scroll to position [115, 0]
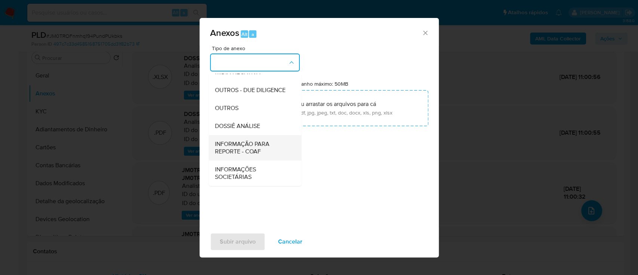
click at [257, 155] on span "INFORMAÇÃO PARA REPORTE - COAF" at bounding box center [253, 147] width 76 height 15
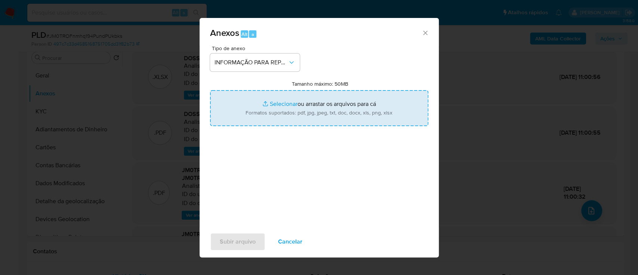
type input "C:\fakepath\SAR - JM0TROFnmhq194PundPUkbks - CPF 08909850493 - JOSE ELIELSON OL…"
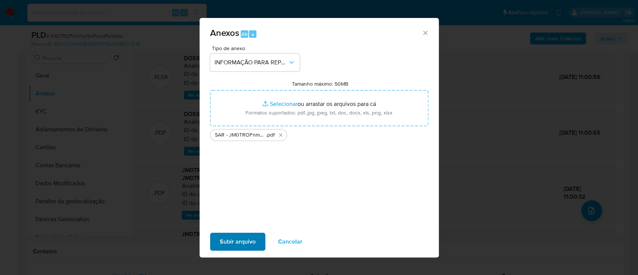
drag, startPoint x: 260, startPoint y: 185, endPoint x: 249, endPoint y: 240, distance: 56.6
click at [260, 186] on div "Tipo de anexo INFORMAÇÃO PARA REPORTE - COAF Tamanho máximo: 50MB Selecionar ar…" at bounding box center [319, 134] width 218 height 176
click at [249, 240] on span "Subir arquivo" at bounding box center [238, 241] width 36 height 16
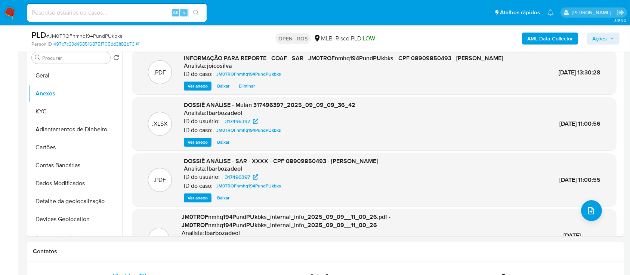
click at [318, 38] on span "Ações" at bounding box center [600, 39] width 15 height 12
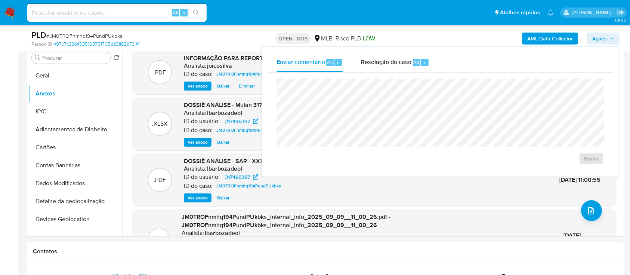
drag, startPoint x: 378, startPoint y: 62, endPoint x: 368, endPoint y: 75, distance: 16.8
click at [318, 64] on span "Resolução do caso" at bounding box center [386, 62] width 50 height 9
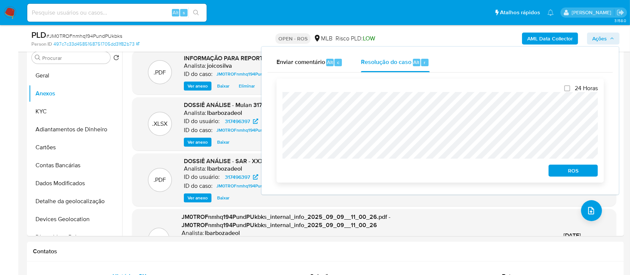
click at [318, 175] on span "ROS" at bounding box center [573, 170] width 39 height 10
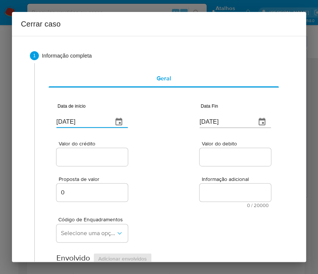
click at [74, 119] on input "[DATE]" at bounding box center [81, 122] width 50 height 12
click at [74, 119] on input "12/09/2025" at bounding box center [81, 122] width 50 height 12
paste input "01/07"
type input "01/07/2025"
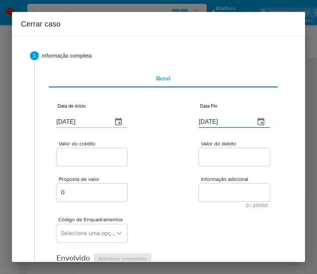
click at [207, 120] on input "[DATE]" at bounding box center [224, 122] width 50 height 12
click at [207, 120] on input "12/09/2025" at bounding box center [224, 122] width 50 height 12
paste input "08"
type input "08/09/2025"
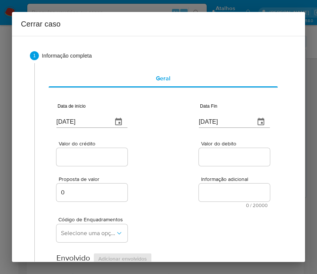
drag, startPoint x: 212, startPoint y: 167, endPoint x: 81, endPoint y: 160, distance: 131.1
click at [202, 167] on div "Valor do debito" at bounding box center [234, 154] width 71 height 27
click at [84, 154] on input "Valor do crédito" at bounding box center [92, 157] width 73 height 10
click at [65, 160] on input "Valor do crédito" at bounding box center [92, 157] width 73 height 10
paste input "R$1.380.322"
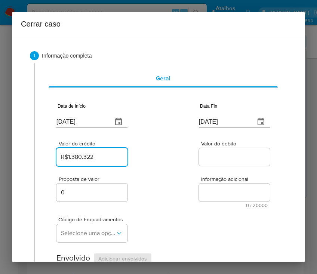
type input "R$1.380.322"
drag, startPoint x: 191, startPoint y: 169, endPoint x: 188, endPoint y: 173, distance: 5.0
click at [190, 171] on div "Proposta de valor 0 Informação adicional 0 / 20000 20000 caracteres restantes" at bounding box center [163, 188] width 214 height 40
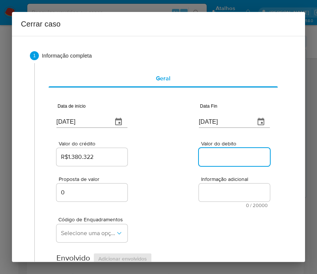
drag, startPoint x: 213, startPoint y: 153, endPoint x: 170, endPoint y: 210, distance: 71.2
click at [213, 153] on input "Valor do debito" at bounding box center [235, 157] width 73 height 10
paste input "R$1.357.924"
type input "R$1.357.924"
click at [170, 210] on div "Código de Enquadramentos Selecione uma opção" at bounding box center [163, 226] width 214 height 37
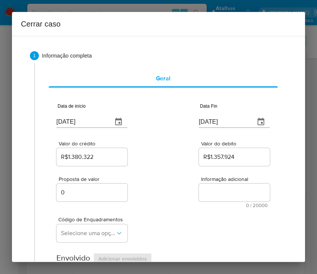
scroll to position [99, 0]
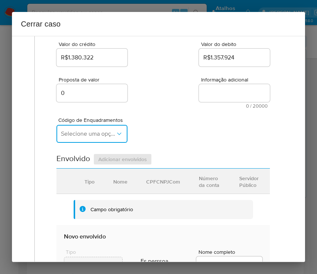
click at [83, 128] on button "Selecione uma opção" at bounding box center [91, 134] width 71 height 18
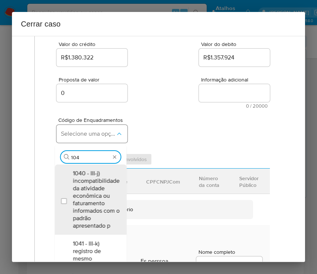
type input "1045"
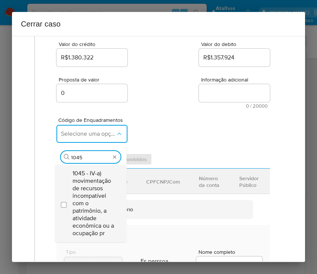
click at [99, 202] on span "1045 - IV-a) movimentação de recursos incompatível com o patrimônio, a atividad…" at bounding box center [94, 203] width 43 height 67
checkbox input "true"
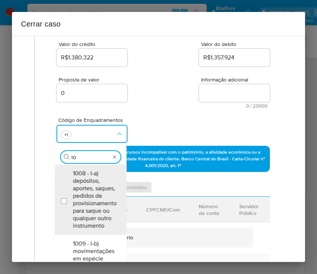
scroll to position [0, 0]
type input "1074"
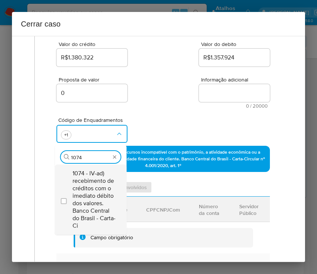
click at [80, 191] on span "1074 - IV-ad) recebimento de créditos com o imediato débito dos valores. Banco …" at bounding box center [94, 200] width 43 height 60
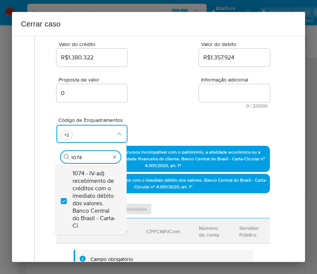
checkbox input "true"
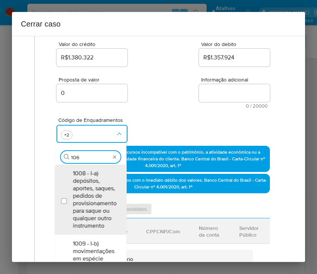
type input "1066"
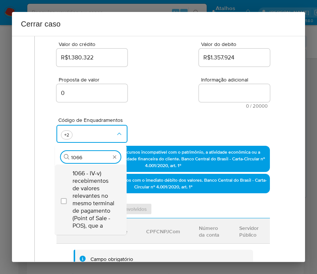
click at [91, 192] on span "1066 - IV-v) recebimentos de valores relevantes no mesmo terminal de pagamento …" at bounding box center [94, 200] width 43 height 60
checkbox input "true"
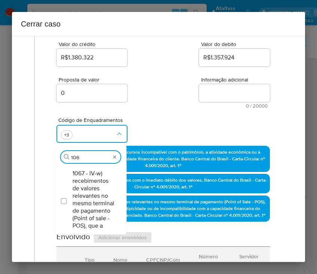
type input "1067"
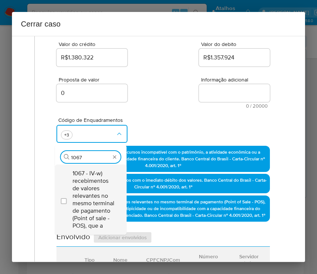
click at [80, 187] on span "1067 - IV-w) recebimentos de valores relevantes no mesmo terminal de pagamento …" at bounding box center [94, 200] width 43 height 60
checkbox input "true"
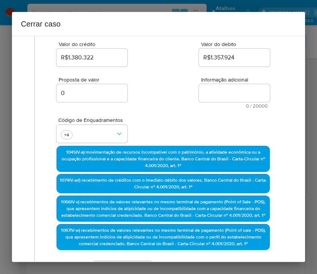
click at [186, 98] on div "Proposta de valor 0 Informação adicional 0 / 20000 20000 caracteres restantes" at bounding box center [163, 88] width 214 height 40
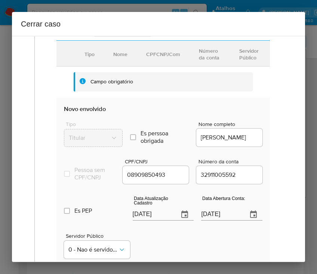
scroll to position [349, 0]
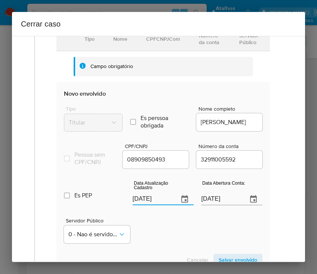
click at [143, 205] on input "[DATE]" at bounding box center [153, 199] width 40 height 12
paste input "9/06"
type input "19/06/2025"
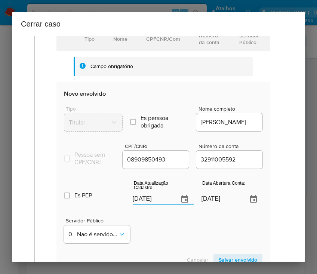
drag, startPoint x: 162, startPoint y: 236, endPoint x: 6, endPoint y: 194, distance: 161.0
click at [162, 236] on div "Servidor Público 0 - Nao é servidor/[PERSON_NAME] possui informacao" at bounding box center [163, 227] width 199 height 37
click at [225, 205] on input "17/11/2020" at bounding box center [221, 199] width 40 height 12
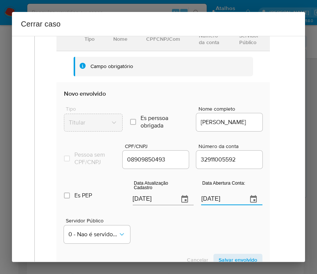
paste input "text"
type input "17/11/2020"
click at [211, 237] on div "Servidor Público 0 - Nao é servidor/[PERSON_NAME] possui informacao" at bounding box center [163, 227] width 199 height 37
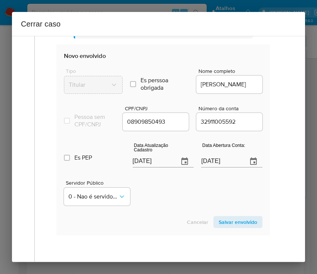
scroll to position [399, 0]
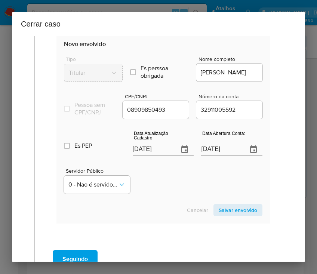
click at [228, 215] on span "Salvar envolvido" at bounding box center [238, 210] width 39 height 10
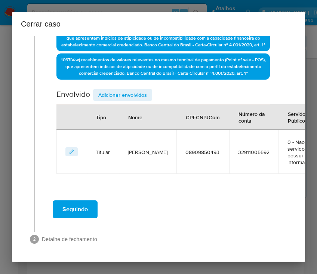
scroll to position [289, 0]
click at [127, 90] on span "Adicionar envolvidos" at bounding box center [122, 95] width 49 height 10
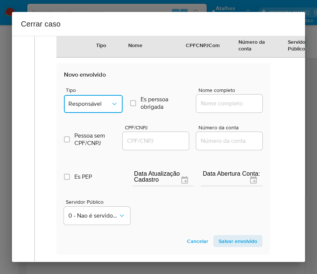
click at [91, 113] on button "Responsável" at bounding box center [93, 104] width 59 height 18
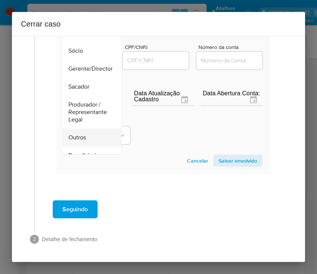
scroll to position [50, 0]
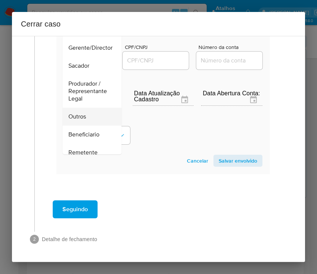
click at [78, 113] on span "Outros" at bounding box center [77, 116] width 18 height 7
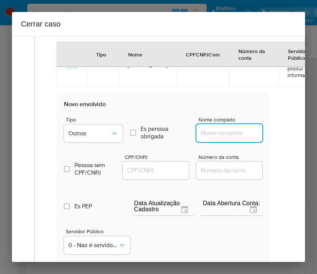
click at [208, 138] on input "Nome completo" at bounding box center [232, 133] width 73 height 10
paste input "CASA DE CARNE E J. LTDA, 61492343000105"
drag, startPoint x: 212, startPoint y: 146, endPoint x: 281, endPoint y: 150, distance: 69.3
click at [281, 150] on div "1 Informação completa Geral Data de início 01/07/2025 Data Fin 08/09/2025 Valor…" at bounding box center [158, 25] width 275 height 681
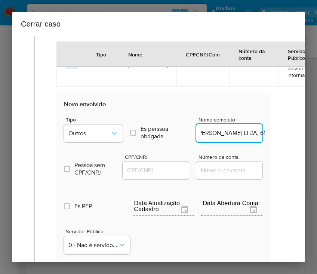
drag, startPoint x: 211, startPoint y: 146, endPoint x: 288, endPoint y: 152, distance: 77.6
click at [288, 152] on div "1 Informação completa Geral Data de início 01/07/2025 Data Fin 08/09/2025 Valor…" at bounding box center [158, 149] width 293 height 226
type input "CASA DE CARNE E J. LTDA"
click at [176, 175] on input "CPF/CNPJ" at bounding box center [159, 171] width 73 height 10
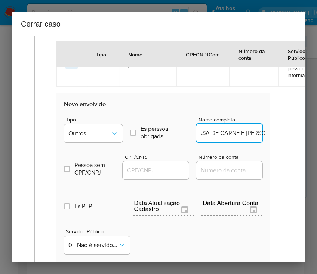
scroll to position [0, 0]
paste input "61492343000105"
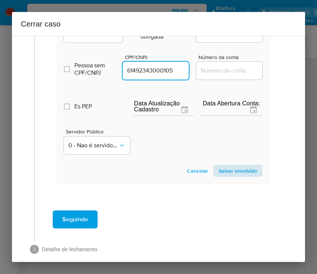
type input "61492343000105"
click at [219, 176] on span "Salvar envolvido" at bounding box center [238, 171] width 39 height 10
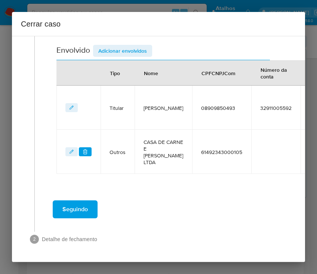
click at [138, 46] on span "Adicionar envolvidos" at bounding box center [122, 51] width 49 height 10
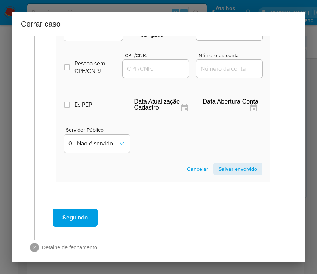
scroll to position [481, 0]
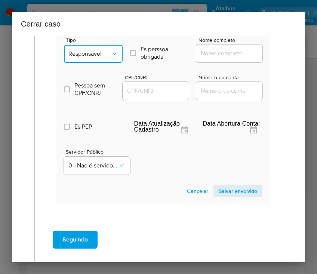
click at [99, 63] on button "Responsável" at bounding box center [93, 54] width 59 height 18
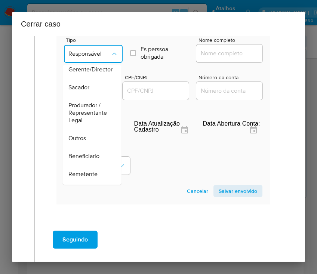
scroll to position [99, 0]
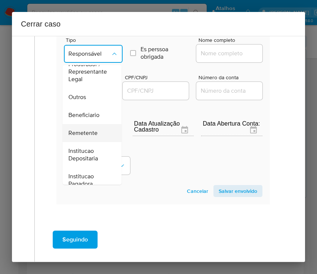
click at [81, 139] on div "Remetente" at bounding box center [89, 133] width 43 height 18
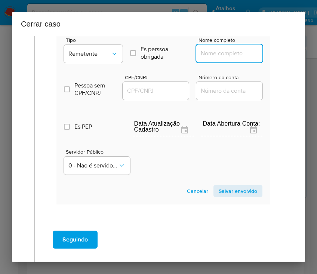
click at [203, 58] on input "Nome completo" at bounding box center [232, 54] width 73 height 10
paste input "54.647.511 Anderson Santana Pereira, 54647511000129"
drag, startPoint x: 211, startPoint y: 67, endPoint x: 274, endPoint y: 71, distance: 63.7
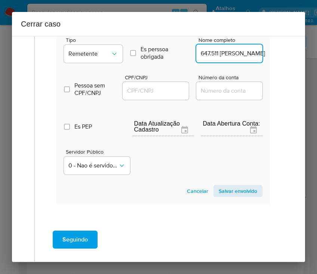
scroll to position [0, 33]
type input "54.647.511 Anderson Santana Pereira"
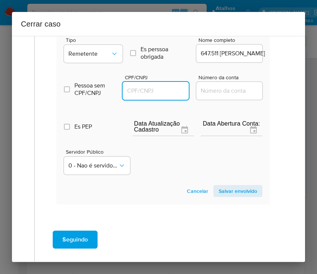
scroll to position [0, 0]
click at [143, 96] on input "CPF/CNPJ" at bounding box center [159, 91] width 73 height 10
paste input "54647511000129"
type input "54647511000129"
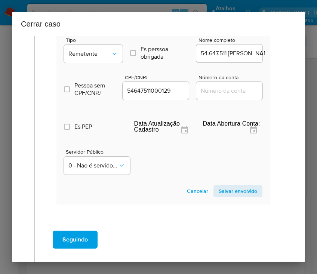
drag, startPoint x: 243, startPoint y: 199, endPoint x: 245, endPoint y: 203, distance: 5.1
click at [245, 196] on span "Salvar envolvido" at bounding box center [238, 191] width 39 height 10
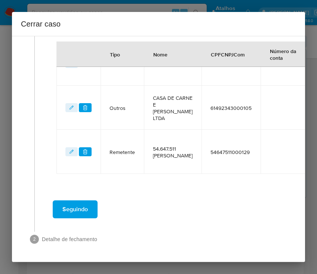
click at [245, 201] on div "Seguindo" at bounding box center [163, 209] width 242 height 27
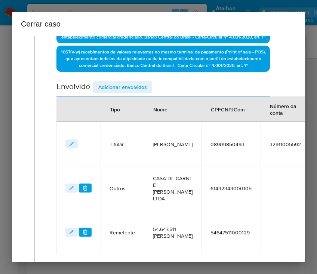
click at [131, 92] on span "Adicionar envolvidos" at bounding box center [122, 87] width 49 height 10
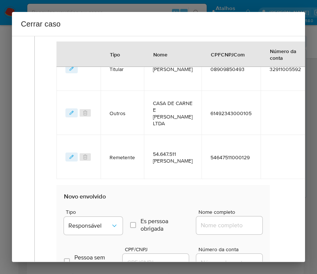
scroll to position [527, 0]
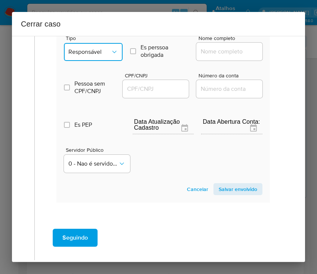
click at [103, 56] on span "Responsável" at bounding box center [89, 51] width 42 height 7
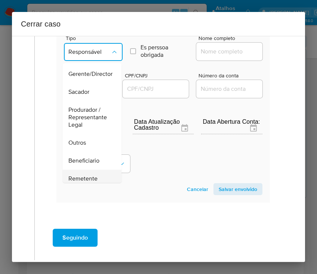
scroll to position [99, 0]
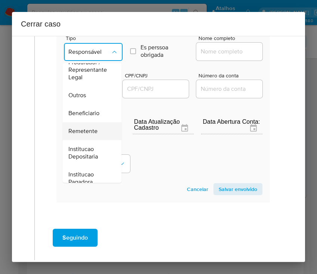
click at [90, 135] on span "Remetente" at bounding box center [82, 131] width 29 height 7
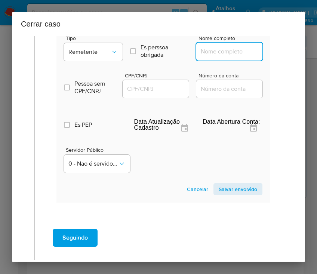
click at [218, 56] on input "Nome completo" at bounding box center [232, 52] width 73 height 10
paste input "Edinilson Oliveira Almeida, 08170973414"
drag, startPoint x: 220, startPoint y: 64, endPoint x: 281, endPoint y: 66, distance: 61.4
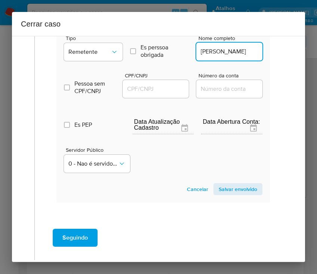
scroll to position [0, 4]
type input "Edinilson Oliveira Almeida"
click at [153, 94] on input "CPF/CNPJ" at bounding box center [159, 89] width 73 height 10
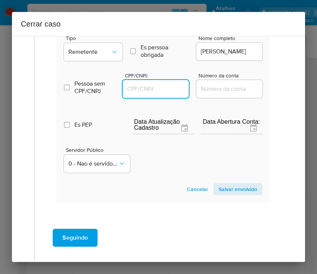
paste input "08170973414"
type input "8170973414"
click at [236, 194] on span "Salvar envolvido" at bounding box center [238, 189] width 39 height 10
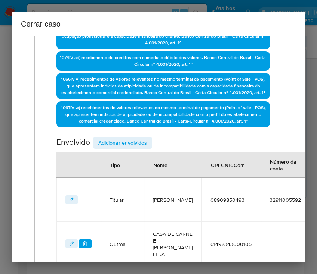
click at [124, 148] on span "Adicionar envolvidos" at bounding box center [122, 143] width 49 height 10
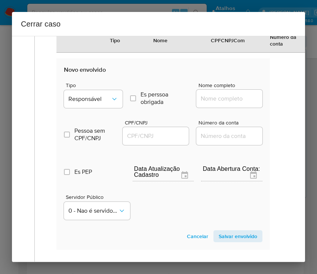
scroll to position [571, 0]
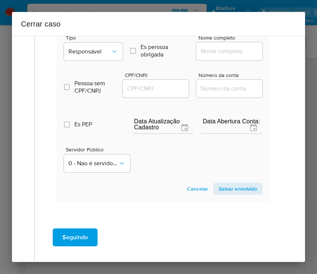
click at [95, 40] on span "Tipo" at bounding box center [95, 37] width 59 height 5
click at [94, 53] on div "Tipo Responsável" at bounding box center [93, 49] width 59 height 28
click at [96, 61] on button "Responsável" at bounding box center [93, 52] width 59 height 18
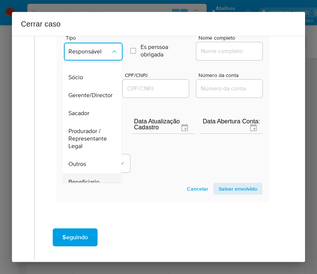
scroll to position [133, 0]
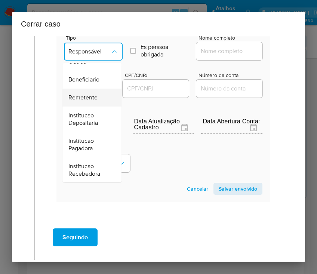
click at [93, 101] on span "Remetente" at bounding box center [82, 97] width 29 height 7
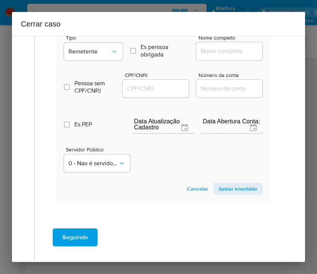
click at [205, 56] on input "Nome completo" at bounding box center [232, 51] width 73 height 10
paste input "Sergio Gonzaga Da Silva, 36179561000147"
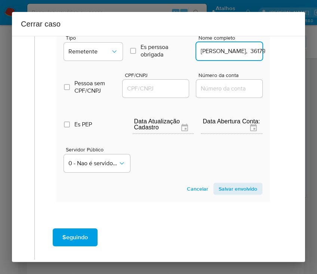
scroll to position [0, 49]
drag, startPoint x: 211, startPoint y: 65, endPoint x: 282, endPoint y: 65, distance: 71.4
type input "Sergio Gonzaga Da Silva"
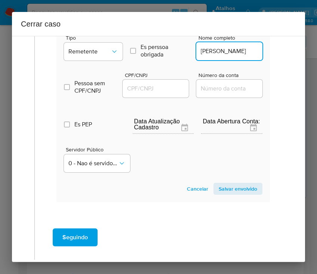
click at [144, 93] on input "CPF/CNPJ" at bounding box center [159, 89] width 73 height 10
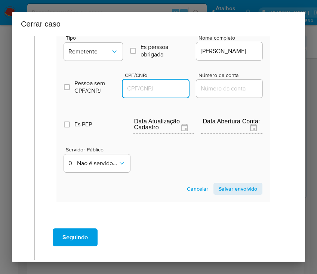
paste input "36179561000147"
type input "36179561000147"
click at [221, 194] on span "Salvar envolvido" at bounding box center [238, 189] width 39 height 10
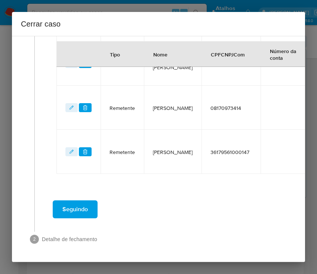
drag, startPoint x: 222, startPoint y: 201, endPoint x: 212, endPoint y: 202, distance: 10.5
click at [223, 201] on div "Seguindo" at bounding box center [163, 209] width 242 height 27
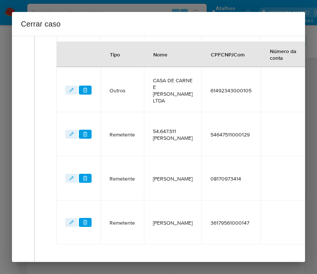
scroll to position [266, 0]
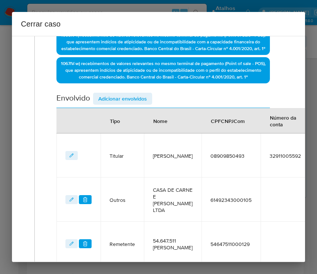
click at [120, 104] on span "Adicionar envolvidos" at bounding box center [122, 98] width 49 height 10
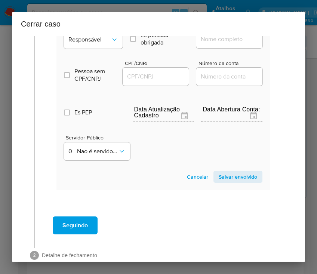
scroll to position [613, 0]
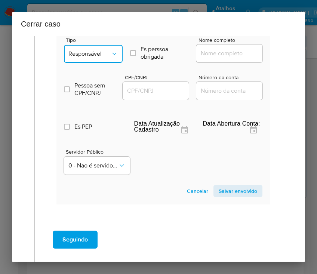
click at [99, 58] on span "Responsável" at bounding box center [89, 53] width 42 height 7
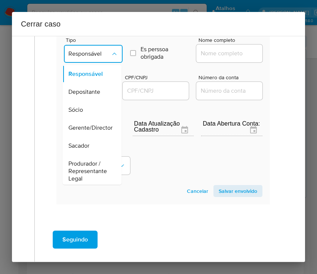
scroll to position [133, 0]
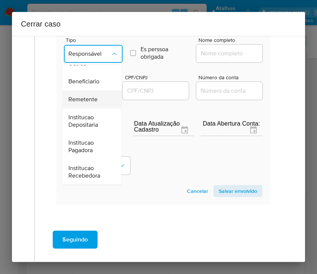
click at [86, 103] on span "Remetente" at bounding box center [82, 99] width 29 height 7
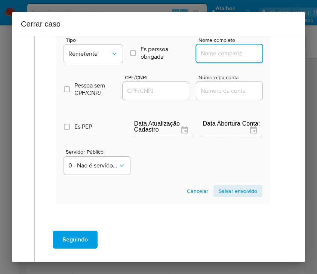
click at [214, 58] on input "Nome completo" at bounding box center [232, 54] width 73 height 10
paste input "Manoel Raimundo Dos Santos, 92517960500"
drag, startPoint x: 215, startPoint y: 66, endPoint x: 261, endPoint y: 67, distance: 45.3
click at [261, 58] on input "Manoel Raimundo Dos Santos, 92517960500" at bounding box center [232, 54] width 73 height 10
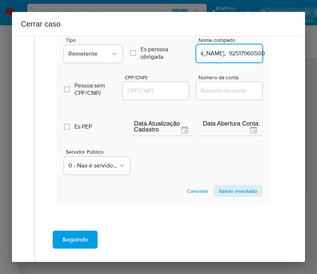
drag, startPoint x: 223, startPoint y: 65, endPoint x: 216, endPoint y: 71, distance: 8.8
click at [223, 58] on input "Manoel Raimundo Dos Santos, 92517960500" at bounding box center [232, 54] width 73 height 10
click at [224, 58] on input "Manoel Raimundo Dos Santos, 92517960500" at bounding box center [232, 54] width 73 height 10
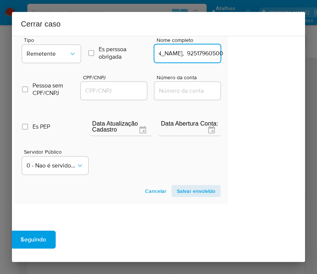
drag, startPoint x: 218, startPoint y: 67, endPoint x: 299, endPoint y: 67, distance: 80.8
click at [299, 67] on div "1 Informação completa Geral Data de início 01/07/2025 Data Fin 08/09/2025 Valor…" at bounding box center [158, 149] width 293 height 226
type input "Manoel Raimundo Dos Santos"
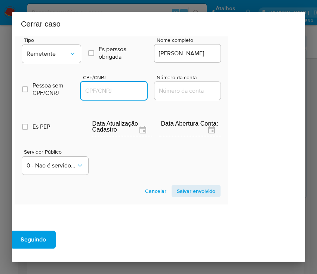
scroll to position [0, 0]
drag, startPoint x: 125, startPoint y: 101, endPoint x: 138, endPoint y: 107, distance: 13.7
click at [125, 96] on input "CPF/CNPJ" at bounding box center [117, 91] width 73 height 10
paste input "92517960500"
type input "92517960500"
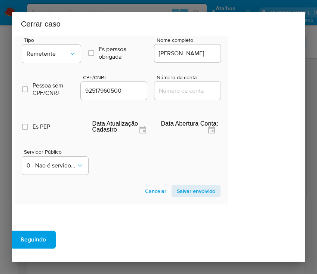
click at [177, 196] on span "Salvar envolvido" at bounding box center [196, 191] width 39 height 10
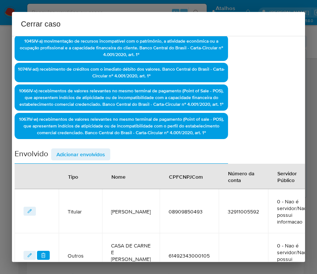
click at [92, 160] on span "Adicionar envolvidos" at bounding box center [80, 154] width 49 height 10
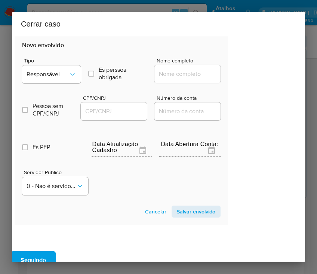
scroll to position [607, 42]
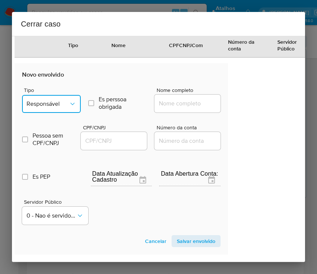
click at [59, 108] on span "Responsável" at bounding box center [48, 103] width 42 height 7
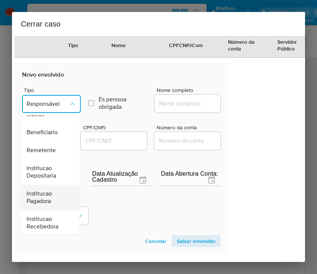
scroll to position [133, 0]
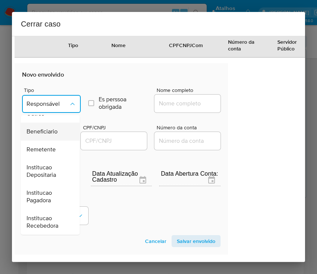
click at [46, 135] on span "Beneficiario" at bounding box center [42, 131] width 31 height 7
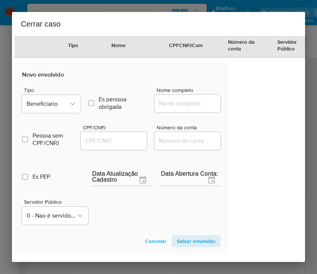
click at [182, 108] on input "Nome completo" at bounding box center [190, 104] width 73 height 10
paste input "Cleber Santos Conceicao, 96447788553"
drag, startPoint x: 175, startPoint y: 118, endPoint x: 245, endPoint y: 119, distance: 69.6
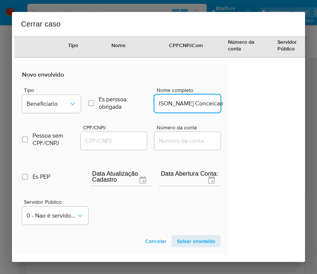
scroll to position [0, 2]
type input "Cleber Santos Conceicao"
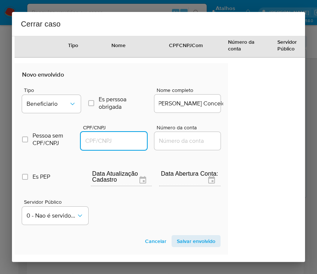
scroll to position [0, 0]
click at [111, 146] on input "CPF/CNPJ" at bounding box center [117, 141] width 73 height 10
paste input "96447788553"
type input "96447788553"
click at [187, 246] on span "Salvar envolvido" at bounding box center [196, 241] width 39 height 10
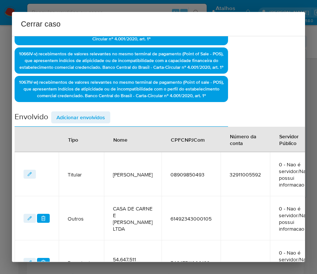
scroll to position [155, 42]
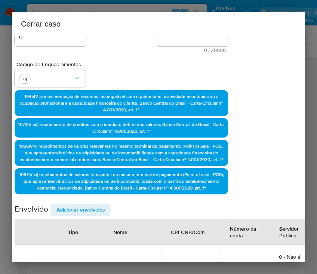
click at [84, 215] on span "Adicionar envolvidos" at bounding box center [80, 210] width 49 height 10
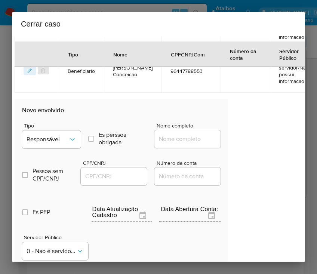
scroll to position [654, 42]
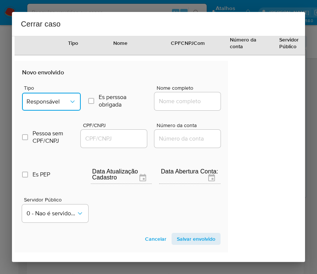
click at [57, 105] on span "Responsável" at bounding box center [48, 101] width 42 height 7
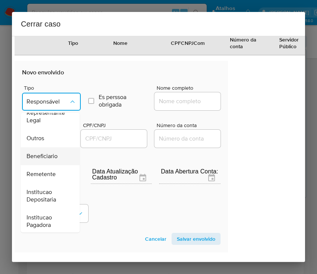
scroll to position [133, 0]
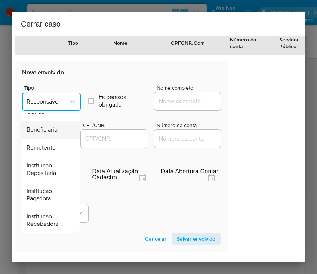
click at [45, 133] on span "Beneficiario" at bounding box center [42, 129] width 31 height 7
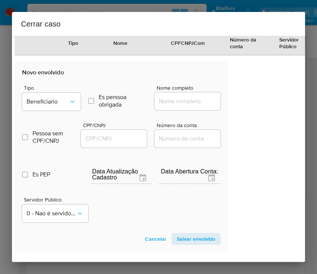
click at [168, 110] on div at bounding box center [187, 101] width 66 height 18
click at [171, 106] on input "Nome completo" at bounding box center [190, 101] width 73 height 10
paste input "BANCO CSF S/A, 08357240000150"
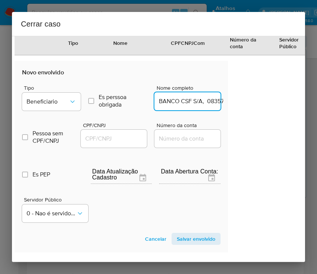
scroll to position [0, 32]
drag, startPoint x: 165, startPoint y: 111, endPoint x: 254, endPoint y: 119, distance: 88.9
click at [254, 119] on div "1 Informação completa Geral Data de início 01/07/2025 Data Fin 08/09/2025 Valor…" at bounding box center [158, 149] width 293 height 226
type input "BANCO CSF S/A"
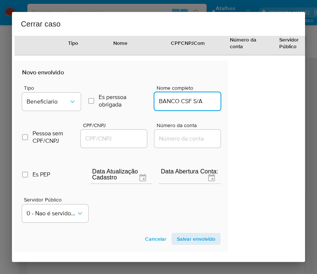
click at [119, 144] on input "CPF/CNPJ" at bounding box center [117, 139] width 73 height 10
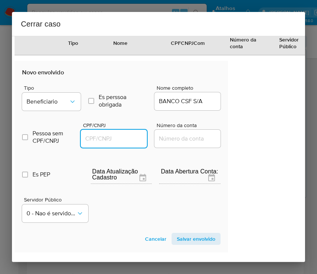
paste input "08357240000150"
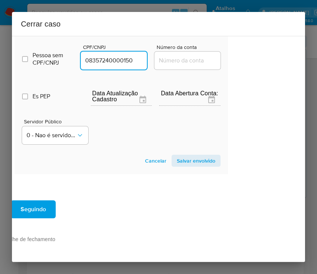
type input "8357240000150"
click at [190, 156] on span "Salvar envolvido" at bounding box center [196, 161] width 39 height 10
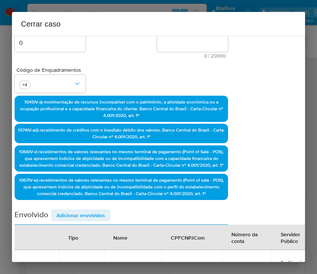
scroll to position [249, 42]
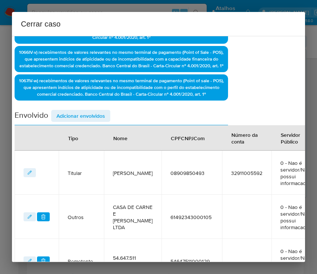
click at [74, 121] on span "Adicionar envolvidos" at bounding box center [80, 116] width 49 height 10
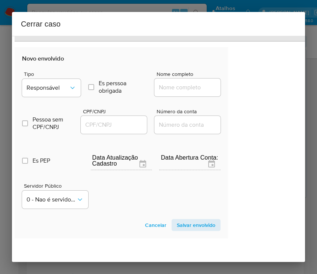
scroll to position [748, 42]
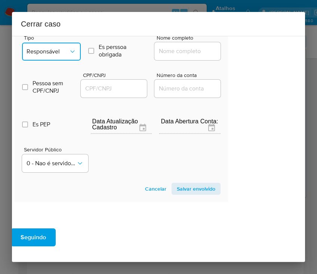
click at [69, 55] on icon "Tipo de envolvimento" at bounding box center [72, 51] width 7 height 7
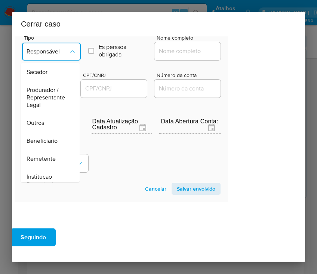
scroll to position [133, 0]
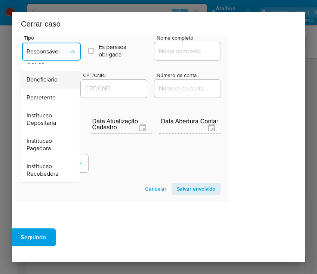
click at [51, 83] on span "Beneficiario" at bounding box center [42, 79] width 31 height 7
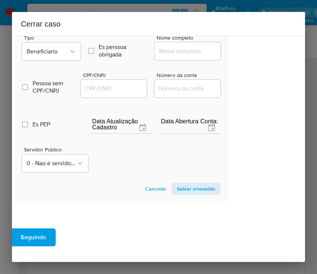
click at [169, 56] on input "Nome completo" at bounding box center [190, 51] width 73 height 10
paste input "JE CASA DE CARNE LTDA, 48934697000102"
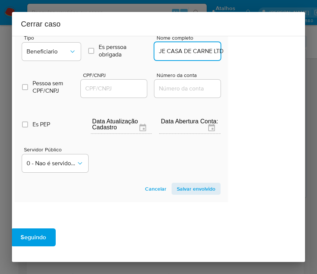
scroll to position [0, 54]
drag, startPoint x: 168, startPoint y: 65, endPoint x: 234, endPoint y: 66, distance: 66.6
type input "JE CASA DE CARNE LTDA"
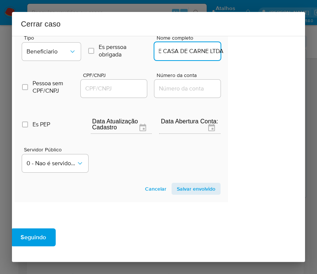
click at [132, 93] on input "CPF/CNPJ" at bounding box center [117, 89] width 73 height 10
paste input "48934697000102"
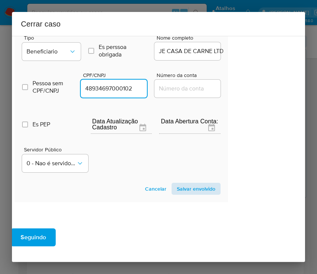
type input "48934697000102"
click at [207, 194] on span "Salvar envolvido" at bounding box center [196, 189] width 39 height 10
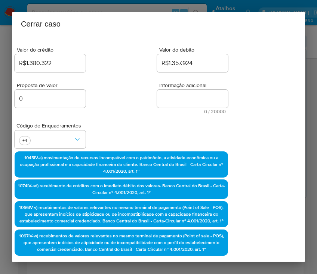
scroll to position [0, 42]
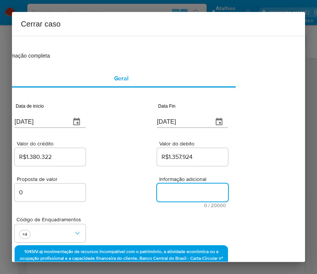
click at [173, 199] on textarea "Informação adicional" at bounding box center [192, 193] width 71 height 18
paste textarea "Informações do Cliente Jose Elielson Oliveira Almeida, CPF 08909850493, 39 anos…"
type textarea "Informações do Cliente Jose Elielson Oliveira Almeida, CPF 08909850493, 39 anos…"
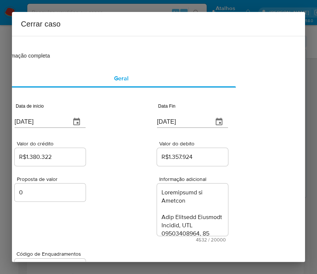
scroll to position [2650, 0]
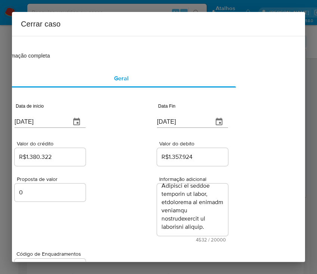
click at [132, 227] on div "Proposta de valor 0 Informação adicional 4532 / 20000 15468 caracteres restantes" at bounding box center [122, 205] width 214 height 75
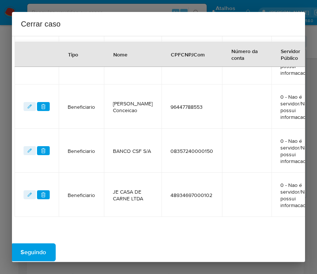
scroll to position [676, 42]
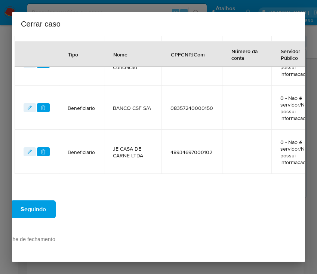
click at [45, 201] on span "Seguindo" at bounding box center [33, 209] width 25 height 16
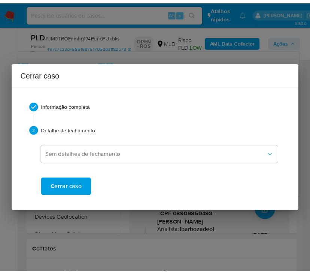
scroll to position [2535, 0]
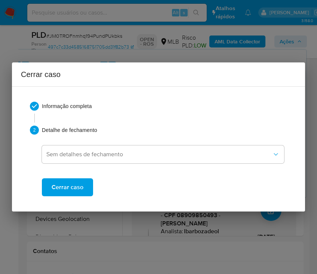
click at [63, 193] on span "Cerrar caso" at bounding box center [68, 187] width 32 height 16
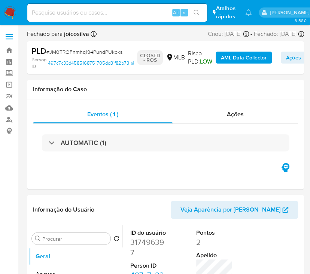
select select "10"
click at [112, 53] on span "# JM0TROFnmhq194PundPUkbks" at bounding box center [84, 51] width 76 height 7
copy span "JM0TROFnmhq194PundPUkbks"
click at [12, 14] on img at bounding box center [10, 12] width 13 height 13
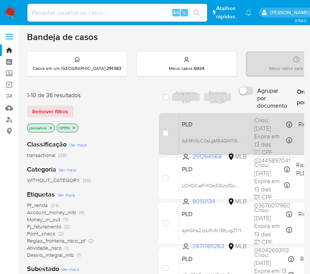
click at [247, 122] on span "PLD" at bounding box center [215, 124] width 66 height 10
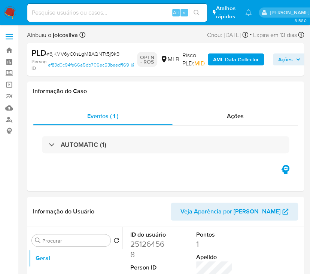
select select "10"
click at [108, 52] on span "# 6jKMV6yC0sLgM8AQNTt5j9k9" at bounding box center [82, 53] width 73 height 7
copy span "6jKMV6yC0sLgM8AQNTt5j9k9"
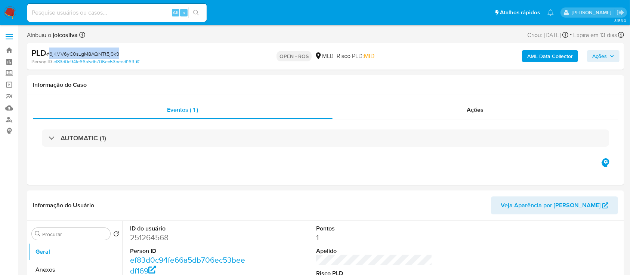
click at [112, 51] on span "# 6jKMV6yC0sLgM8AQNTt5j9k9" at bounding box center [82, 53] width 73 height 7
drag, startPoint x: 602, startPoint y: 55, endPoint x: 583, endPoint y: 62, distance: 20.5
click at [317, 55] on span "Ações" at bounding box center [600, 56] width 15 height 12
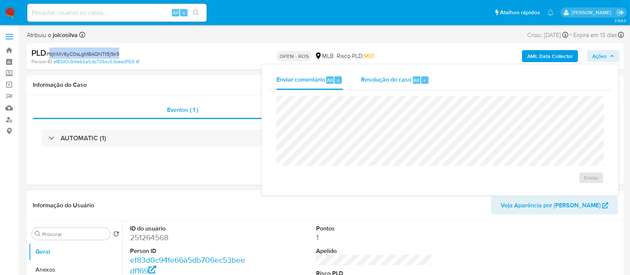
click at [317, 73] on div "Resolução do caso Alt r" at bounding box center [395, 79] width 68 height 19
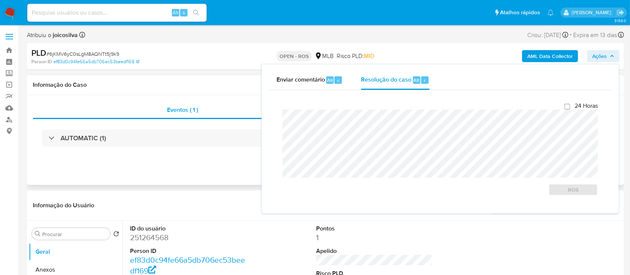
click at [150, 85] on h1 "Informação do Caso" at bounding box center [326, 84] width 586 height 7
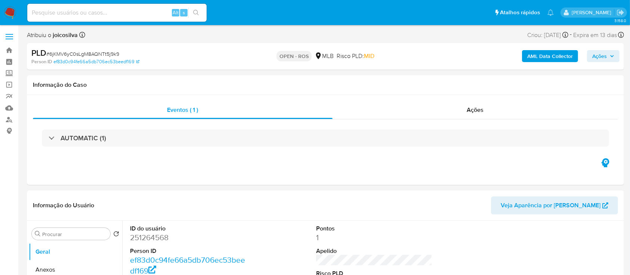
click at [118, 52] on span "# 6jKMV6yC0sLgM8AQNTt5j9k9" at bounding box center [82, 53] width 73 height 7
copy span "6jKMV6yC0sLgM8AQNTt5j9k9"
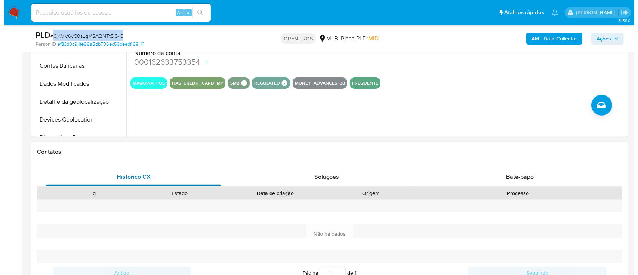
scroll to position [150, 0]
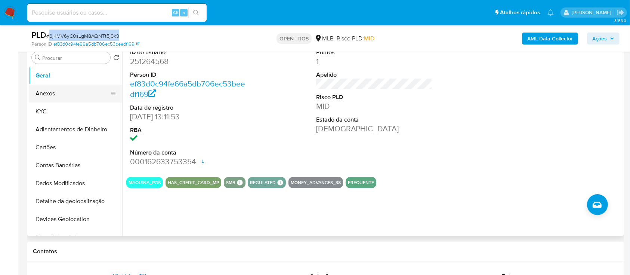
drag, startPoint x: 52, startPoint y: 88, endPoint x: 71, endPoint y: 89, distance: 19.5
click at [52, 87] on button "Anexos" at bounding box center [73, 94] width 88 height 18
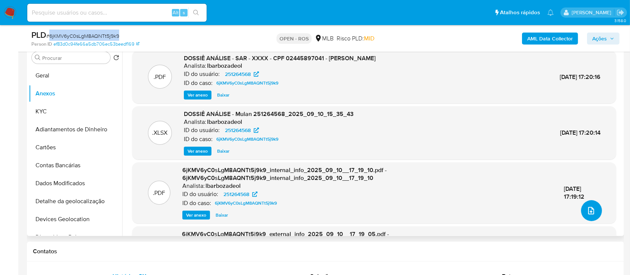
click at [317, 213] on icon "upload-file" at bounding box center [591, 210] width 9 height 9
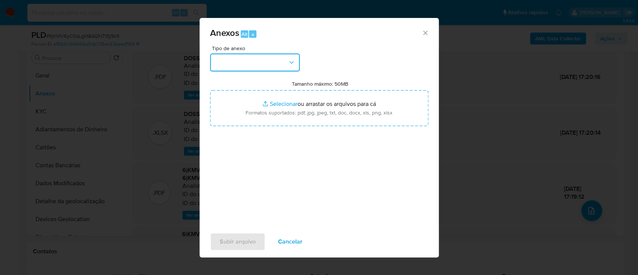
click at [255, 60] on button "button" at bounding box center [255, 62] width 90 height 18
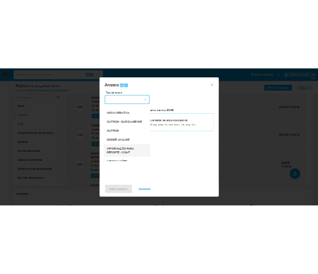
scroll to position [115, 0]
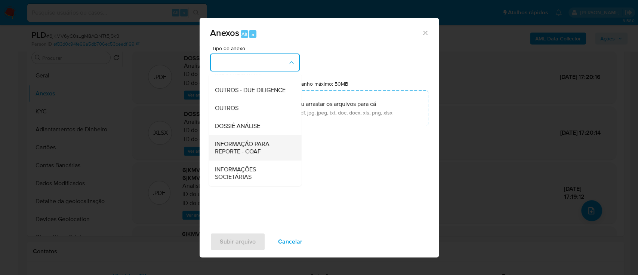
click at [250, 151] on span "INFORMAÇÃO PARA REPORTE - COAF" at bounding box center [253, 147] width 76 height 15
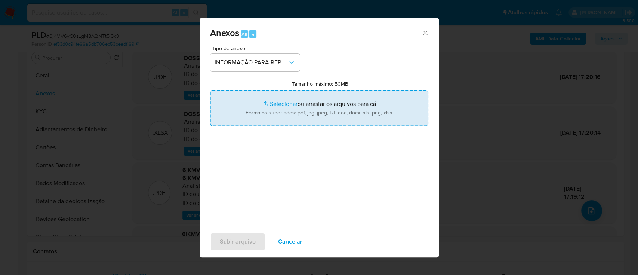
type input "C:\fakepath\SAR - 6jKMV6yC0sLgM8AQNTt5j9k9 - CPF 02445897041 - FREDERICO MULLER…"
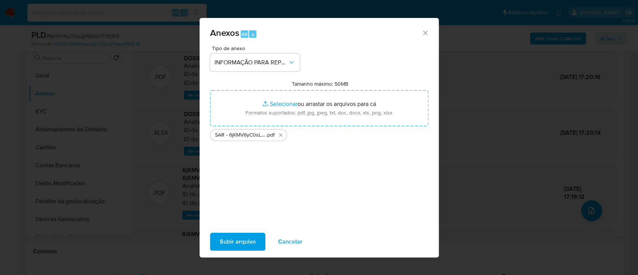
click at [317, 230] on div "Subir arquivo Cancelar" at bounding box center [319, 241] width 239 height 28
click at [237, 241] on span "Subir arquivo" at bounding box center [238, 241] width 36 height 16
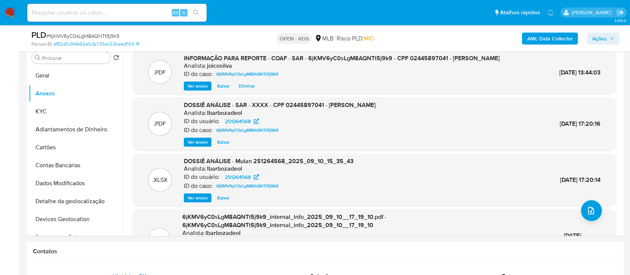
click at [317, 37] on button "Ações" at bounding box center [603, 39] width 33 height 12
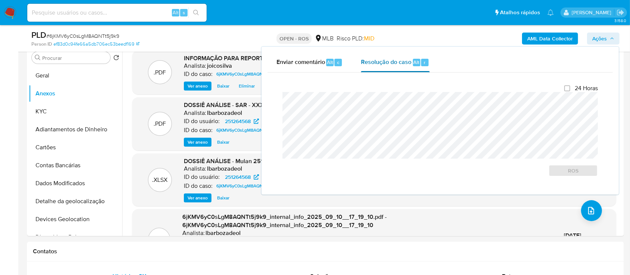
click at [317, 65] on span "Resolução do caso" at bounding box center [386, 62] width 50 height 9
click at [271, 102] on div "Fechamento do caso 24 Horas ROS" at bounding box center [441, 131] width 346 height 116
click at [317, 175] on span "ROS" at bounding box center [573, 170] width 39 height 10
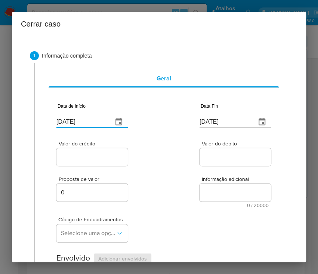
click at [64, 123] on input "12/09/2025" at bounding box center [81, 122] width 50 height 12
paste input "01/07"
type input "01/07/2025"
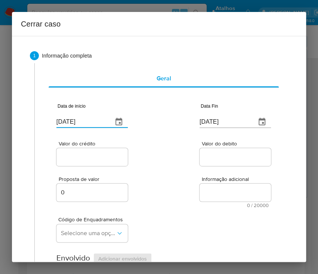
drag, startPoint x: 209, startPoint y: 185, endPoint x: 202, endPoint y: 193, distance: 11.1
click at [209, 186] on textarea "Informação adicional" at bounding box center [235, 193] width 71 height 18
click at [200, 122] on input "[DATE]" at bounding box center [225, 122] width 50 height 12
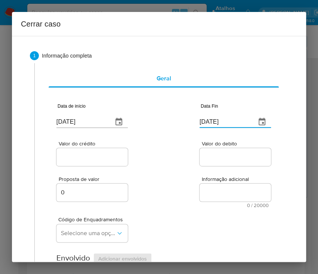
paste input "09"
type input "09/09/2025"
click at [200, 178] on label "Informação adicional" at bounding box center [235, 179] width 71 height 6
click at [200, 184] on textarea "Informação adicional" at bounding box center [235, 193] width 71 height 18
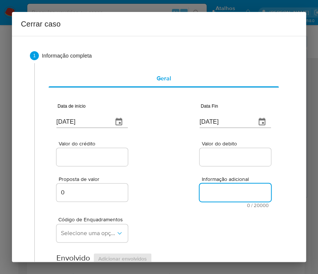
click at [85, 154] on input "Valor do crédito" at bounding box center [92, 157] width 73 height 10
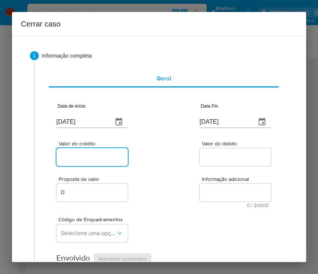
click at [99, 156] on input "Valor do crédito" at bounding box center [92, 157] width 73 height 10
paste input "R$452.337"
type input "R$452.337"
click at [182, 162] on div "Valor do crédito R$452.337 Valor do debito" at bounding box center [163, 150] width 215 height 36
click at [224, 151] on div at bounding box center [235, 157] width 71 height 18
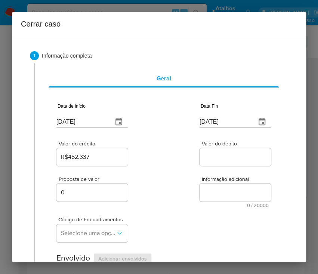
click at [224, 154] on input "Valor do debito" at bounding box center [236, 157] width 73 height 10
paste input "R$447.791"
type input "R$447.791"
click at [169, 215] on div "Código de Enquadramentos Selecione uma opção" at bounding box center [163, 226] width 215 height 37
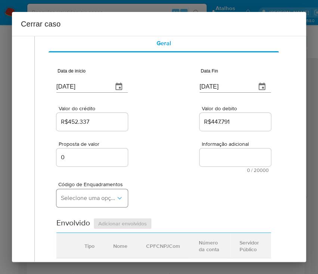
scroll to position [50, 0]
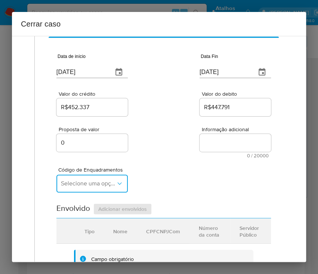
click at [89, 184] on span "Selecione uma opção" at bounding box center [88, 183] width 55 height 7
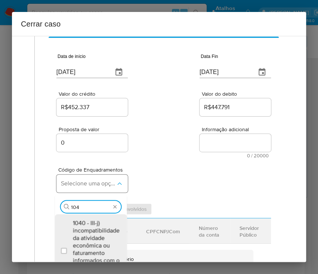
type input "1045"
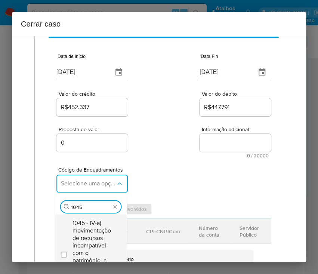
click at [76, 237] on span "1045 - IV-a) movimentação de recursos incompatível com o patrimônio, a atividad…" at bounding box center [95, 253] width 44 height 67
checkbox input "true"
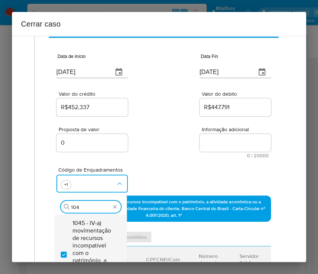
scroll to position [0, 0]
type input "1047"
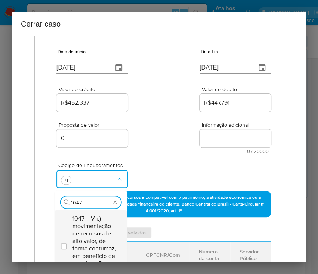
click at [92, 234] on span "1047 - IV-c) movimentação de recursos de alto valor, de forma contumaz, em bene…" at bounding box center [95, 245] width 44 height 60
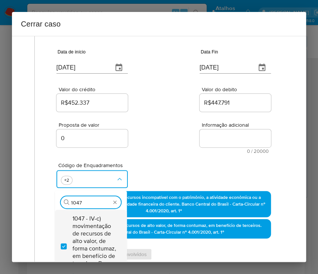
checkbox input "true"
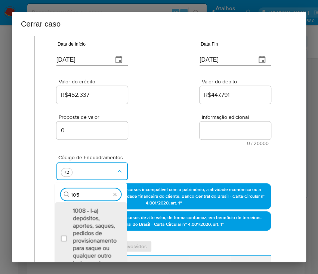
type input "1055"
drag, startPoint x: 93, startPoint y: 231, endPoint x: 96, endPoint y: 224, distance: 7.4
click at [94, 229] on span "1055 - IV-k) recebimento de recursos com imediata compra de instrumentos para a…" at bounding box center [95, 237] width 44 height 60
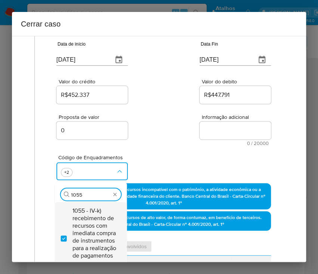
checkbox input "true"
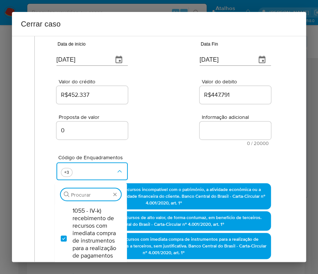
click at [167, 126] on div "Proposta de valor 0 Informação adicional 0 / 20000 20000 caracteres restantes" at bounding box center [163, 125] width 215 height 40
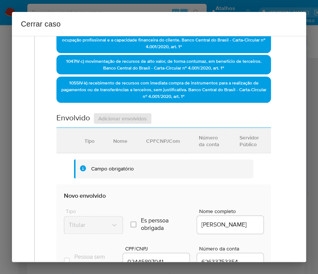
scroll to position [361, 0]
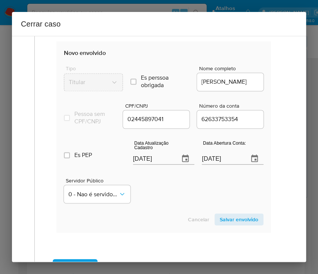
click at [144, 160] on input "[DATE]" at bounding box center [153, 159] width 41 height 12
paste input "9/08"
type input "19/08/2025"
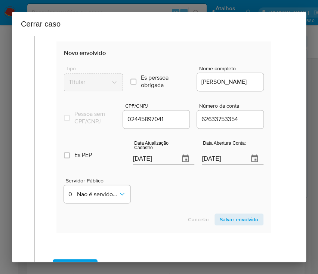
click at [162, 211] on section "Novo envolvido Tipo Titular Es perssoa obrigada Is PObrigada Nome completo FRED…" at bounding box center [163, 137] width 215 height 191
click at [225, 165] on input "29/06/2025" at bounding box center [222, 159] width 41 height 12
drag, startPoint x: 181, startPoint y: 212, endPoint x: 202, endPoint y: 183, distance: 36.4
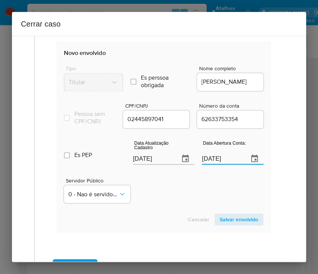
click at [185, 202] on section "Novo envolvido Tipo Titular Es perssoa obrigada Is PObrigada Nome completo FRED…" at bounding box center [163, 137] width 215 height 191
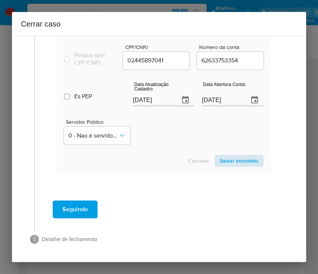
scroll to position [426, 0]
click at [220, 162] on span "Salvar envolvido" at bounding box center [239, 161] width 39 height 10
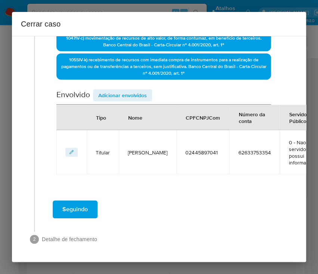
click at [131, 90] on span "Adicionar envolvidos" at bounding box center [122, 95] width 49 height 10
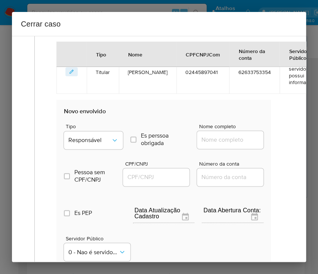
scroll to position [398, 0]
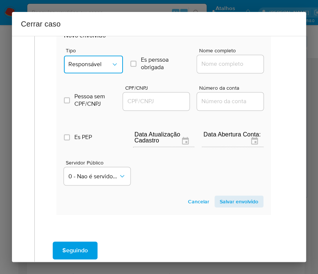
click at [111, 64] on icon "Tipo de envolvimento" at bounding box center [114, 64] width 7 height 7
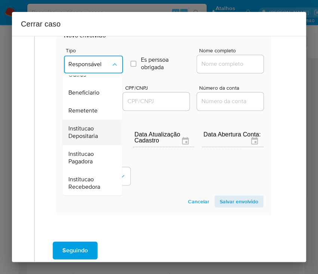
scroll to position [133, 0]
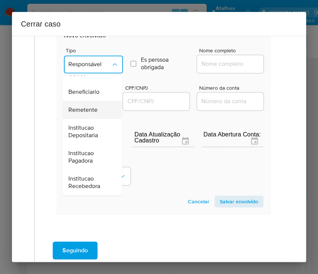
click at [88, 101] on div "Remetente" at bounding box center [89, 110] width 43 height 18
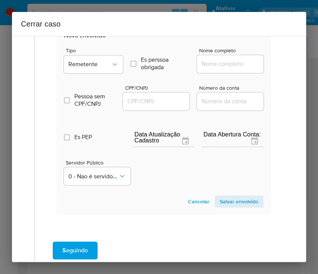
click at [203, 64] on input "Nome completo" at bounding box center [233, 64] width 73 height 10
paste input "Joseane Caetano Padilha, 01688867074"
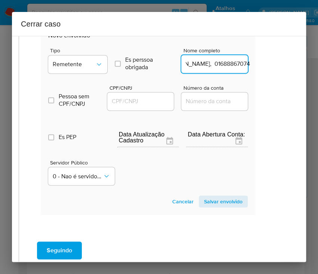
drag, startPoint x: 220, startPoint y: 64, endPoint x: 299, endPoint y: 64, distance: 79.3
click at [299, 64] on div "1 Informação completa Geral Data de início 01/07/2025 Data Fin 09/09/2025 Valor…" at bounding box center [159, 149] width 294 height 226
type input "Joseane Caetano Padilha"
click at [124, 112] on div "Es PEP isPEP Data Atualização Cadastro Data Abertura Conta:" at bounding box center [148, 131] width 200 height 39
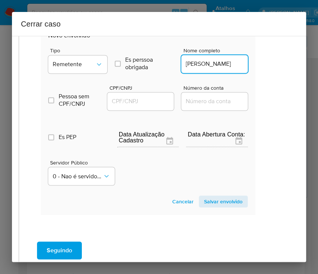
scroll to position [0, 0]
click at [139, 98] on input "CPF/CNPJ" at bounding box center [143, 101] width 73 height 10
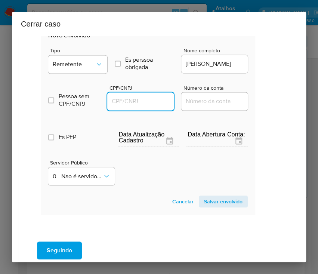
paste input "01688867074"
type input "1688867074"
click at [220, 210] on section "Novo envolvido Tipo Remetente Es perssoa obrigada Is PObrigada Nome completo Jo…" at bounding box center [148, 119] width 215 height 191
click at [221, 202] on span "Salvar envolvido" at bounding box center [223, 201] width 39 height 10
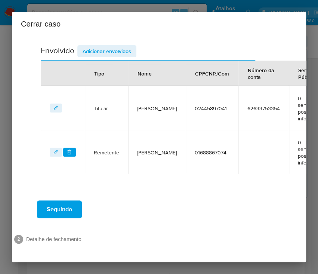
click at [107, 49] on div "Envolvido Adicionar envolvidos" at bounding box center [148, 52] width 215 height 15
click at [108, 47] on span "Adicionar envolvidos" at bounding box center [107, 51] width 49 height 10
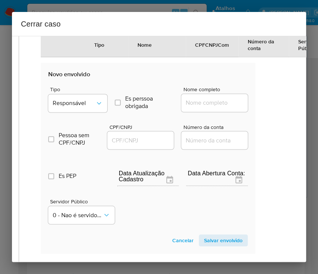
scroll to position [442, 16]
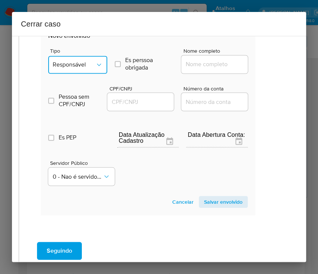
click at [88, 56] on button "Responsável" at bounding box center [77, 65] width 59 height 18
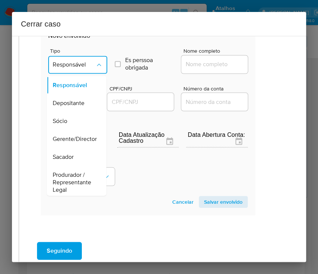
scroll to position [133, 0]
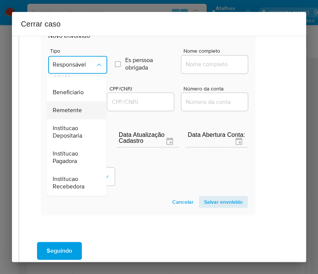
click at [72, 107] on span "Remetente" at bounding box center [67, 110] width 29 height 7
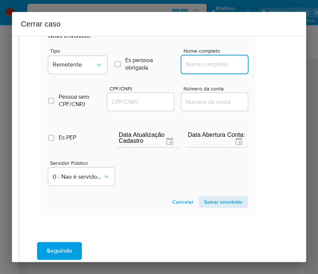
click at [193, 64] on input "Nome completo" at bounding box center [217, 64] width 73 height 10
paste input "AUTO POSTO VERGUEIRO LTDA, 01121611000150"
drag, startPoint x: 198, startPoint y: 64, endPoint x: 273, endPoint y: 67, distance: 75.6
click at [273, 67] on div "1 Informação completa Geral Data de início 01/07/2025 Data Fin 09/09/2025 Valor…" at bounding box center [159, 149] width 294 height 226
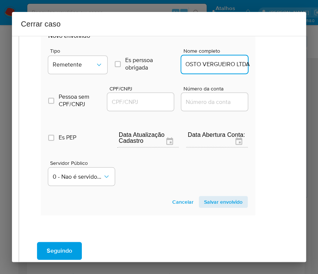
scroll to position [0, 22]
type input "AUTO POSTO VERGUEIRO LTDA"
click at [160, 90] on div "CPF/CNPJ" at bounding box center [140, 99] width 67 height 27
click at [147, 103] on input "CPF/CNPJ" at bounding box center [143, 102] width 73 height 10
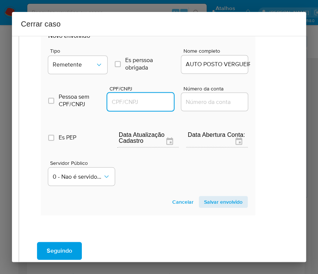
paste input "01121611000150"
type input "1121611000150"
click at [219, 206] on span "Salvar envolvido" at bounding box center [223, 202] width 39 height 10
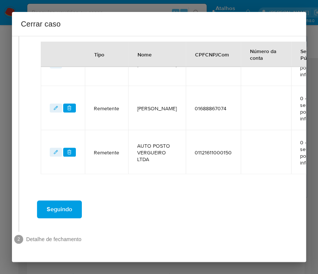
click at [220, 205] on div "Seguindo" at bounding box center [148, 209] width 243 height 27
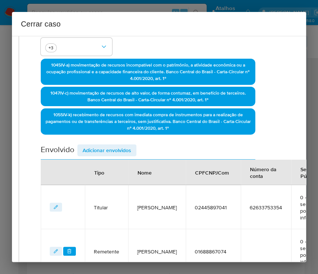
click at [103, 145] on span "Adicionar envolvidos" at bounding box center [107, 150] width 49 height 10
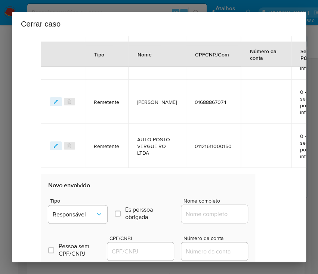
scroll to position [486, 16]
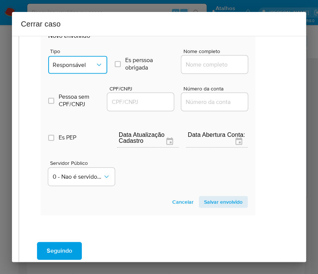
drag, startPoint x: 80, startPoint y: 102, endPoint x: 54, endPoint y: 65, distance: 45.7
click at [54, 65] on span "Responsável" at bounding box center [74, 64] width 43 height 7
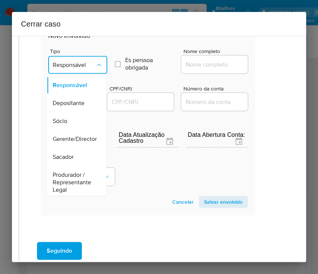
click at [54, 67] on span "Responsável" at bounding box center [74, 64] width 43 height 7
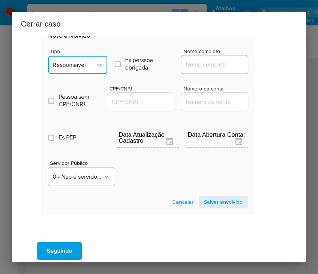
click at [54, 67] on span "Responsável" at bounding box center [74, 64] width 43 height 7
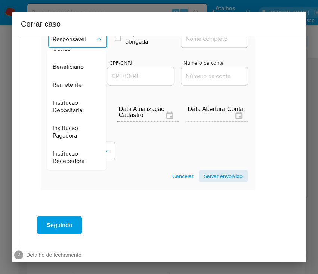
scroll to position [534, 16]
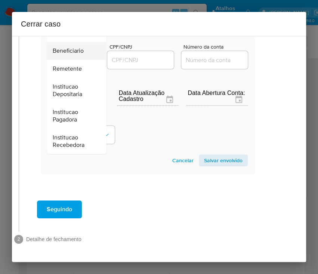
click at [72, 47] on span "Beneficiario" at bounding box center [68, 50] width 31 height 7
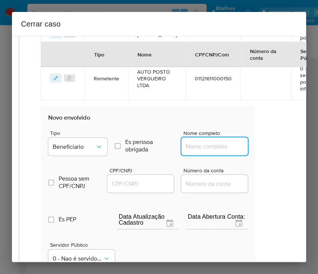
click at [211, 147] on input "Nome completo" at bounding box center [217, 146] width 73 height 10
paste input "Auto Posto 3jm Ltda, 60533711000153"
drag, startPoint x: 195, startPoint y: 145, endPoint x: 262, endPoint y: 144, distance: 66.9
click at [262, 144] on div "Geral Data de início 01/07/2025 Data Fin 09/09/2025 Valor do crédito R$452.337 …" at bounding box center [146, 2] width 254 height 687
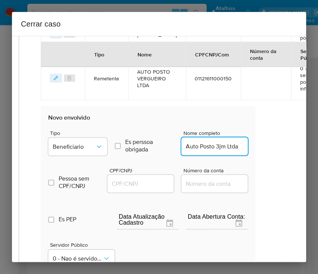
scroll to position [0, 0]
type input "Auto Posto 3jm Ltda"
click at [153, 184] on input "CPF/CNPJ" at bounding box center [143, 184] width 73 height 10
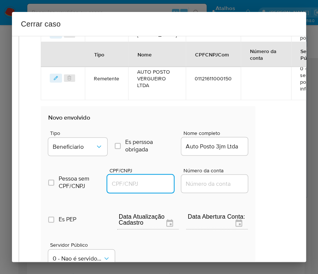
paste input "60533711000153"
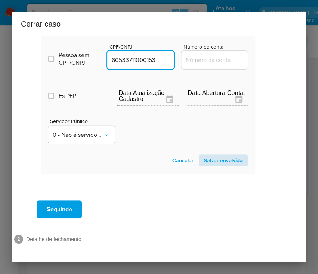
type input "60533711000153"
click at [212, 155] on span "Salvar envolvido" at bounding box center [223, 160] width 39 height 10
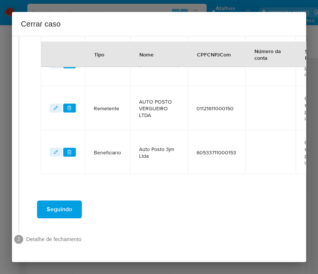
scroll to position [281, 16]
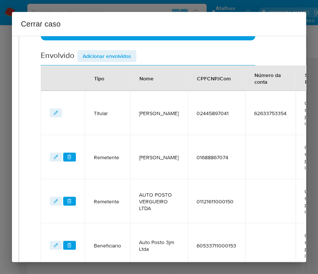
click at [96, 57] on span "Adicionar envolvidos" at bounding box center [107, 56] width 49 height 10
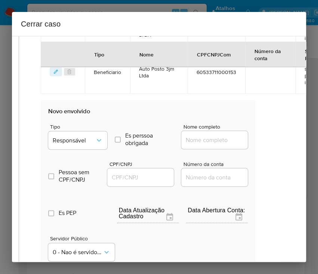
scroll to position [480, 16]
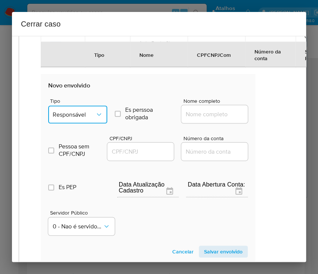
click at [80, 111] on span "Responsável" at bounding box center [74, 114] width 43 height 7
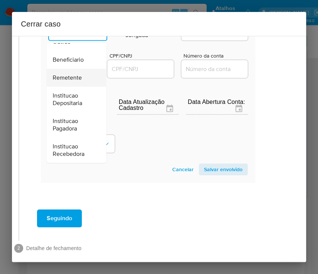
scroll to position [577, 16]
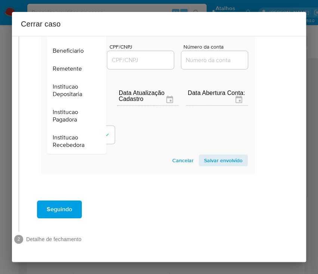
click at [66, 64] on div "Remetente" at bounding box center [74, 69] width 43 height 18
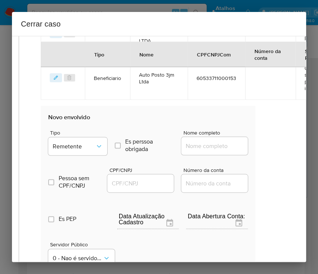
click at [66, 63] on th at bounding box center [63, 54] width 44 height 25
click at [82, 147] on span "Remetente" at bounding box center [74, 145] width 43 height 7
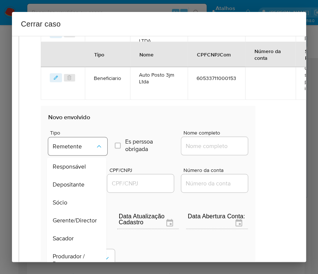
scroll to position [108, 0]
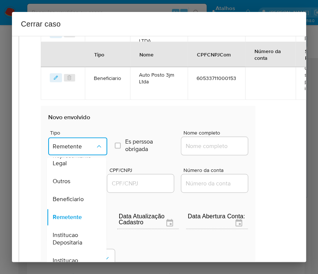
click at [82, 147] on span "Remetente" at bounding box center [74, 145] width 43 height 7
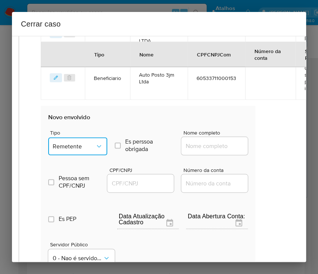
click at [79, 147] on span "Remetente" at bounding box center [74, 145] width 43 height 7
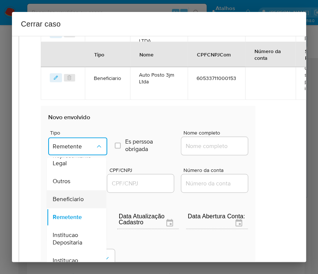
click at [66, 196] on span "Beneficiario" at bounding box center [68, 199] width 31 height 7
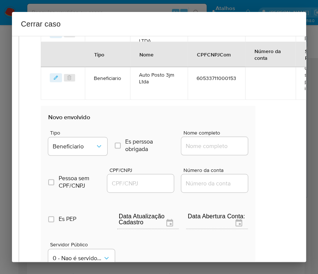
click at [190, 144] on input "Nome completo" at bounding box center [217, 146] width 73 height 10
paste input "Luan Vieira Escobar, 02187155013"
click at [209, 145] on input "Luan Vieira Escobar, 02187155013" at bounding box center [217, 146] width 73 height 10
drag, startPoint x: 208, startPoint y: 145, endPoint x: 279, endPoint y: 149, distance: 70.8
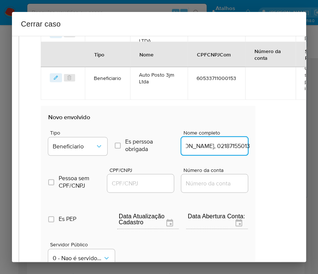
click at [279, 149] on div "1 Informação completa Geral Data de início 01/07/2025 Data Fin 09/09/2025 Valor…" at bounding box center [159, 149] width 294 height 226
type input "Luan Vieira Escobar"
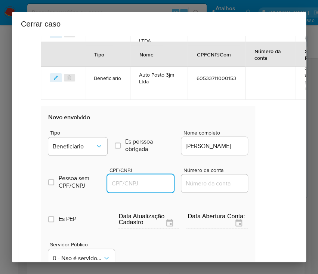
click at [151, 184] on input "CPF/CNPJ" at bounding box center [143, 183] width 73 height 10
paste input "02187155013"
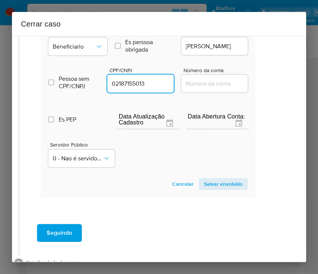
type input "2187155013"
click at [220, 187] on span "Salvar envolvido" at bounding box center [223, 184] width 39 height 10
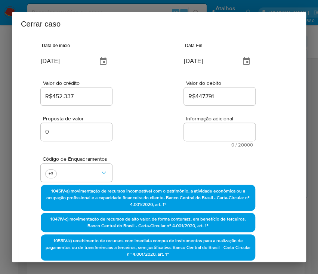
scroll to position [0, 16]
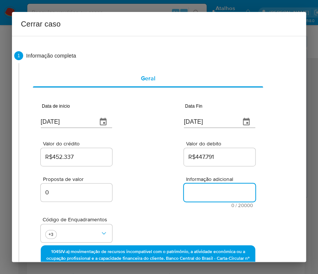
click at [197, 193] on textarea "Informação adicional" at bounding box center [219, 193] width 71 height 18
paste textarea "Informações do Cliente Frederico Muller Lauxen, CPF 02445897041, 20 anos, resid…"
type textarea "Informações do Cliente Frederico Muller Lauxen, CPF 02445897041, 20 anos, resid…"
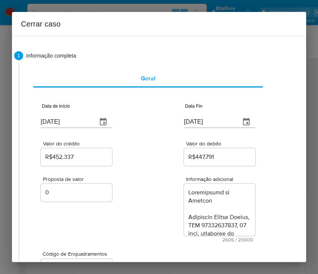
scroll to position [1499, 0]
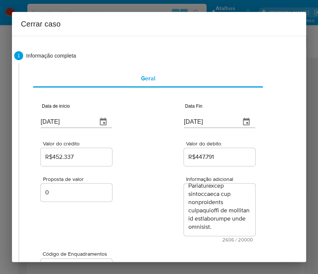
click at [155, 232] on div "Proposta de valor 0 Informação adicional 2606 / 20000 17394 caracteres restantes" at bounding box center [148, 205] width 215 height 75
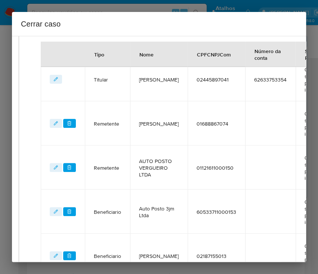
scroll to position [459, 16]
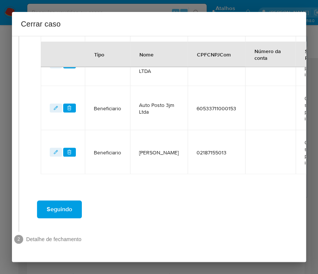
click at [66, 201] on span "Seguindo" at bounding box center [59, 209] width 25 height 16
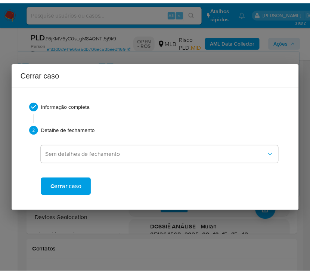
scroll to position [1449, 0]
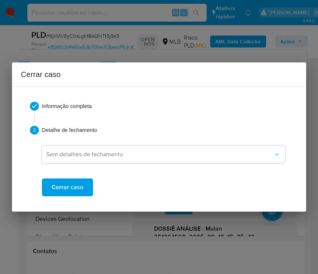
drag, startPoint x: 73, startPoint y: 192, endPoint x: 77, endPoint y: 192, distance: 4.5
click at [75, 192] on span "Cerrar caso" at bounding box center [68, 187] width 32 height 16
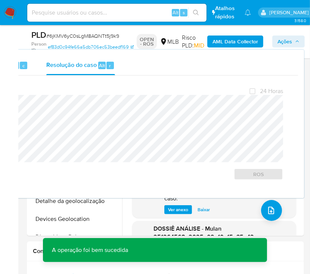
click at [72, 38] on span "# 6jKMV6yC0sLgM8AQNTt5j9k9" at bounding box center [82, 35] width 73 height 7
click at [72, 37] on span "# 6jKMV6yC0sLgM8AQNTt5j9k9" at bounding box center [82, 35] width 73 height 7
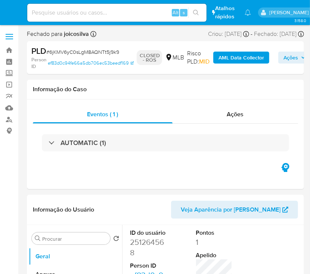
select select "10"
click at [10, 11] on img at bounding box center [10, 12] width 13 height 13
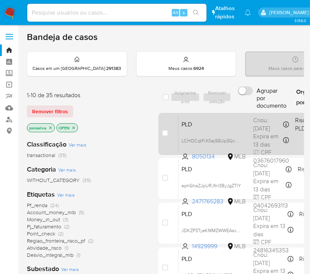
click at [230, 125] on span "PLD" at bounding box center [215, 124] width 66 height 10
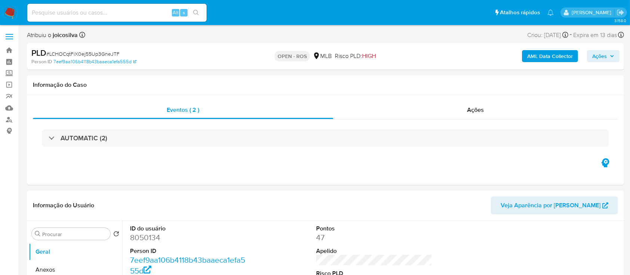
select select "10"
click at [114, 52] on span "# LCHOCqtFiX0ej55Up3GneJTF" at bounding box center [82, 53] width 73 height 7
copy span "LCHOCqtFiX0ej55Up3GneJTF"
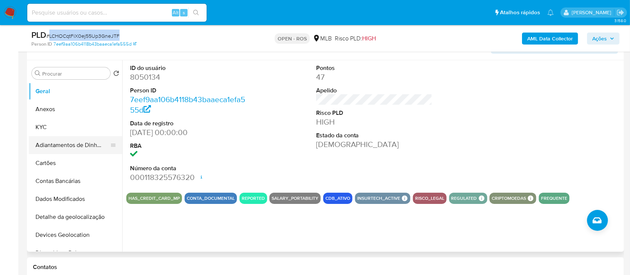
scroll to position [150, 0]
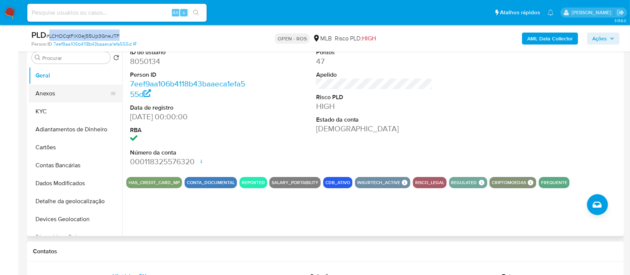
drag, startPoint x: 53, startPoint y: 93, endPoint x: 58, endPoint y: 97, distance: 6.2
click at [53, 94] on button "Anexos" at bounding box center [73, 94] width 88 height 18
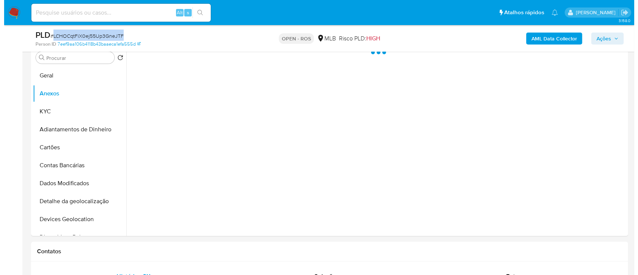
scroll to position [199, 0]
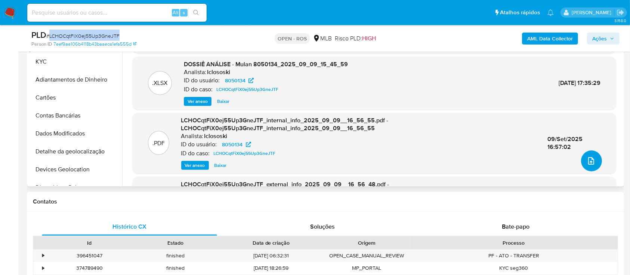
click at [318, 156] on icon "upload-file" at bounding box center [591, 160] width 9 height 9
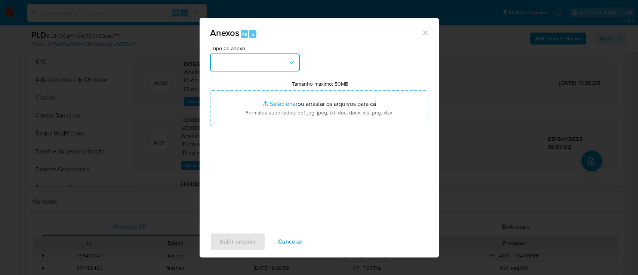
click at [291, 60] on icon "button" at bounding box center [291, 62] width 7 height 7
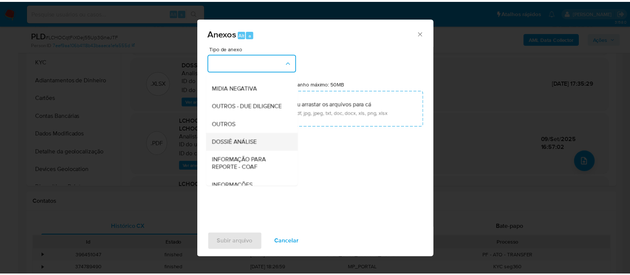
scroll to position [115, 0]
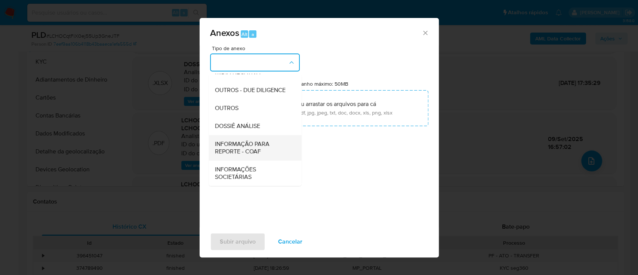
click at [254, 145] on span "INFORMAÇÃO PARA REPORTE - COAF" at bounding box center [253, 147] width 76 height 15
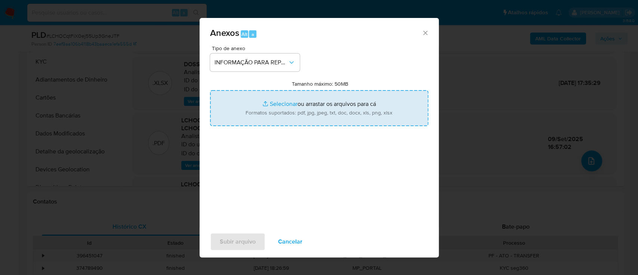
type input "C:\fakepath\2º SAR - LCHOCqtFiX0ej55Up3GneJTF - CPF 03676017960 - MICHEL ADRIAN…"
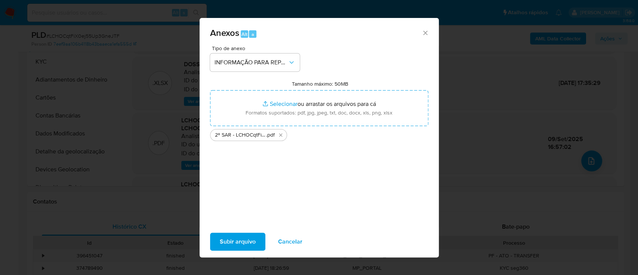
click at [237, 234] on span "Subir arquivo" at bounding box center [238, 241] width 36 height 16
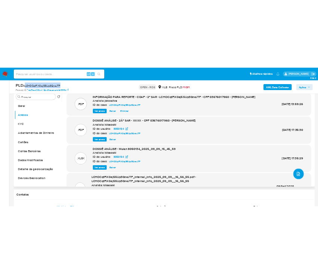
scroll to position [99, 0]
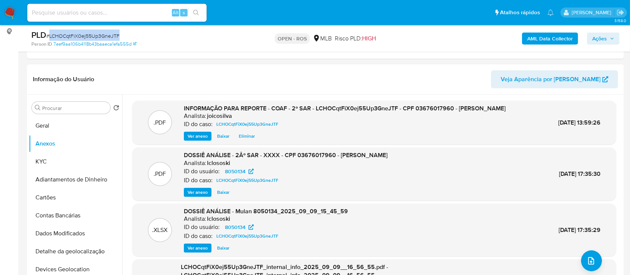
click at [318, 41] on span "Ações" at bounding box center [600, 39] width 15 height 12
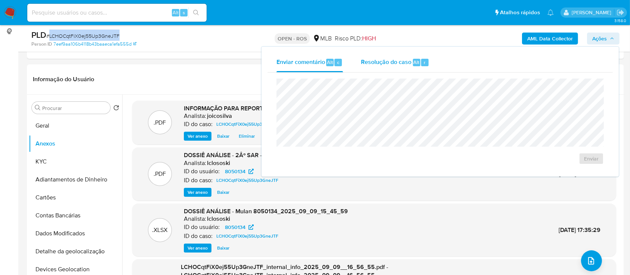
click at [318, 64] on span "Resolução do caso" at bounding box center [386, 62] width 50 height 9
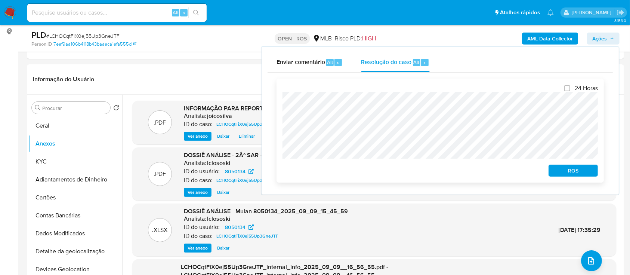
click at [318, 171] on span "ROS" at bounding box center [573, 170] width 39 height 10
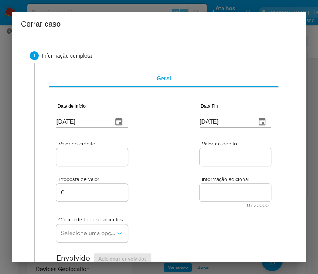
click at [83, 123] on input "[DATE]" at bounding box center [81, 122] width 50 height 12
paste input "01/07"
type input "[DATE]"
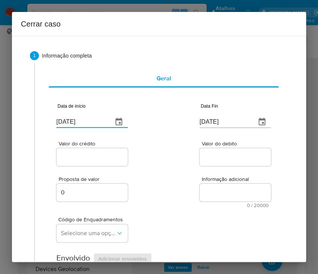
click at [151, 174] on div "Proposta de valor 0 Informação adicional 0 / 20000 20000 caracteres restantes" at bounding box center [163, 188] width 215 height 40
click at [220, 124] on input "[DATE]" at bounding box center [225, 122] width 50 height 12
paste input "08"
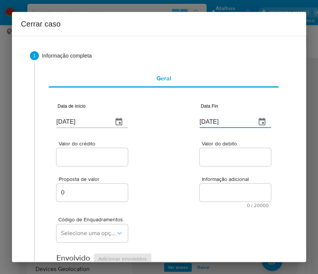
type input "08/09/2025"
click at [200, 192] on textarea "Informação adicional" at bounding box center [235, 193] width 71 height 18
click at [87, 157] on input "Valor do crédito" at bounding box center [92, 157] width 73 height 10
paste input "R$592.450"
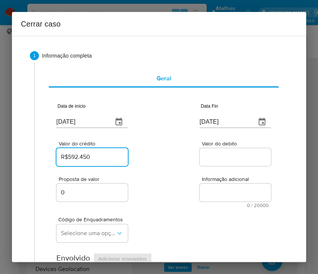
type input "R$592.450"
click at [234, 190] on textarea "Informação adicional" at bounding box center [235, 193] width 71 height 18
drag, startPoint x: 206, startPoint y: 154, endPoint x: 205, endPoint y: 193, distance: 38.9
click at [206, 154] on input "Valor do debito" at bounding box center [236, 157] width 73 height 10
paste input "R$431.721"
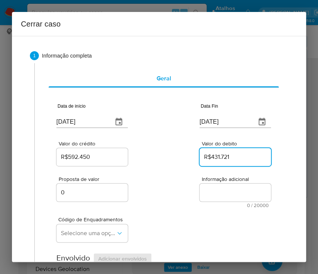
type input "R$431.721"
click at [185, 214] on div "Código de Enquadramentos Selecione uma opção" at bounding box center [163, 226] width 215 height 37
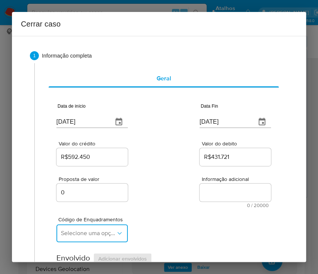
click at [77, 237] on button "Selecione uma opção" at bounding box center [91, 233] width 71 height 18
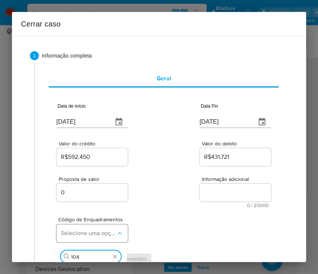
type input "1045"
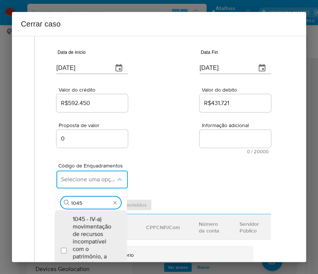
scroll to position [150, 0]
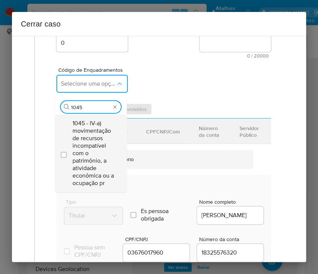
drag, startPoint x: 95, startPoint y: 154, endPoint x: 93, endPoint y: 160, distance: 5.9
click at [94, 158] on span "1045 - IV-a) movimentação de recursos incompatível com o patrimônio, a atividad…" at bounding box center [95, 153] width 44 height 67
checkbox input "true"
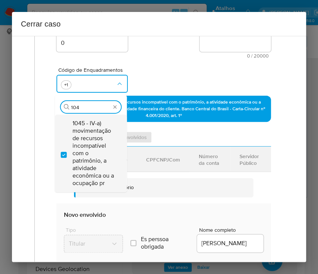
scroll to position [0, 0]
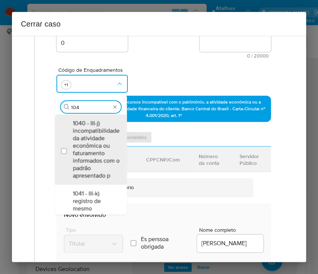
type input "1047"
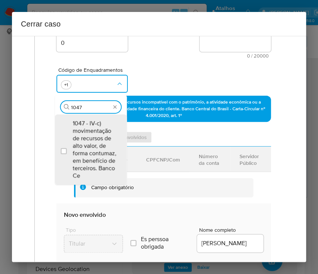
click at [113, 141] on span "1047 - IV-c) movimentação de recursos de alto valor, de forma contumaz, em bene…" at bounding box center [95, 150] width 44 height 60
checkbox input "true"
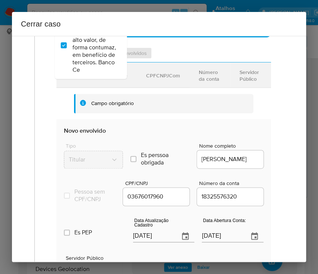
scroll to position [299, 0]
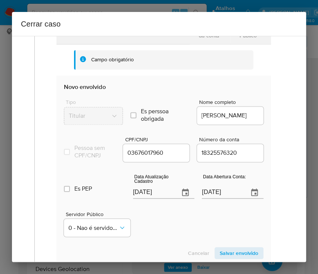
type input "1047"
click at [150, 199] on input "[DATE]" at bounding box center [153, 193] width 41 height 12
paste input "9/05"
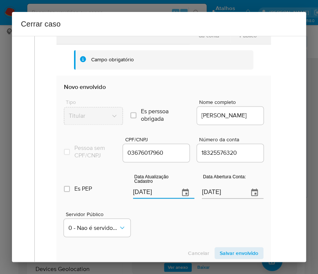
type input "19/05/2025"
click at [162, 237] on div "Servidor Público 0 - Nao é servidor/Nao possui informacao" at bounding box center [164, 220] width 200 height 37
click at [209, 196] on input "22/04/2020" at bounding box center [222, 193] width 41 height 12
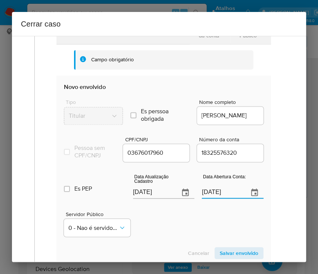
drag, startPoint x: 156, startPoint y: 257, endPoint x: 174, endPoint y: 234, distance: 29.5
click at [157, 256] on div "Cancelar Salvar envolvido" at bounding box center [164, 253] width 200 height 12
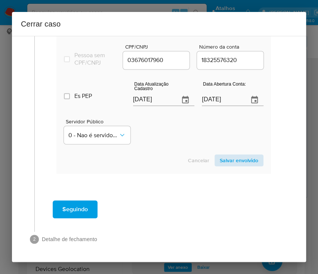
drag, startPoint x: 221, startPoint y: 153, endPoint x: 227, endPoint y: 159, distance: 8.5
click at [221, 153] on section "Novo envolvido Tipo Titular Es perssoa obrigada Is PObrigada Nome completo MICH…" at bounding box center [163, 78] width 215 height 191
click at [227, 159] on span "Salvar envolvido" at bounding box center [239, 160] width 39 height 10
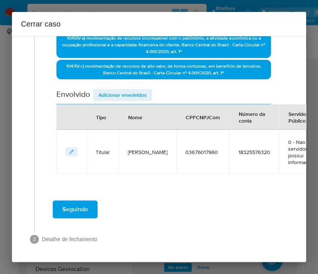
click at [125, 90] on span "Adicionar envolvidos" at bounding box center [122, 95] width 49 height 10
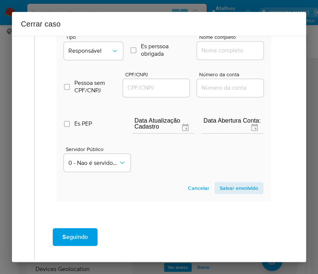
scroll to position [368, 0]
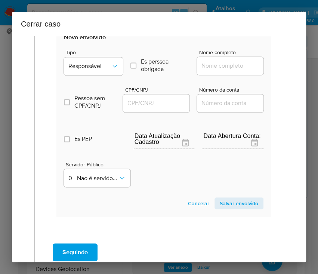
click at [101, 55] on div "Tipo Responsável" at bounding box center [93, 64] width 59 height 28
click at [105, 67] on span "Responsável" at bounding box center [89, 65] width 43 height 7
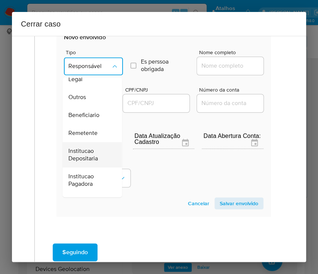
scroll to position [133, 0]
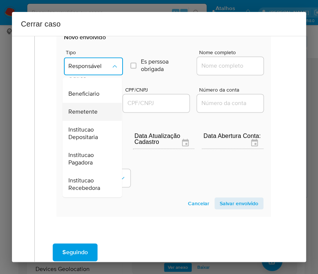
click at [85, 110] on span "Remetente" at bounding box center [82, 111] width 29 height 7
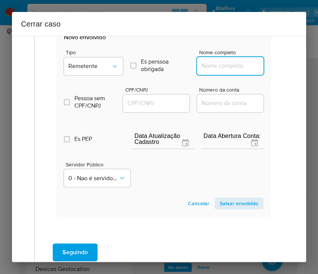
click at [212, 63] on input "Nome completo" at bounding box center [233, 66] width 73 height 10
paste input "Robson Marchetti, 02954127988"
drag, startPoint x: 219, startPoint y: 67, endPoint x: 279, endPoint y: 67, distance: 60.6
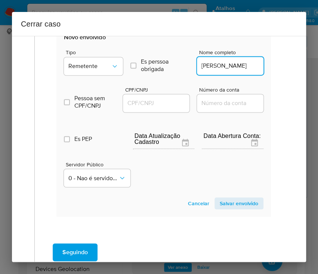
scroll to position [0, 0]
type input "Robson Marchetti"
click at [151, 108] on div at bounding box center [156, 103] width 67 height 18
click at [156, 104] on input "CPF/CNPJ" at bounding box center [159, 103] width 73 height 10
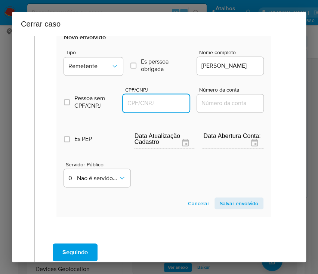
paste input "02954127988"
type input "2954127988"
click at [225, 202] on span "Salvar envolvido" at bounding box center [239, 203] width 39 height 10
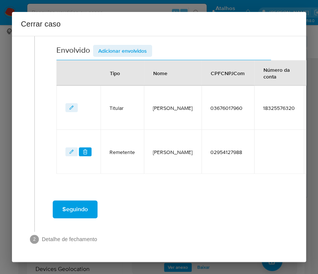
click at [129, 46] on span "Adicionar envolvidos" at bounding box center [122, 51] width 49 height 10
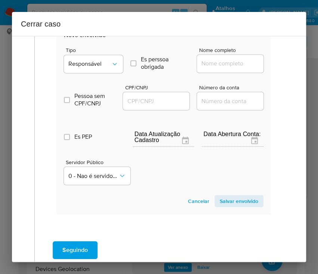
scroll to position [362, 0]
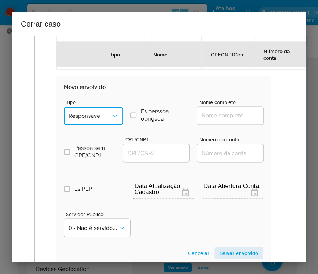
click at [101, 118] on span "Responsável" at bounding box center [89, 115] width 43 height 7
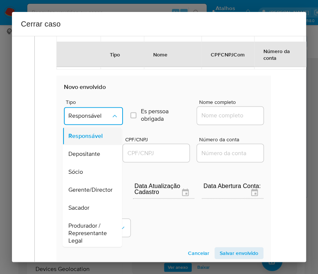
scroll to position [133, 0]
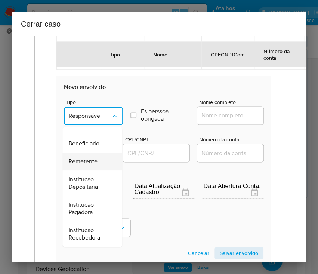
click at [89, 163] on span "Remetente" at bounding box center [82, 161] width 29 height 7
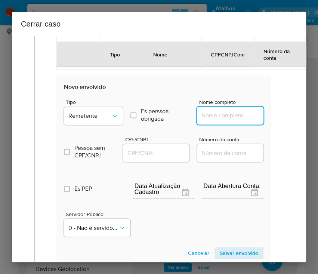
click at [218, 114] on input "Nome completo" at bounding box center [233, 116] width 73 height 10
paste input "Karine Marchetti, 03099142999"
drag, startPoint x: 218, startPoint y: 118, endPoint x: 276, endPoint y: 118, distance: 58.3
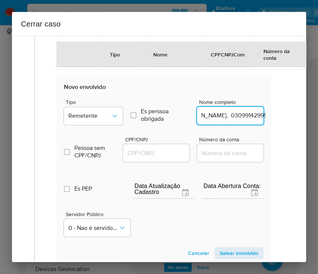
click at [245, 124] on div "Nome completo Karine Marchetti, 03099142999" at bounding box center [230, 113] width 67 height 28
click at [240, 115] on input "Karine Marchetti, 03099142999" at bounding box center [233, 116] width 73 height 10
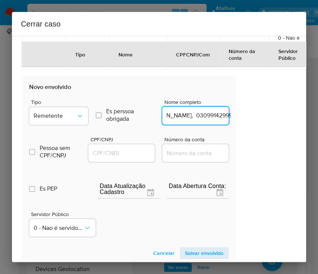
drag, startPoint x: 239, startPoint y: 117, endPoint x: 308, endPoint y: 118, distance: 68.8
click at [308, 118] on div "Cerrar caso 1 Informação completa Geral Data de início 01/07/2025 Data Fin 08/0…" at bounding box center [159, 137] width 318 height 274
type input "Karine Marchetti"
click at [134, 159] on div at bounding box center [121, 153] width 67 height 18
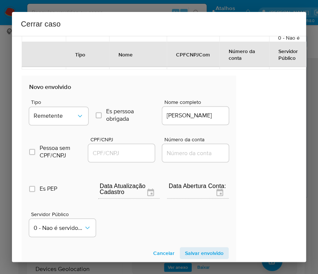
drag, startPoint x: 140, startPoint y: 151, endPoint x: 159, endPoint y: 157, distance: 19.9
click at [140, 151] on input "CPF/CNPJ" at bounding box center [124, 153] width 73 height 10
paste input "03099142999"
type input "3099142999"
click at [207, 252] on span "Salvar envolvido" at bounding box center [204, 253] width 39 height 10
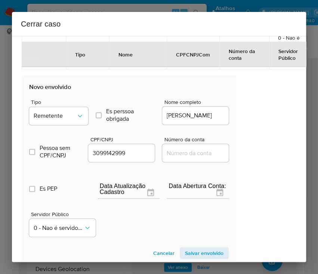
scroll to position [308, 35]
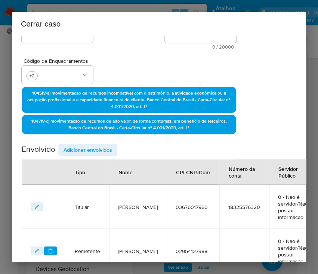
click at [93, 145] on span "Adicionar envolvidos" at bounding box center [88, 150] width 49 height 10
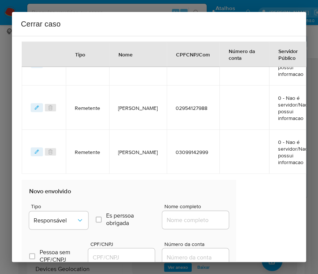
scroll to position [358, 35]
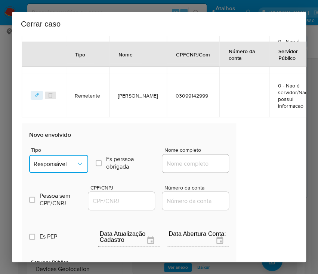
click at [58, 166] on span "Responsável" at bounding box center [55, 163] width 43 height 7
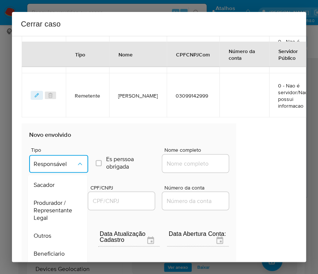
scroll to position [133, 0]
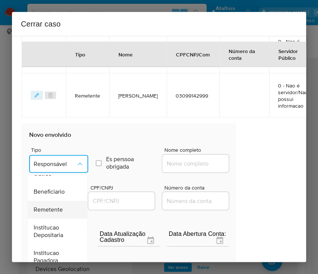
click at [59, 204] on div "Remetente" at bounding box center [55, 210] width 43 height 18
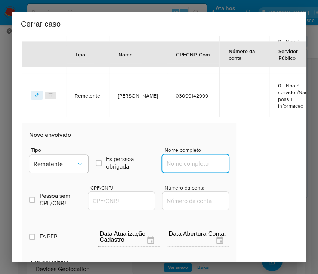
click at [189, 166] on input "Nome completo" at bounding box center [198, 164] width 73 height 10
paste input "Marchetti E Marchetti Tecnologia Ltda, 03995142000124"
drag, startPoint x: 174, startPoint y: 166, endPoint x: 257, endPoint y: 171, distance: 82.4
click at [257, 171] on div "1 Informação completa Geral Data de início 01/07/2025 Data Fin 08/09/2025 Valor…" at bounding box center [159, 149] width 294 height 226
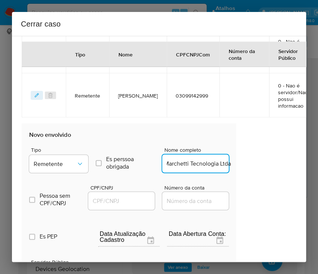
scroll to position [0, 34]
type input "Marchetti E Marchetti Tecnologia Ltda"
click at [114, 196] on input "CPF/CNPJ" at bounding box center [124, 201] width 73 height 10
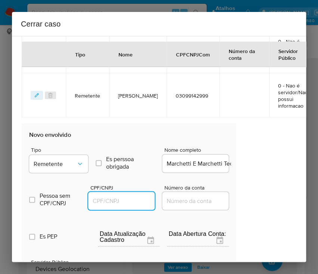
paste input "03995142000124"
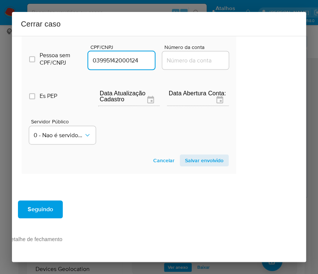
type input "3995142000124"
click at [185, 155] on span "Salvar envolvido" at bounding box center [204, 160] width 39 height 10
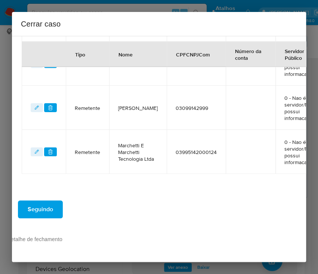
scroll to position [359, 35]
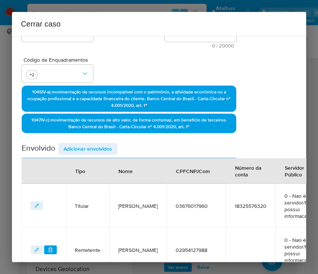
click at [112, 148] on button "Adicionar envolvidos" at bounding box center [87, 149] width 59 height 12
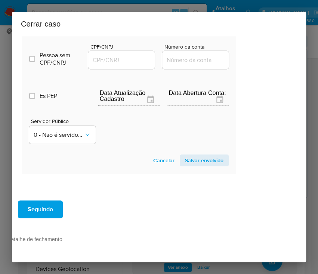
scroll to position [507, 35]
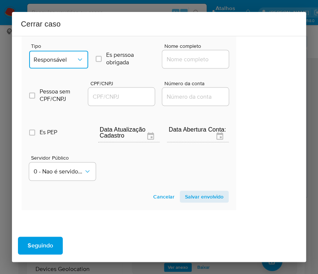
click at [67, 63] on span "Responsável" at bounding box center [55, 59] width 43 height 7
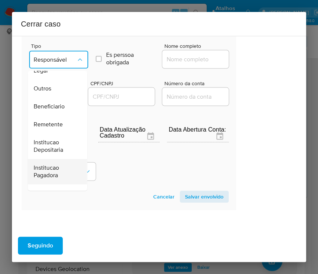
scroll to position [133, 0]
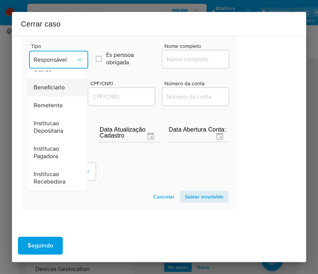
click at [47, 90] on span "Beneficiario" at bounding box center [49, 87] width 31 height 7
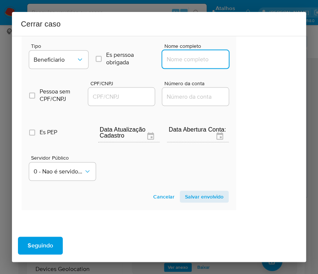
click at [185, 63] on input "Nome completo" at bounding box center [198, 59] width 73 height 10
paste input "Michel Adriano Agostini - Ti, 38235038000116"
drag, startPoint x: 175, startPoint y: 67, endPoint x: 265, endPoint y: 70, distance: 90.9
click at [265, 70] on div "1 Informação completa Geral Data de início 01/07/2025 Data Fin 08/09/2025 Valor…" at bounding box center [159, 149] width 294 height 226
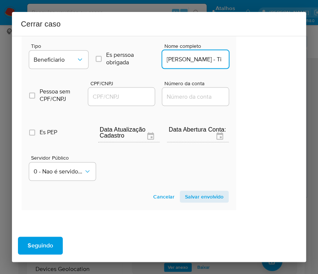
scroll to position [0, 7]
type input "Michel Adriano Agostini - Ti"
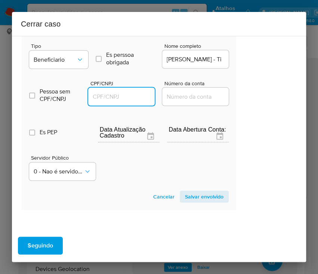
click at [141, 100] on input "CPF/CNPJ" at bounding box center [124, 97] width 73 height 10
paste input "38235038000116"
type input "38235038000116"
click at [192, 202] on span "Salvar envolvido" at bounding box center [204, 196] width 39 height 10
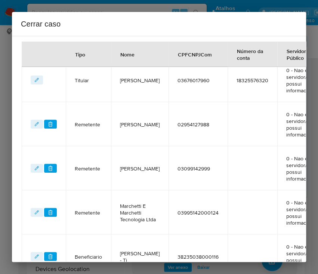
scroll to position [204, 35]
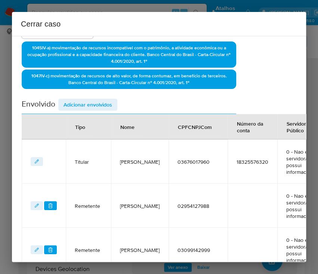
click at [96, 96] on div "Data de início 01/07/2025 Data Fin 08/09/2025 Valor do crédito R$592.450 Valor …" at bounding box center [129, 124] width 215 height 471
click at [96, 102] on span "Adicionar envolvidos" at bounding box center [88, 104] width 49 height 10
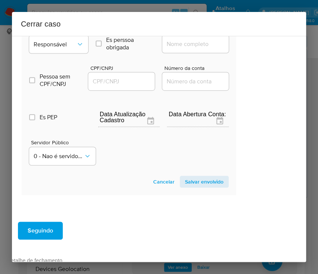
scroll to position [550, 35]
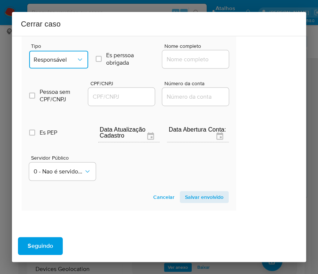
click at [76, 59] on button "Responsável" at bounding box center [58, 60] width 59 height 18
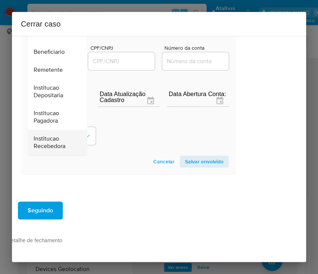
scroll to position [601, 35]
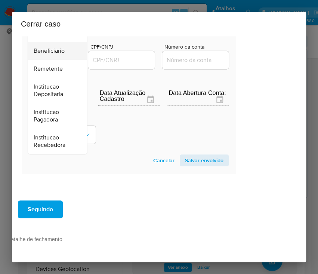
click at [54, 47] on span "Beneficiario" at bounding box center [49, 50] width 31 height 7
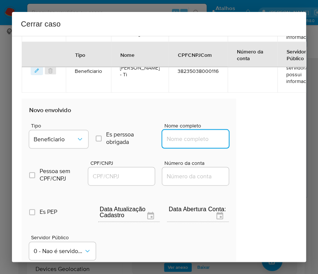
click at [184, 142] on input "Nome completo" at bounding box center [198, 139] width 73 height 10
paste input "Liandra Matos Da Costa Agostini, 72186852187"
click at [184, 144] on input "Liandra Matos Da Costa Agostini, 72186852187" at bounding box center [198, 139] width 73 height 10
drag, startPoint x: 185, startPoint y: 147, endPoint x: 257, endPoint y: 146, distance: 71.8
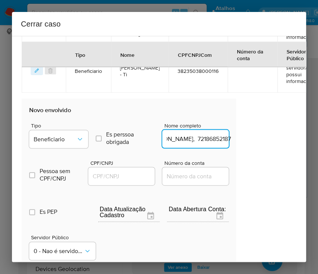
click at [257, 146] on div "1 Informação completa Geral Data de início 01/07/2025 Data Fin 08/09/2025 Valor…" at bounding box center [159, 149] width 294 height 226
click at [202, 144] on input "Liandra Matos Da Costa Agostini, 72186852187" at bounding box center [198, 139] width 73 height 10
drag, startPoint x: 185, startPoint y: 145, endPoint x: 248, endPoint y: 146, distance: 62.4
click at [208, 144] on input "Liandra Matos Da Costa Agostini, 72186852187" at bounding box center [198, 139] width 73 height 10
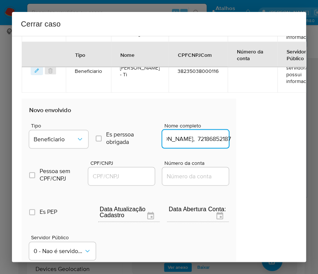
drag, startPoint x: 185, startPoint y: 148, endPoint x: 261, endPoint y: 146, distance: 75.2
click at [261, 146] on div "1 Informação completa Geral Data de início 01/07/2025 Data Fin 08/09/2025 Valor…" at bounding box center [159, 149] width 294 height 226
type input "Liandra Matos Da Costa Agostini"
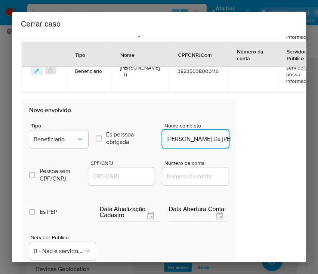
click at [108, 185] on div at bounding box center [121, 176] width 67 height 18
click at [112, 181] on input "CPF/CNPJ" at bounding box center [124, 176] width 73 height 10
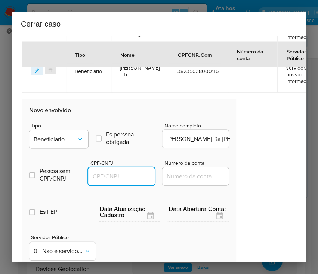
paste input "72186852187"
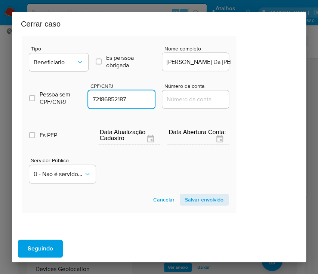
scroll to position [571, 35]
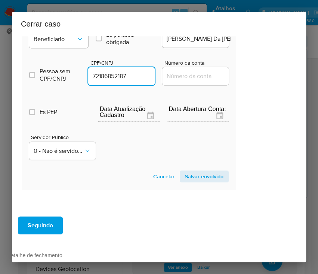
type input "72186852187"
click at [194, 179] on span "Salvar envolvido" at bounding box center [204, 176] width 39 height 10
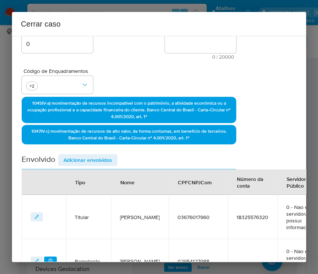
scroll to position [0, 35]
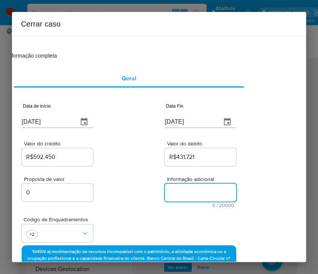
click at [181, 194] on textarea "Informação adicional" at bounding box center [200, 193] width 71 height 18
paste textarea "Informações do Cliente Michel Adriano Agostini, CPF 03676017960, 43 anos, resid…"
type textarea "Informações do Cliente Michel Adriano Agostini, CPF 03676017960, 43 anos, resid…"
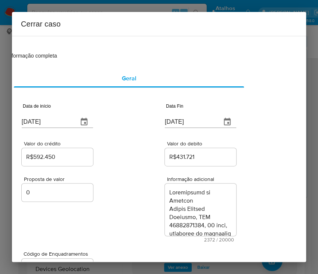
scroll to position [1416, 0]
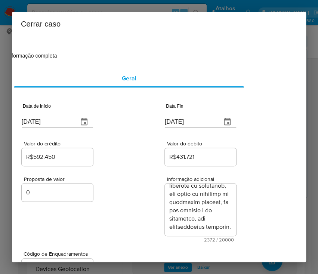
click at [119, 222] on div "Proposta de valor 0 Informação adicional 2372 / 20000 17628 caracteres restantes" at bounding box center [129, 205] width 215 height 75
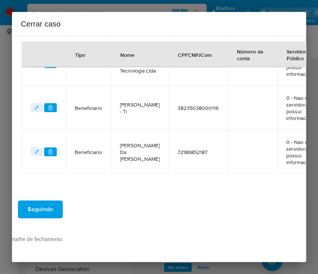
scroll to position [482, 35]
click at [47, 202] on span "Seguindo" at bounding box center [40, 209] width 25 height 16
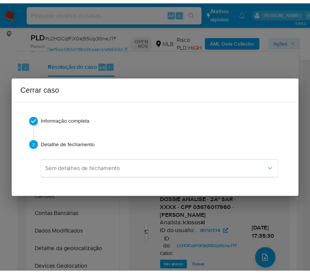
scroll to position [0, 0]
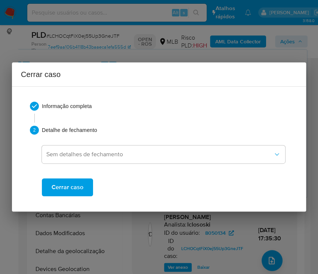
click at [61, 186] on span "Cerrar caso" at bounding box center [68, 187] width 32 height 16
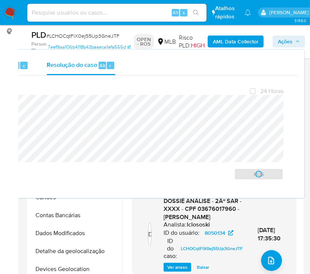
click at [71, 37] on span "# LCHOCqtFiX0ej55Up3GneJTF" at bounding box center [82, 35] width 73 height 7
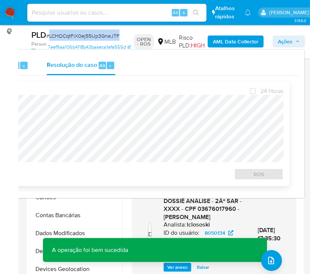
copy span "LCHOCqtFiX0ej55Up3GneJTF"
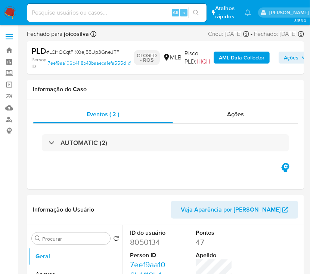
click at [6, 16] on img at bounding box center [10, 12] width 13 height 13
select select "10"
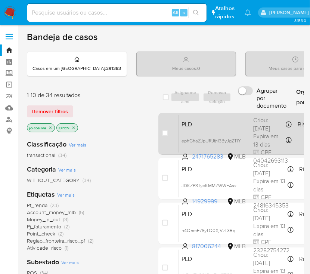
click at [238, 125] on span "PLD" at bounding box center [215, 124] width 66 height 10
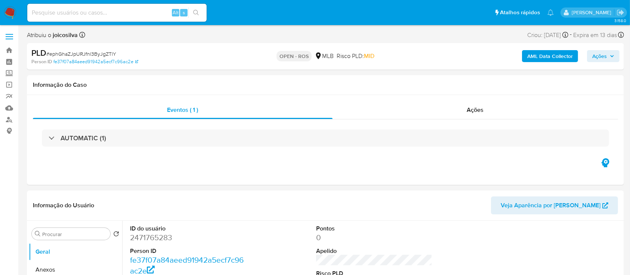
select select "10"
click at [103, 52] on span "# ephGhaZJpURJfnl3ByJgZTlY" at bounding box center [81, 53] width 70 height 7
copy span "ephGhaZJpURJfnl3ByJgZTlY"
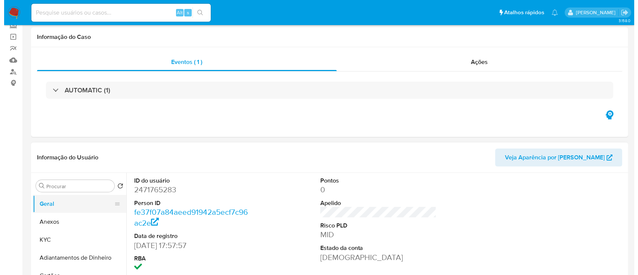
scroll to position [99, 0]
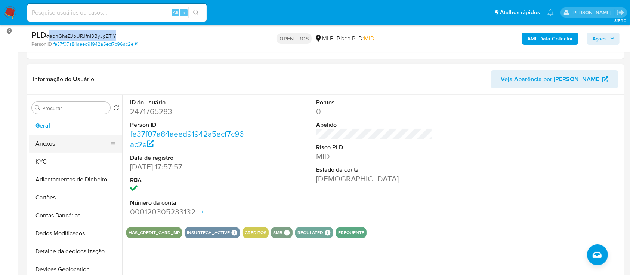
drag, startPoint x: 54, startPoint y: 142, endPoint x: 68, endPoint y: 141, distance: 14.2
click at [54, 142] on button "Anexos" at bounding box center [73, 144] width 88 height 18
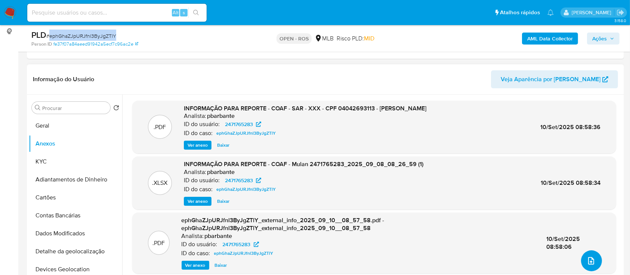
click at [318, 258] on button "upload-file" at bounding box center [591, 260] width 21 height 21
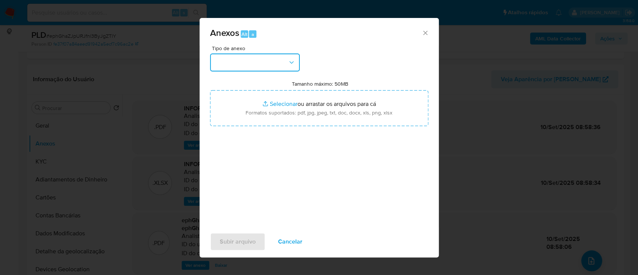
click at [274, 61] on button "button" at bounding box center [255, 62] width 90 height 18
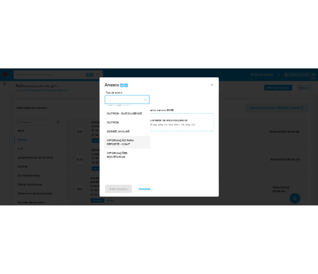
scroll to position [115, 0]
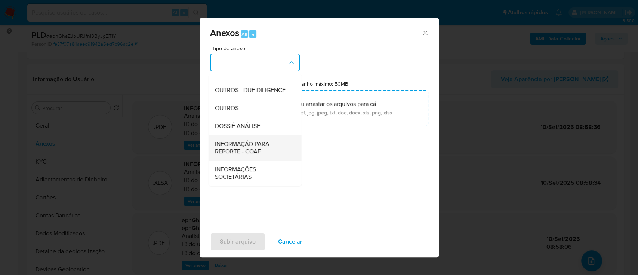
click at [255, 155] on span "INFORMAÇÃO PARA REPORTE - COAF" at bounding box center [253, 147] width 76 height 15
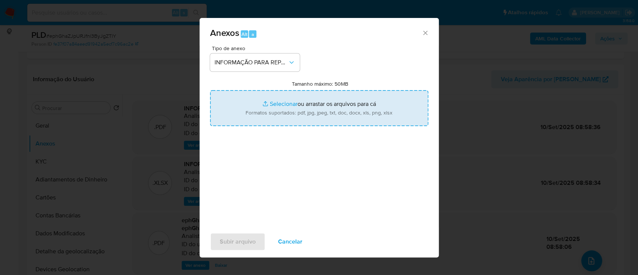
type input "C:\fakepath\SAR - ephGhaZJpURJfnl3ByJgZTlY - CPF 04042693113 - JOAO EDER FERREI…"
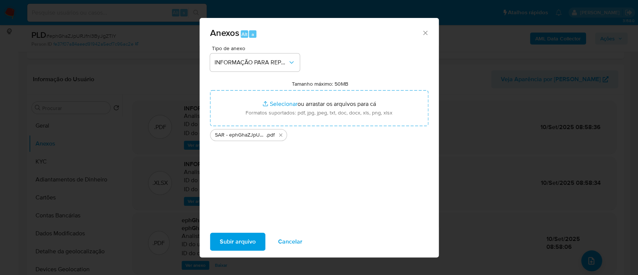
click at [242, 244] on span "Subir arquivo" at bounding box center [238, 241] width 36 height 16
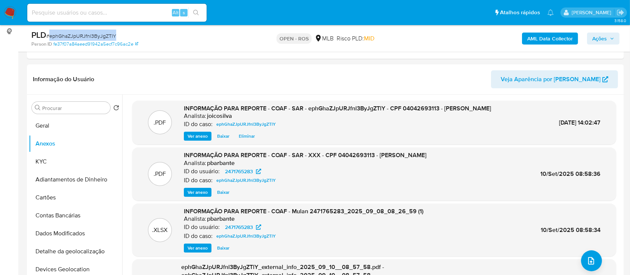
click at [318, 36] on span "Ações" at bounding box center [600, 39] width 15 height 12
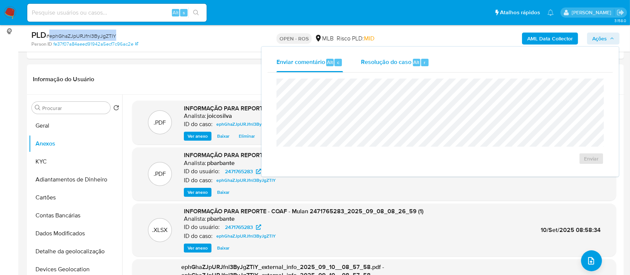
click at [318, 62] on span "Resolução do caso" at bounding box center [386, 62] width 50 height 9
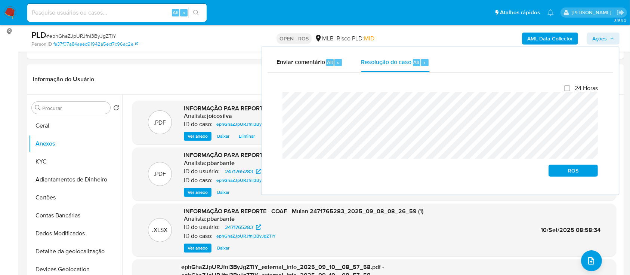
click at [266, 101] on div "Enviar comentário Alt c Resolução do caso Alt r Fechamento do caso 24 Horas ROS" at bounding box center [440, 121] width 357 height 148
click at [318, 170] on span "ROS" at bounding box center [573, 170] width 39 height 10
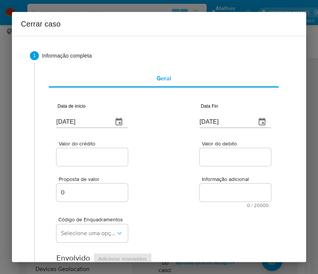
click at [79, 124] on input "[DATE]" at bounding box center [81, 122] width 50 height 12
paste input "01/07"
type input "01/07/2025"
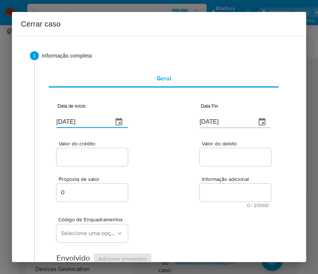
click at [177, 202] on div "Proposta de valor 0 Informação adicional 0 / 20000 20000 caracteres restantes" at bounding box center [163, 188] width 215 height 40
click at [230, 120] on input "[DATE]" at bounding box center [225, 122] width 50 height 12
paste input "04"
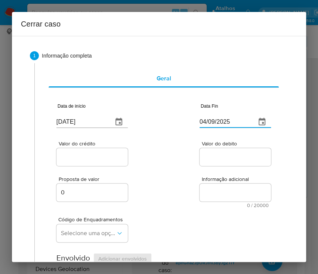
type input "04/09/2025"
click at [178, 207] on div "Proposta de valor 0 Informação adicional 0 / 20000 20000 caracteres restantes" at bounding box center [163, 188] width 215 height 40
click at [86, 172] on div "Proposta de valor 0 Informação adicional 0 / 20000 20000 caracteres restantes" at bounding box center [163, 188] width 215 height 40
drag, startPoint x: 95, startPoint y: 153, endPoint x: 94, endPoint y: 158, distance: 5.0
click at [95, 153] on input "Valor do crédito" at bounding box center [92, 157] width 73 height 10
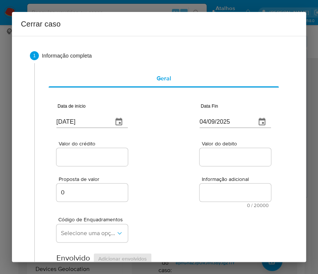
click at [82, 153] on input "Valor do crédito" at bounding box center [92, 157] width 73 height 10
paste input "R$556.458"
type input "R$556.458"
drag, startPoint x: 238, startPoint y: 213, endPoint x: 9, endPoint y: 242, distance: 230.8
click at [238, 214] on div "Código de Enquadramentos Selecione uma opção" at bounding box center [163, 226] width 215 height 37
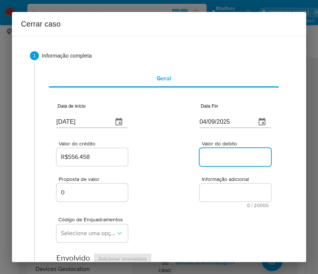
click at [216, 158] on input "Valor do debito" at bounding box center [236, 157] width 73 height 10
paste input "R$556.288"
type input "R$556.288"
click at [215, 215] on div "Código de Enquadramentos Selecione uma opção" at bounding box center [163, 226] width 215 height 37
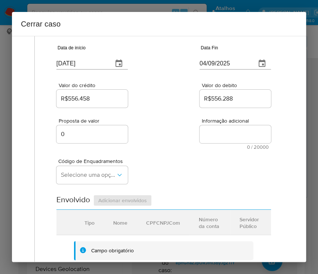
scroll to position [99, 0]
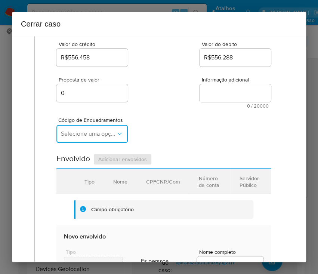
click at [100, 142] on button "Selecione uma opção" at bounding box center [91, 134] width 71 height 18
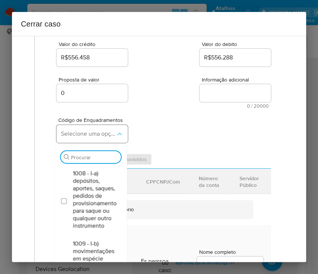
click at [100, 142] on button "Selecione uma opção" at bounding box center [91, 134] width 71 height 18
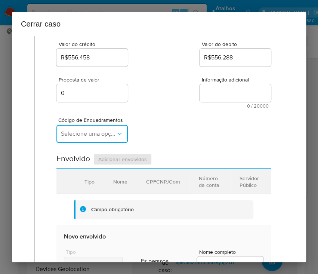
click at [99, 135] on span "Selecione uma opção" at bounding box center [88, 133] width 55 height 7
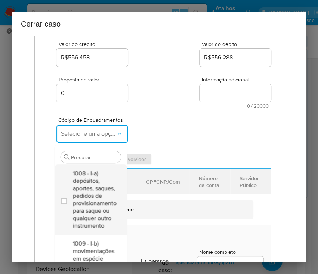
click at [95, 182] on span "1008 - I-a) depósitos, aportes, saques, pedidos de provisionamento para saque o…" at bounding box center [95, 200] width 44 height 60
checkbox input "true"
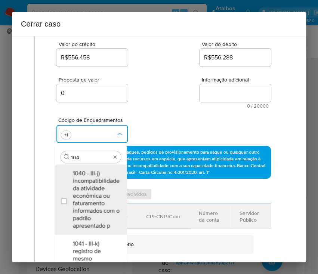
type input "1045"
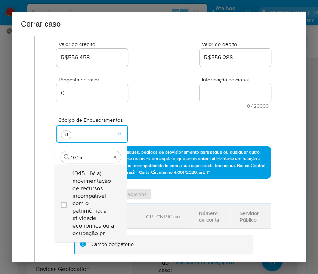
click at [95, 184] on span "1045 - IV-a) movimentação de recursos incompatível com o patrimônio, a atividad…" at bounding box center [95, 203] width 44 height 67
checkbox input "true"
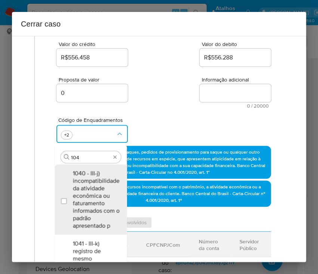
scroll to position [0, 0]
type input "1047"
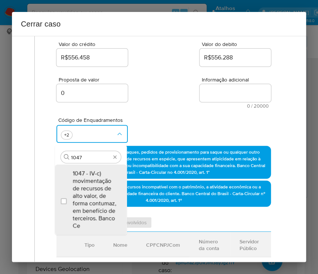
click at [95, 184] on span "1047 - IV-c) movimentação de recursos de alto valor, de forma contumaz, em bene…" at bounding box center [95, 200] width 44 height 60
checkbox input "true"
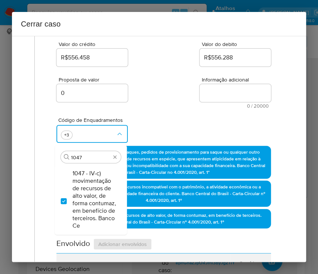
click at [178, 113] on div "Código de Enquadramentos Procurar 1047 1047 - IV-c) movimentação de recursos de…" at bounding box center [163, 126] width 215 height 37
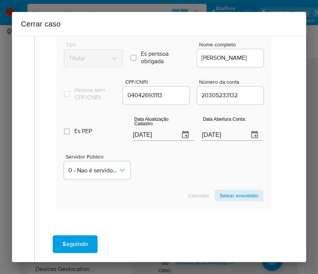
scroll to position [399, 0]
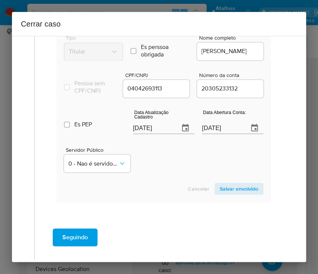
click at [142, 134] on input "[DATE]" at bounding box center [153, 128] width 41 height 12
paste input "31/07"
type input "31/07/2025"
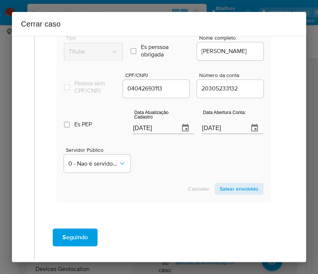
click at [153, 175] on div "Servidor Público 0 - Nao é servidor/Nao possui informacao" at bounding box center [164, 156] width 200 height 37
click at [205, 134] on input "02/06/2025" at bounding box center [222, 128] width 41 height 12
click at [190, 169] on div "Servidor Público 0 - Nao é servidor/Nao possui informacao" at bounding box center [164, 156] width 200 height 37
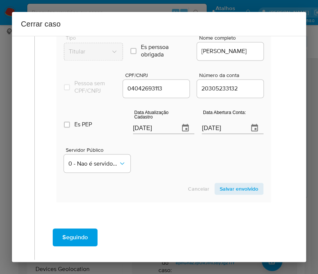
click at [225, 194] on span "Salvar envolvido" at bounding box center [239, 189] width 39 height 10
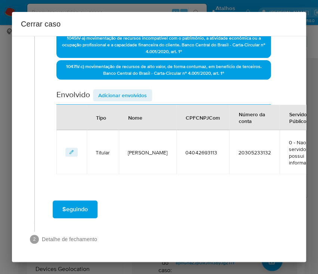
click at [126, 81] on div "Data de início 01/07/2025 Data Fin 04/09/2025 Valor do crédito R$556.458 Valor …" at bounding box center [163, 9] width 215 height 329
click at [123, 90] on span "Adicionar envolvidos" at bounding box center [122, 95] width 49 height 10
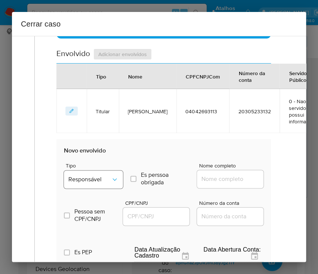
scroll to position [305, 0]
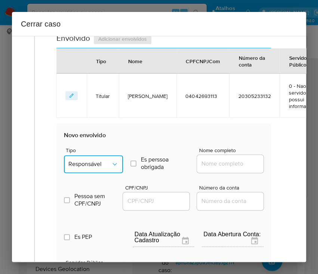
click at [79, 163] on span "Responsável" at bounding box center [89, 163] width 43 height 7
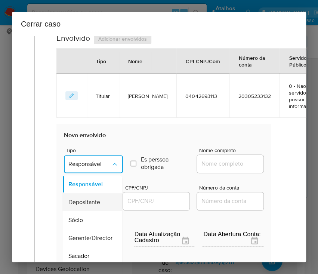
scroll to position [133, 0]
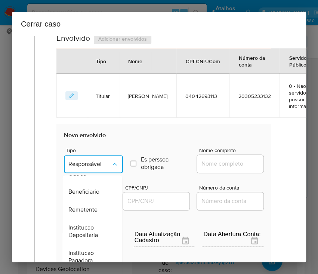
click at [93, 210] on span "Remetente" at bounding box center [82, 209] width 29 height 7
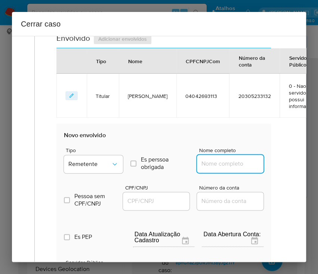
click at [207, 163] on input "Nome completo" at bounding box center [233, 164] width 73 height 10
paste input "Ezequiel Batista Rojas, 04128462179"
drag, startPoint x: 221, startPoint y: 164, endPoint x: 284, endPoint y: 166, distance: 63.2
click at [284, 166] on div "1 Informação completa Geral Data de início 01/07/2025 Data Fin 04/09/2025 Valor…" at bounding box center [159, 66] width 276 height 659
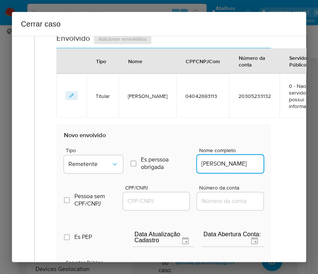
scroll to position [0, 0]
type input "Ezequiel Batista Rojas"
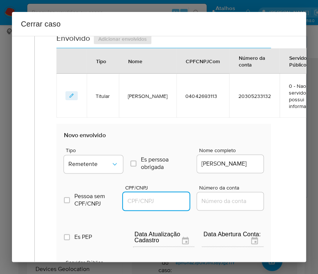
click at [151, 201] on input "CPF/CNPJ" at bounding box center [159, 201] width 73 height 10
paste input "04128462179"
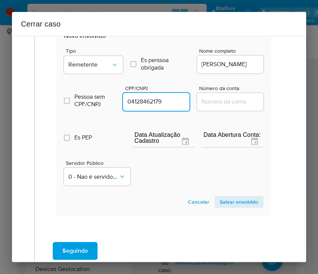
type input "4128462179"
click at [249, 199] on span "Salvar envolvido" at bounding box center [239, 202] width 39 height 10
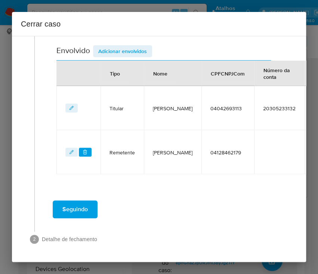
scroll to position [299, 0]
click at [137, 50] on div "Envolvido Adicionar envolvidos" at bounding box center [163, 52] width 215 height 15
click at [141, 46] on span "Adicionar envolvidos" at bounding box center [122, 51] width 49 height 10
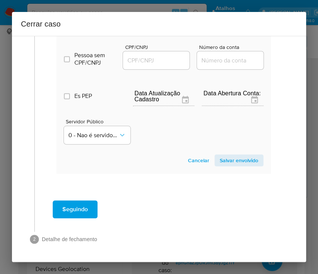
scroll to position [446, 0]
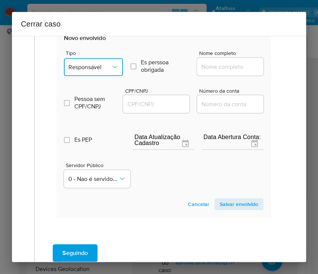
click at [96, 59] on button "Responsável" at bounding box center [93, 67] width 59 height 18
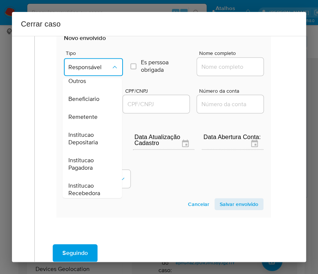
scroll to position [133, 0]
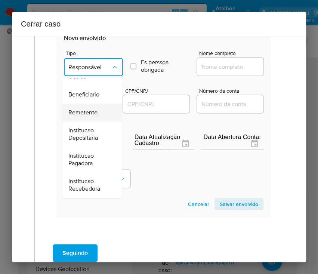
click at [87, 104] on div "Remetente" at bounding box center [89, 113] width 43 height 18
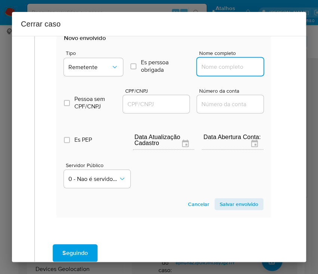
click at [207, 65] on input "Nome completo" at bounding box center [233, 67] width 73 height 10
paste input "Wanderlei Gouveia Ramos, 73200514191"
drag, startPoint x: 222, startPoint y: 67, endPoint x: 274, endPoint y: 69, distance: 51.3
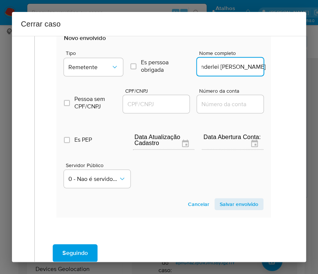
scroll to position [0, 4]
type input "Wanderlei Gouveia Ramos"
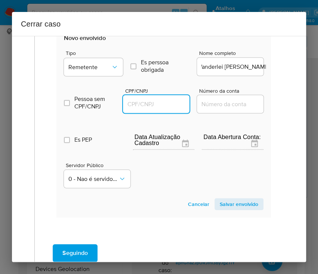
scroll to position [0, 0]
click at [157, 101] on input "CPF/CNPJ" at bounding box center [159, 104] width 73 height 10
paste input "73200514191"
type input "73200514191"
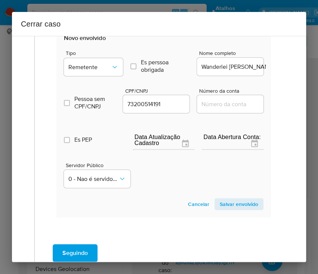
click at [242, 203] on span "Salvar envolvido" at bounding box center [239, 204] width 39 height 10
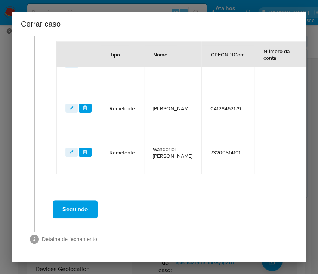
scroll to position [243, 0]
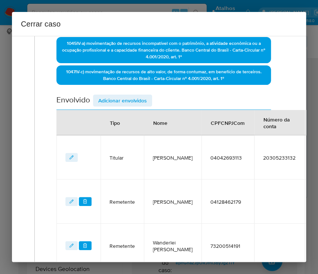
click at [131, 96] on span "Adicionar envolvidos" at bounding box center [122, 100] width 49 height 10
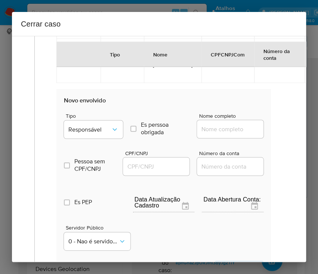
scroll to position [443, 0]
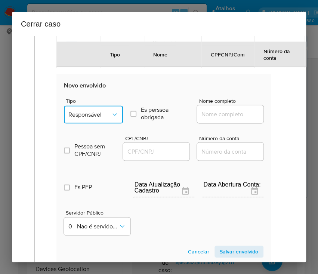
click at [102, 111] on span "Responsável" at bounding box center [89, 114] width 43 height 7
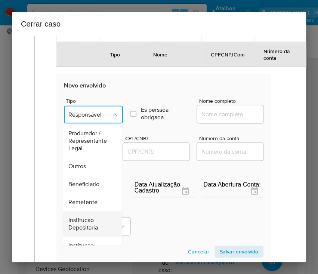
scroll to position [133, 0]
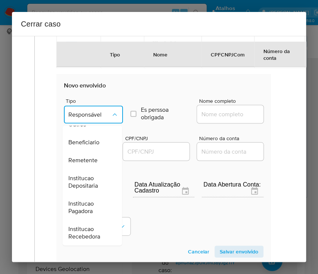
click at [93, 141] on span "Beneficiario" at bounding box center [83, 142] width 31 height 7
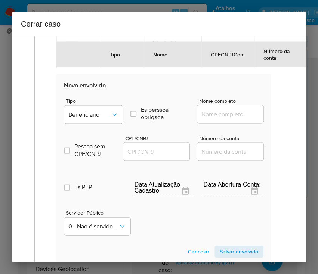
click at [224, 114] on input "Nome completo" at bounding box center [233, 114] width 73 height 10
paste input "Camila Do Espirito Santo, 09745591130"
drag, startPoint x: 222, startPoint y: 114, endPoint x: 284, endPoint y: 116, distance: 62.1
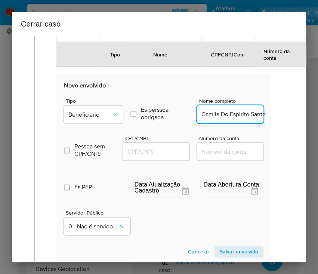
scroll to position [0, 0]
type input "Camila Do Espirito Santo"
click at [142, 149] on input "CPF/CNPJ" at bounding box center [159, 152] width 73 height 10
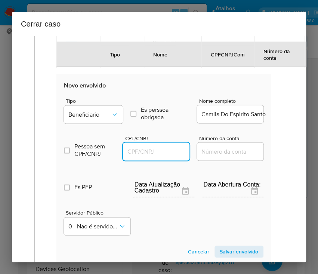
paste input "09745591130"
type input "9745591130"
click at [232, 246] on span "Salvar envolvido" at bounding box center [239, 251] width 39 height 10
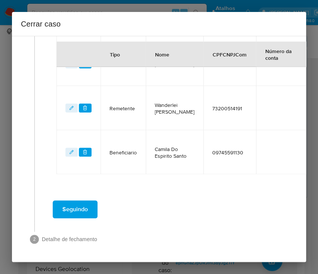
scroll to position [387, 0]
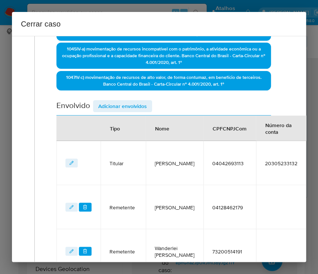
click at [134, 106] on span "Adicionar envolvidos" at bounding box center [122, 106] width 49 height 10
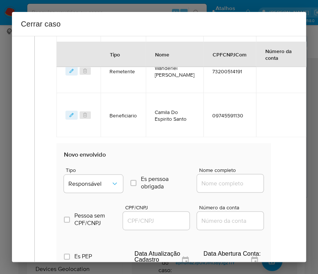
scroll to position [437, 0]
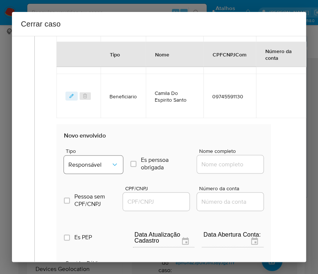
drag, startPoint x: 88, startPoint y: 181, endPoint x: 96, endPoint y: 169, distance: 14.1
click at [88, 180] on div "Pessoa sem CPF/CNPJ Is CPFCNPJ CPF/CNPJ Número da conta" at bounding box center [164, 194] width 200 height 36
click at [99, 166] on span "Responsável" at bounding box center [89, 164] width 43 height 7
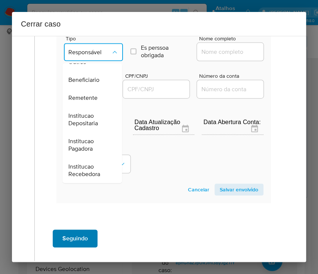
scroll to position [584, 0]
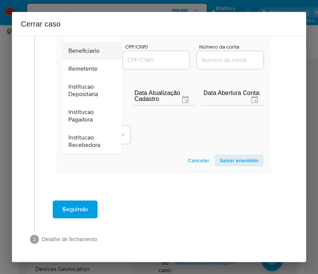
click at [92, 49] on div "Beneficiario" at bounding box center [89, 51] width 43 height 18
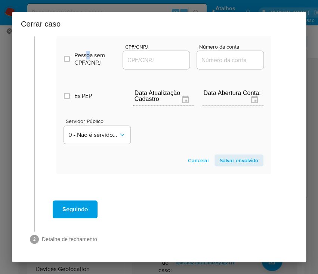
scroll to position [455, 0]
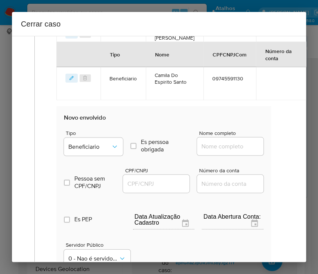
click at [218, 148] on div at bounding box center [230, 146] width 67 height 18
click at [218, 146] on input "Nome completo" at bounding box center [233, 146] width 73 height 10
paste input "Allan Jose Vitor De Souza Carvalho, 06275576197"
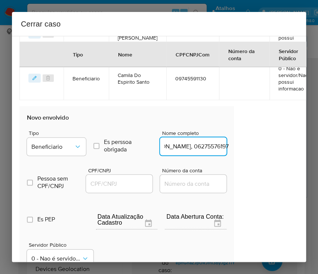
drag, startPoint x: 221, startPoint y: 147, endPoint x: 318, endPoint y: 151, distance: 96.5
type input "Allan Jose Vitor De Souza Carvalho"
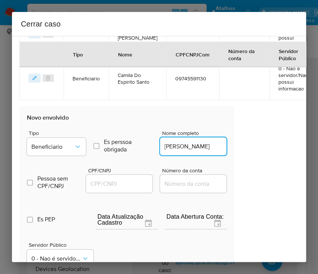
drag, startPoint x: 119, startPoint y: 186, endPoint x: 126, endPoint y: 186, distance: 6.4
click at [119, 186] on input "CPF/CNPJ" at bounding box center [122, 184] width 73 height 10
paste input "06275576197"
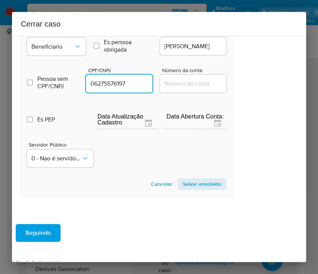
type input "6275576197"
click at [203, 184] on span "Salvar envolvido" at bounding box center [202, 184] width 39 height 10
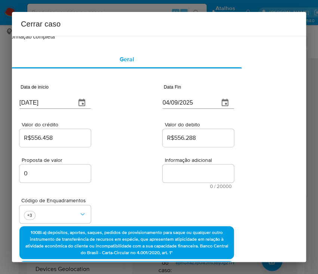
scroll to position [0, 37]
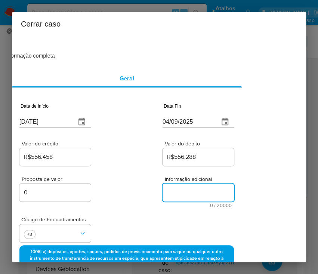
click at [176, 192] on textarea "Informação adicional" at bounding box center [198, 193] width 71 height 18
paste textarea "Informações do Cliente Joao Eder Ferreira Gomes, CPF 04042693113, 38 anos, resi…"
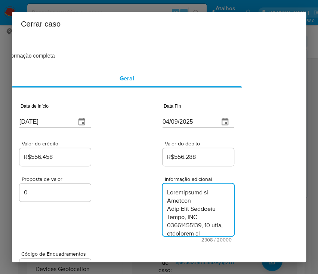
scroll to position [1277, 0]
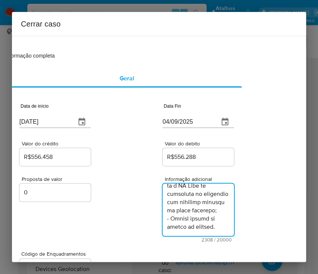
type textarea "Informações do Cliente Joao Eder Ferreira Gomes, CPF 04042693113, 38 anos, resi…"
click at [109, 218] on div "Proposta de valor 0 Informação adicional 2308 / 20000 17692 caracteres restantes" at bounding box center [126, 205] width 215 height 75
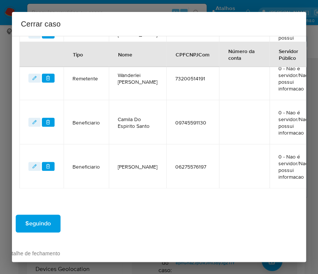
scroll to position [472, 37]
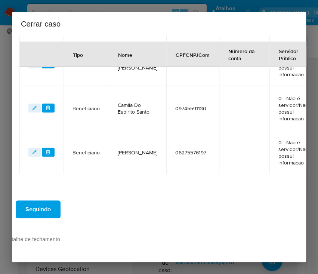
click at [51, 205] on button "Seguindo" at bounding box center [38, 209] width 45 height 18
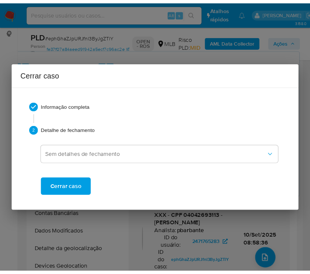
scroll to position [1252, 0]
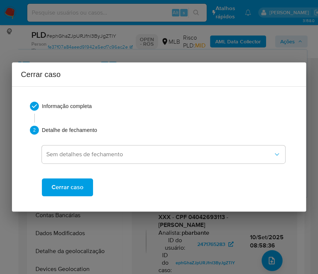
click at [60, 190] on span "Cerrar caso" at bounding box center [68, 187] width 32 height 16
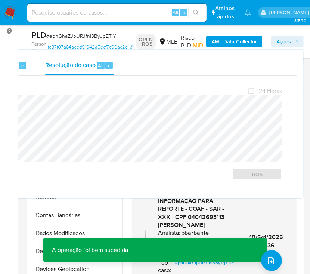
click at [70, 36] on span "# ephGhaZJpURJfnl3ByJgZTlY" at bounding box center [81, 35] width 70 height 7
copy span "ephGhaZJpURJfnl3ByJgZTlY"
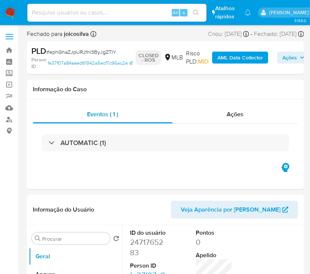
click at [9, 12] on img at bounding box center [10, 12] width 13 height 13
select select "10"
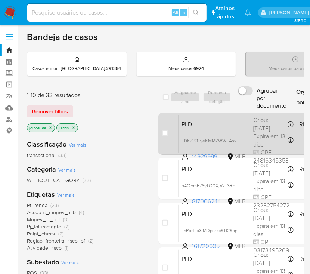
click at [240, 128] on div "PLD JDKZP3TyeKMMZWWEAsxi2MhS 14929999 MLB Risco PLD: MID Criou: [DATE] Criou: […" at bounding box center [306, 134] width 254 height 38
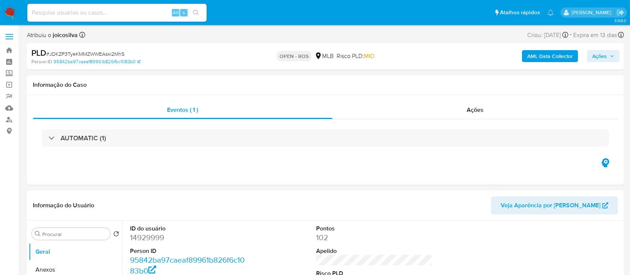
select select "10"
click at [119, 53] on span "# JDKZP3TyeKMMZWWEAsxi2MhS" at bounding box center [85, 53] width 78 height 7
copy span "JDKZP3TyeKMMZWWEAsxi2MhS"
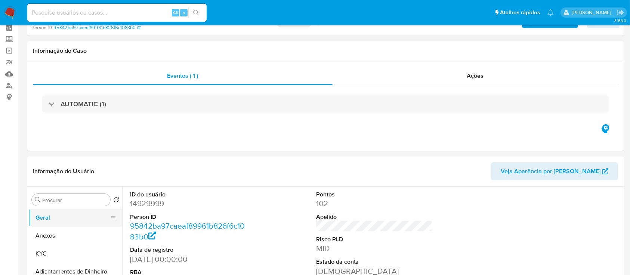
scroll to position [50, 0]
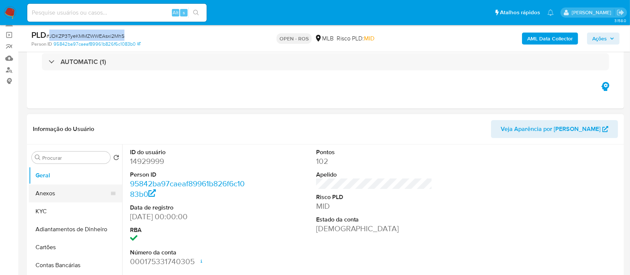
drag, startPoint x: 48, startPoint y: 194, endPoint x: 55, endPoint y: 194, distance: 6.7
click at [48, 194] on button "Anexos" at bounding box center [73, 193] width 88 height 18
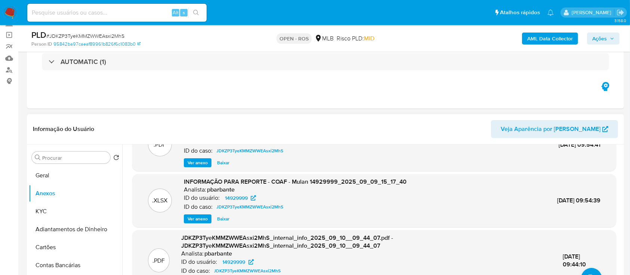
drag, startPoint x: 606, startPoint y: 216, endPoint x: 594, endPoint y: 237, distance: 23.8
click at [318, 220] on div ".PDF INFORMAÇÃO PARA REPORTE - COAF - SAR - XXX - CPF 24816345353 - [PERSON_NAM…" at bounding box center [374, 236] width 484 height 237
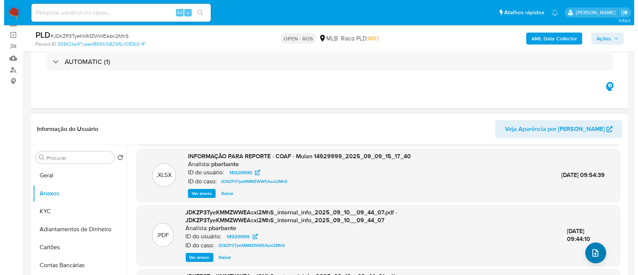
scroll to position [58, 0]
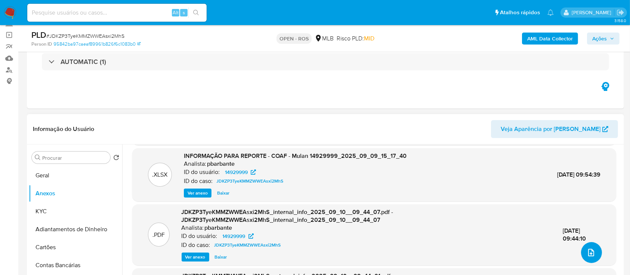
click at [318, 248] on icon "upload-file" at bounding box center [591, 252] width 9 height 9
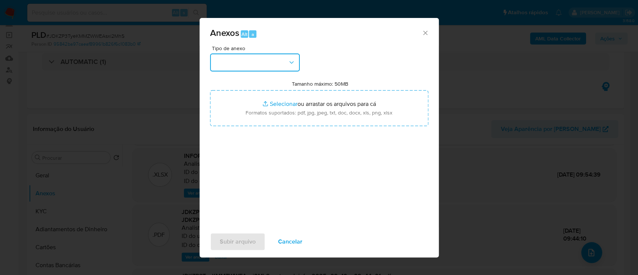
click at [290, 54] on button "button" at bounding box center [255, 62] width 90 height 18
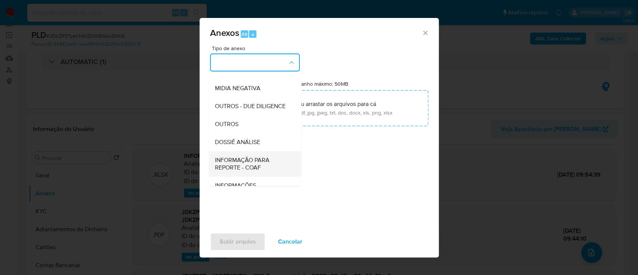
scroll to position [115, 0]
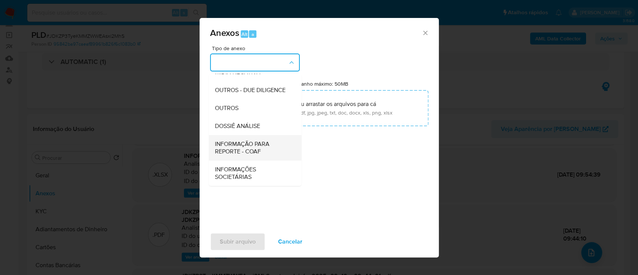
click at [263, 150] on span "INFORMAÇÃO PARA REPORTE - COAF" at bounding box center [253, 147] width 76 height 15
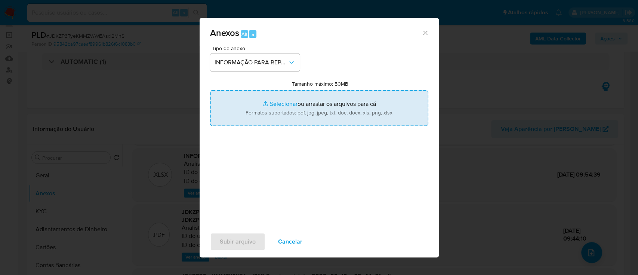
type input "C:\fakepath\SAR - JDKZP3TyeKMMZWWEAsxi2MhS - CPF 24816345353 - [PERSON_NAME].pdf"
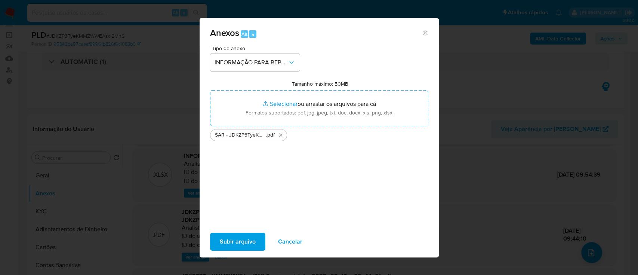
click at [250, 243] on span "Subir arquivo" at bounding box center [238, 241] width 36 height 16
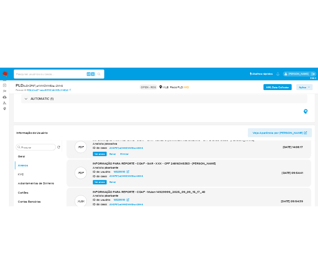
scroll to position [0, 0]
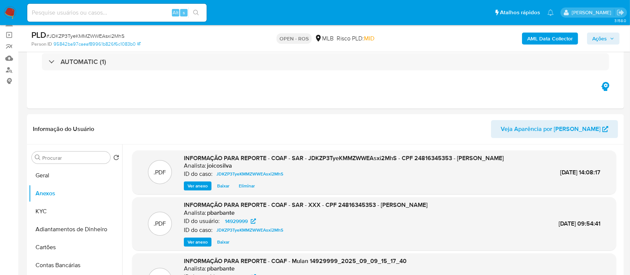
click at [318, 43] on span "Ações" at bounding box center [600, 39] width 15 height 12
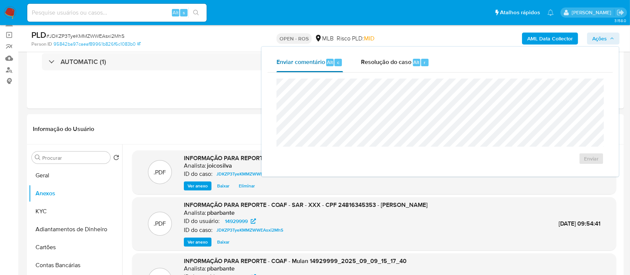
click at [318, 65] on button "Enviar comentário Alt c" at bounding box center [310, 62] width 85 height 19
click at [318, 64] on span "Resolução do caso" at bounding box center [386, 62] width 50 height 9
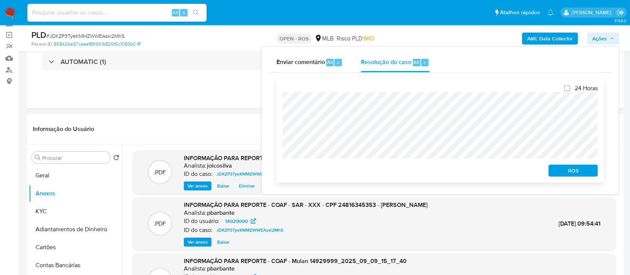
click at [318, 169] on span "ROS" at bounding box center [573, 170] width 39 height 10
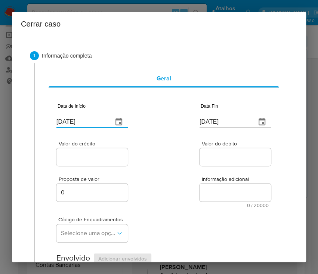
click at [96, 127] on input "[DATE]" at bounding box center [81, 122] width 50 height 12
paste input "01/04"
type input "[DATE]"
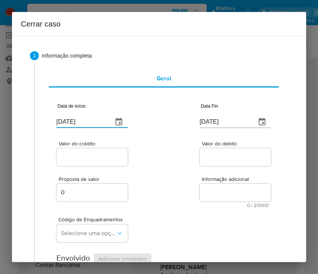
click at [135, 170] on div "Proposta de valor 0 Informação adicional 0 / 20000 20000 caracteres restantes" at bounding box center [163, 188] width 215 height 40
click at [200, 121] on input "[DATE]" at bounding box center [225, 122] width 50 height 12
paste input "08"
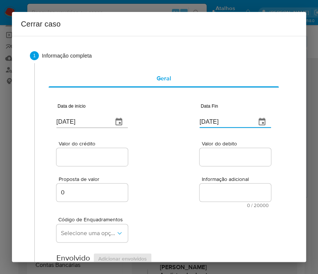
type input "[DATE]"
drag, startPoint x: 182, startPoint y: 175, endPoint x: 172, endPoint y: 177, distance: 10.6
click at [182, 175] on div "Proposta de valor 0 Informação adicional 0 / 20000 20000 caracteres restantes" at bounding box center [163, 188] width 215 height 40
click at [123, 168] on div "Proposta de valor 0 Informação adicional 0 / 20000 20000 caracteres restantes" at bounding box center [163, 188] width 215 height 40
click at [120, 164] on div at bounding box center [91, 157] width 71 height 18
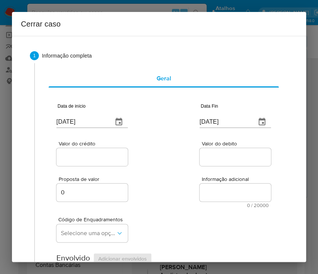
click at [120, 160] on input "Valor do crédito" at bounding box center [92, 157] width 73 height 10
click at [88, 157] on input "Valor do crédito" at bounding box center [92, 157] width 73 height 10
paste input "R$272.766"
type input "R$272.766"
click at [158, 154] on div "Valor do crédito R$272.766 Valor do debito" at bounding box center [163, 150] width 215 height 36
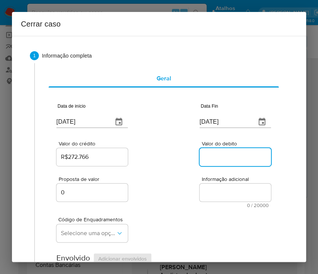
click at [202, 153] on input "Valor do debito" at bounding box center [236, 157] width 73 height 10
paste input "R$277.635"
type input "R$277.635"
click at [166, 191] on div "Proposta de valor 0 Informação adicional 0 / 20000 20000 caracteres restantes" at bounding box center [163, 188] width 215 height 40
